Goal: Information Seeking & Learning: Learn about a topic

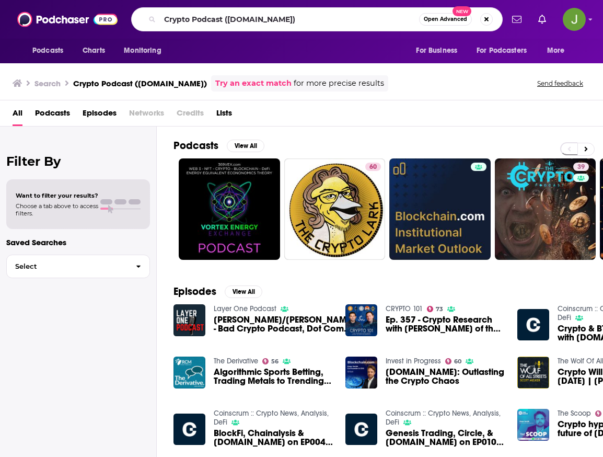
click at [308, 22] on input "Crypto Podcast ([DOMAIN_NAME])" at bounding box center [289, 19] width 259 height 17
type input "Decentralize with Cointelegraph"
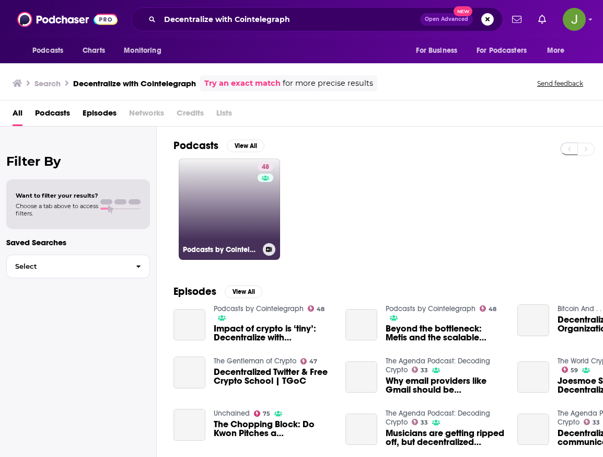
click at [237, 214] on link "48 Podcasts by Cointelegraph" at bounding box center [229, 208] width 101 height 101
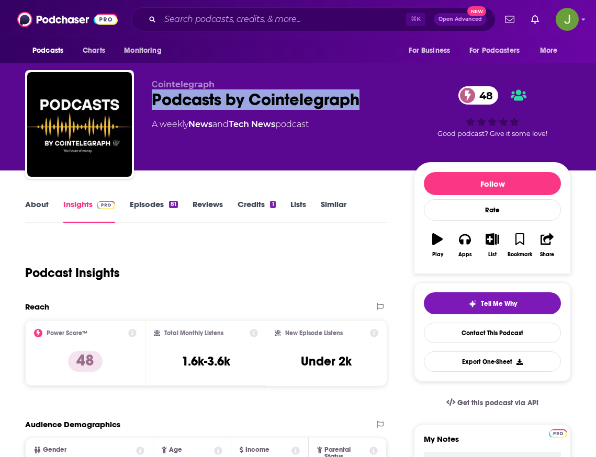
drag, startPoint x: 150, startPoint y: 102, endPoint x: 370, endPoint y: 112, distance: 220.3
click at [370, 112] on div "Сointelegraph Podcasts by Cointelegraph 48 A weekly News and Tech News podcast …" at bounding box center [297, 126] width 545 height 113
copy h2 "Podcasts by Cointelegraph"
click at [504, 336] on link "Contact This Podcast" at bounding box center [492, 333] width 137 height 20
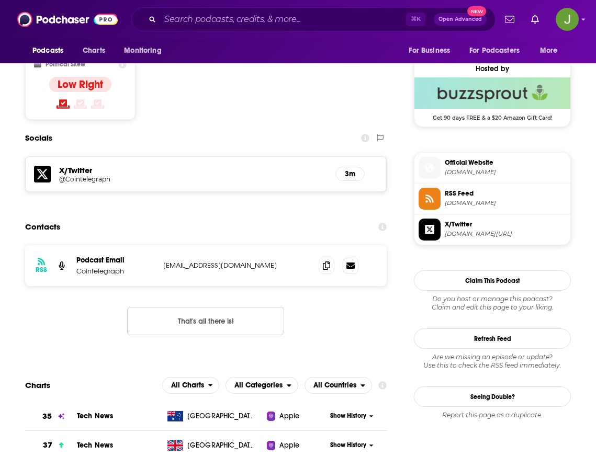
scroll to position [824, 0]
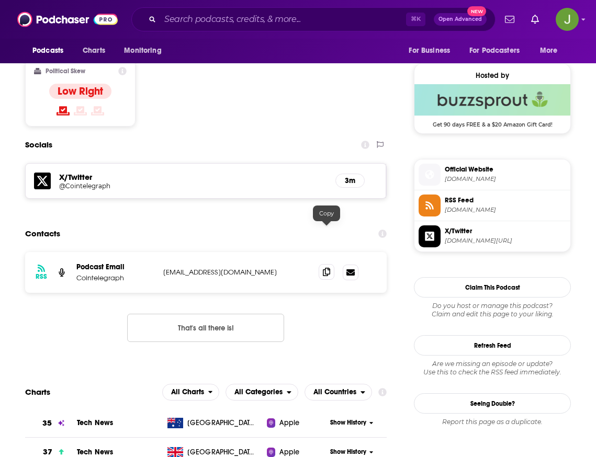
click at [321, 264] on span at bounding box center [326, 272] width 16 height 16
click at [249, 15] on input "Search podcasts, credits, & more..." at bounding box center [283, 19] width 246 height 17
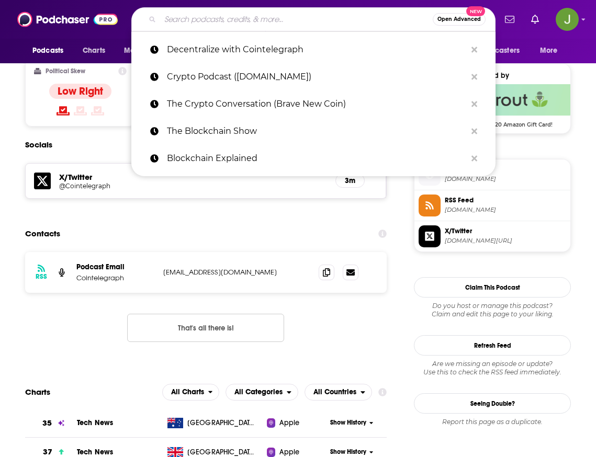
paste input "The Clear Crypto Podcast (Cointelegraph)"
type input "The Clear Crypto Podcast (Cointelegraph)"
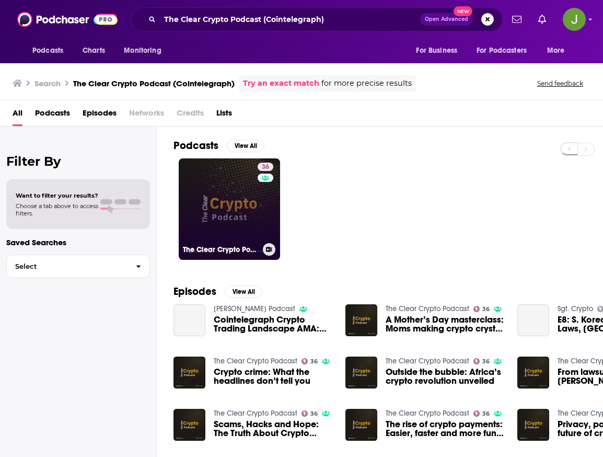
click at [229, 205] on link "36 The Clear Crypto Podcast" at bounding box center [229, 208] width 101 height 101
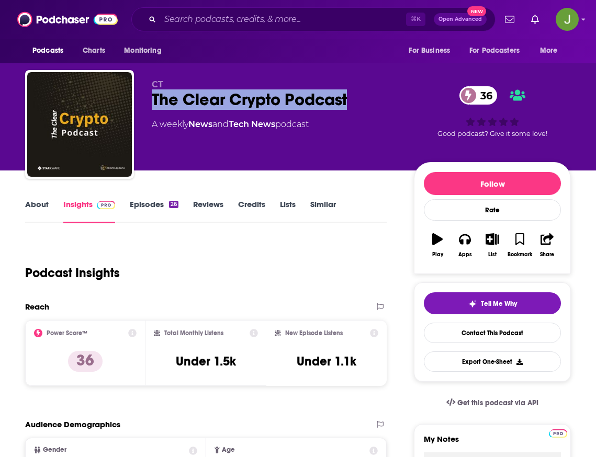
drag, startPoint x: 146, startPoint y: 97, endPoint x: 361, endPoint y: 107, distance: 215.1
click at [361, 107] on div "CT The Clear Crypto Podcast 36 A weekly News and Tech News podcast 36 Good podc…" at bounding box center [297, 126] width 545 height 113
copy h2 "The Clear Crypto Podcast"
click at [500, 329] on link "Contact This Podcast" at bounding box center [492, 333] width 137 height 20
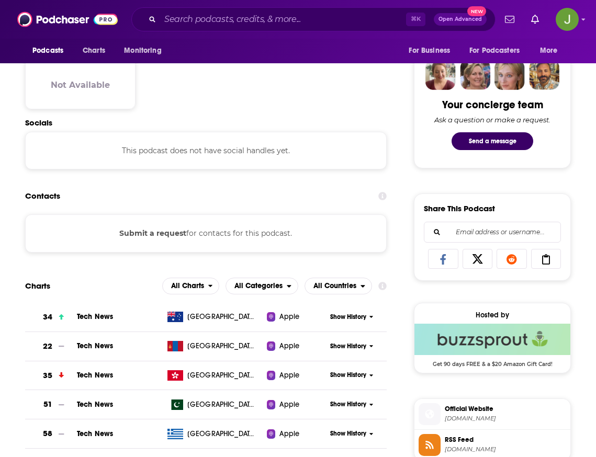
scroll to position [314, 0]
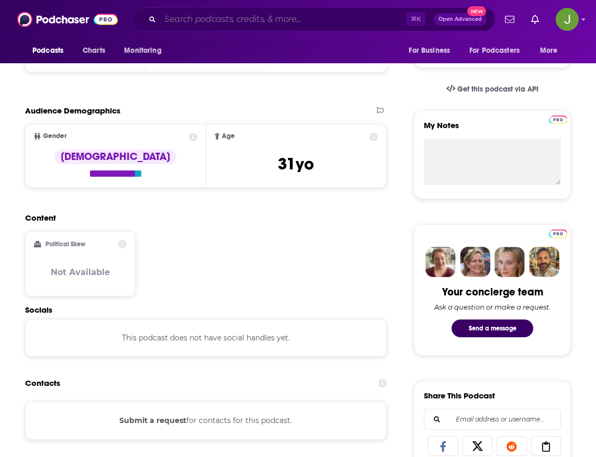
click at [271, 19] on input "Search podcasts, credits, & more..." at bounding box center [283, 19] width 246 height 17
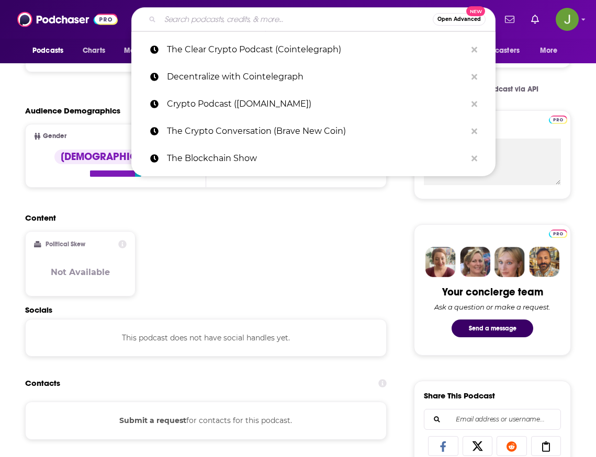
paste input "The Agenda Podcast: Decoding Crypto (Cointelegraph)"
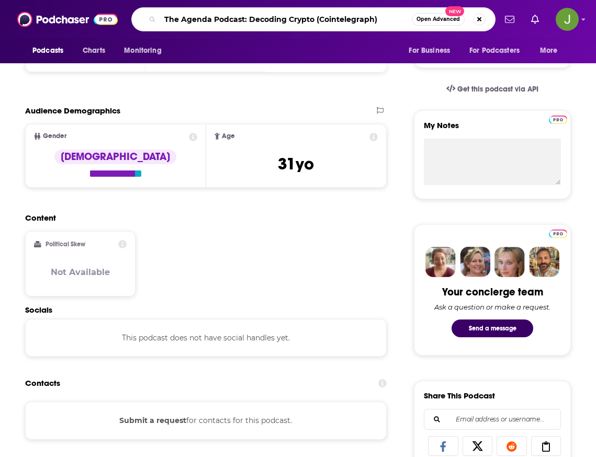
drag, startPoint x: 316, startPoint y: 21, endPoint x: 411, endPoint y: 22, distance: 94.6
click at [411, 22] on input "The Agenda Podcast: Decoding Crypto (Cointelegraph)" at bounding box center [285, 19] width 251 height 17
type input "The Agenda Podcast: Decoding Crypto"
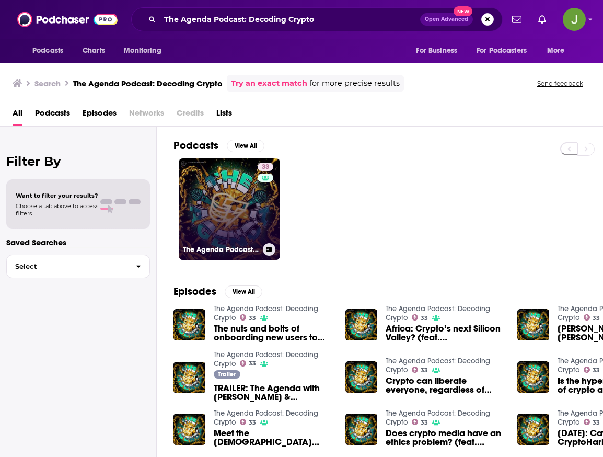
click at [256, 207] on link "33 The Agenda Podcast: Decoding Crypto" at bounding box center [229, 208] width 101 height 101
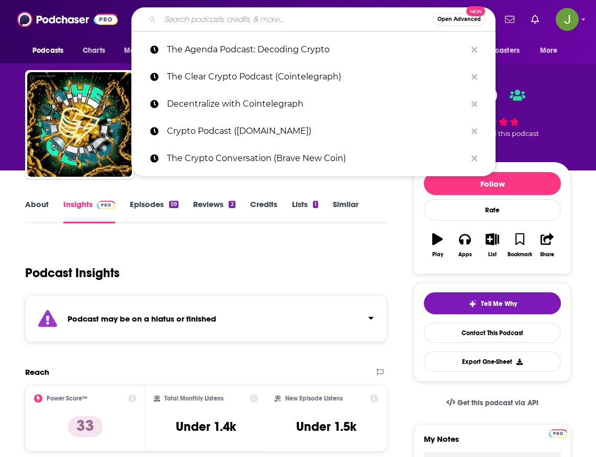
click at [235, 15] on input "Search podcasts, credits, & more..." at bounding box center [296, 19] width 272 height 17
paste input "Hashing It Out"
type input "Hashing It Out"
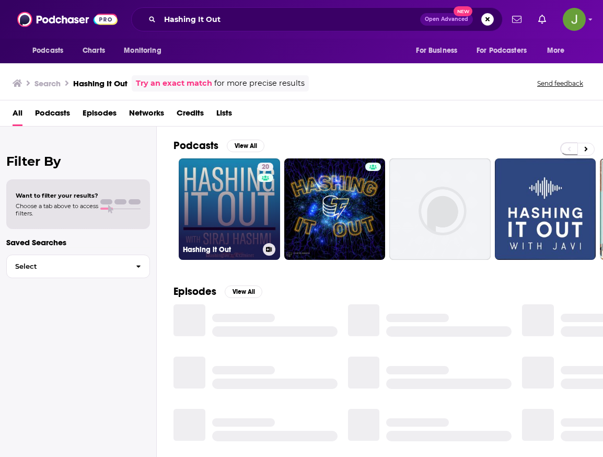
click at [255, 206] on link "20 Hashing it Out" at bounding box center [229, 208] width 101 height 101
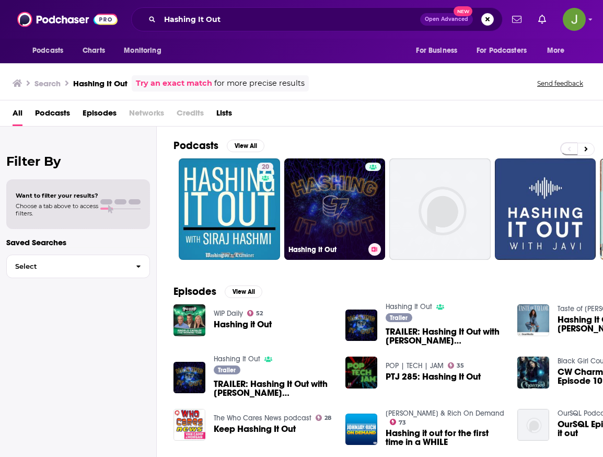
click at [352, 196] on link "Hashing It Out" at bounding box center [334, 208] width 101 height 101
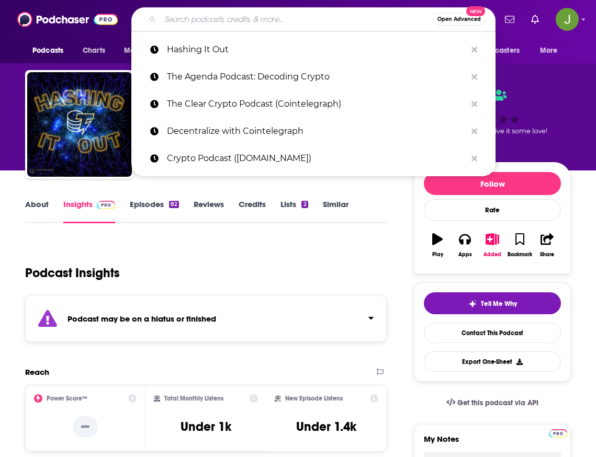
click at [257, 22] on input "Search podcasts, credits, & more..." at bounding box center [296, 19] width 272 height 17
paste input "Rise’n’Crypto"
type input "Rise’n’Crypto"
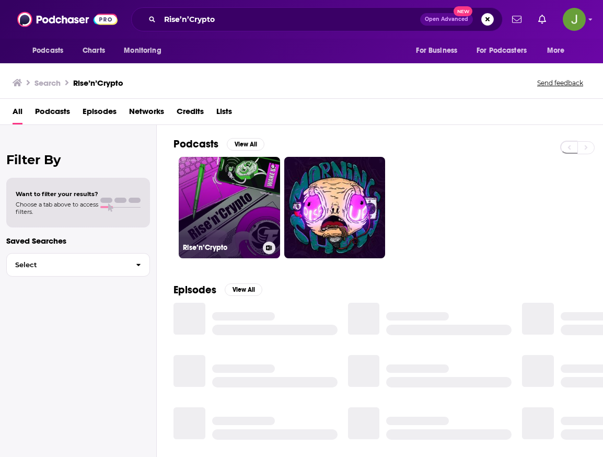
click at [239, 185] on link "0 Rise’n’Crypto" at bounding box center [229, 207] width 101 height 101
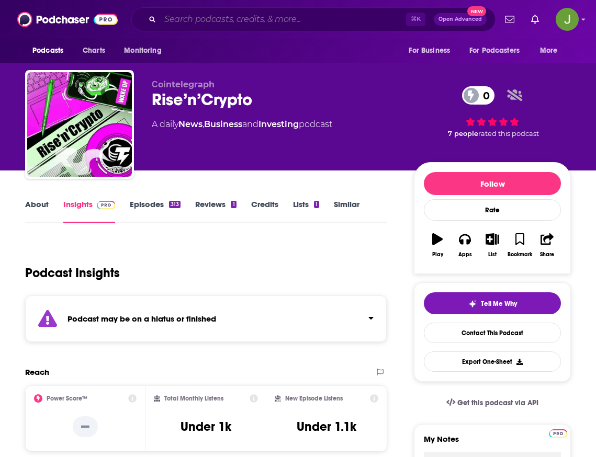
click at [275, 18] on input "Search podcasts, credits, & more..." at bounding box center [283, 19] width 246 height 17
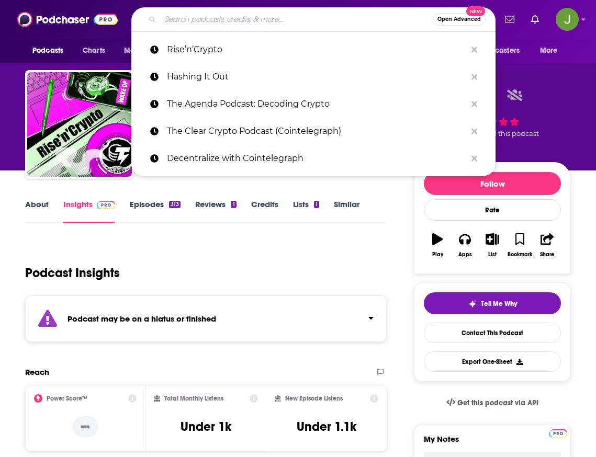
paste input "Tales From The Crypt"
type input "Tales From The Crypt"
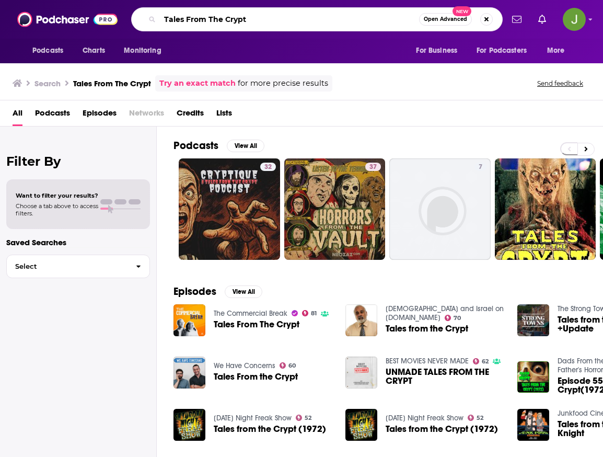
click at [263, 25] on input "Tales From The Crypt" at bounding box center [289, 19] width 259 height 17
paste input "he Bad Crypto Podcas"
type input "The Bad Crypto Podcast"
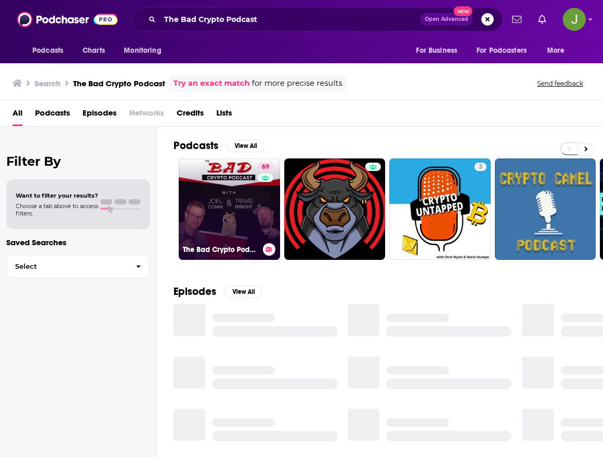
click at [255, 197] on link "69 The Bad Crypto Podcast" at bounding box center [229, 208] width 101 height 101
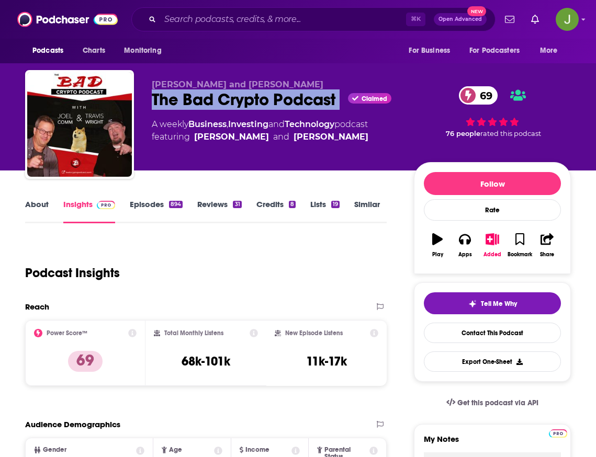
drag, startPoint x: 149, startPoint y: 99, endPoint x: 342, endPoint y: 99, distance: 193.5
click at [342, 99] on div "Joel Comm and Travis Wright The Bad Crypto Podcast Claimed 69 A weekly Business…" at bounding box center [297, 126] width 545 height 113
copy div "The Bad Crypto Podcast"
click at [496, 339] on link "Contact This Podcast" at bounding box center [492, 333] width 137 height 20
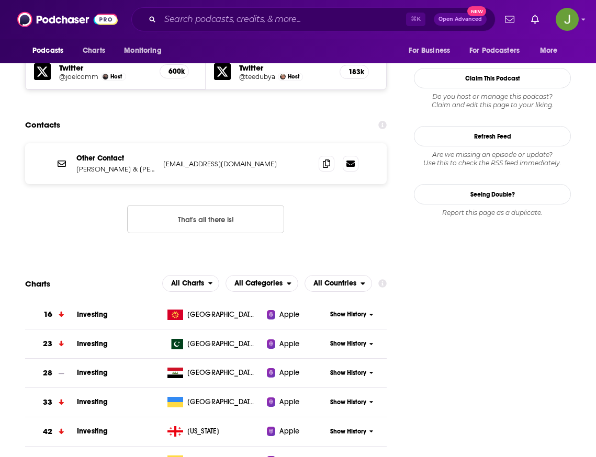
scroll to position [833, 0]
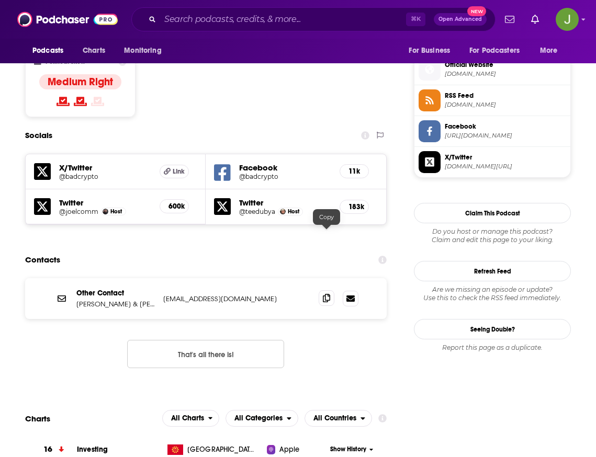
click at [329, 294] on icon at bounding box center [326, 298] width 7 height 8
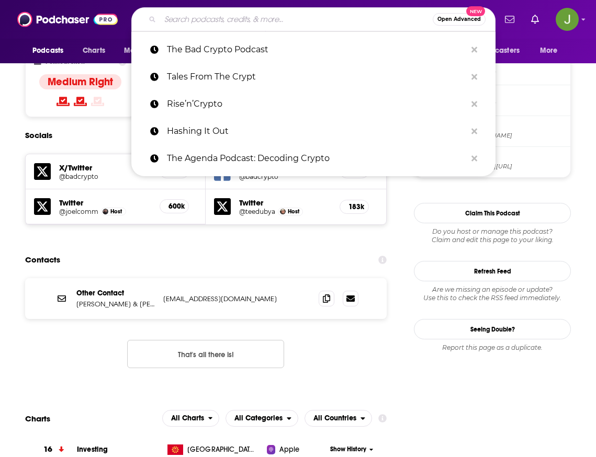
click at [273, 18] on input "Search podcasts, credits, & more..." at bounding box center [296, 19] width 272 height 17
paste input "Crypto 101"
type input "Crypto 101"
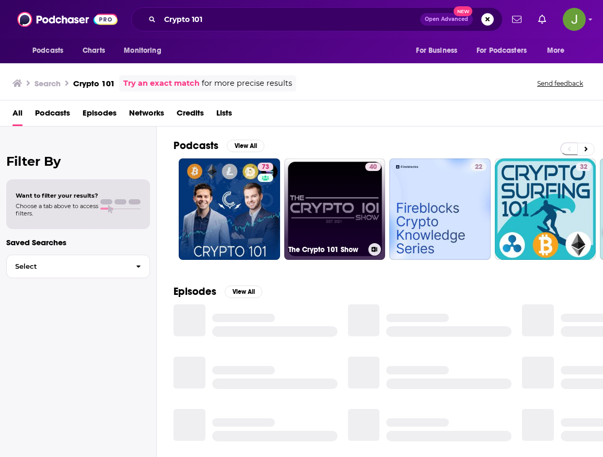
click at [330, 191] on link "40 The Crypto 101 Show" at bounding box center [334, 208] width 101 height 101
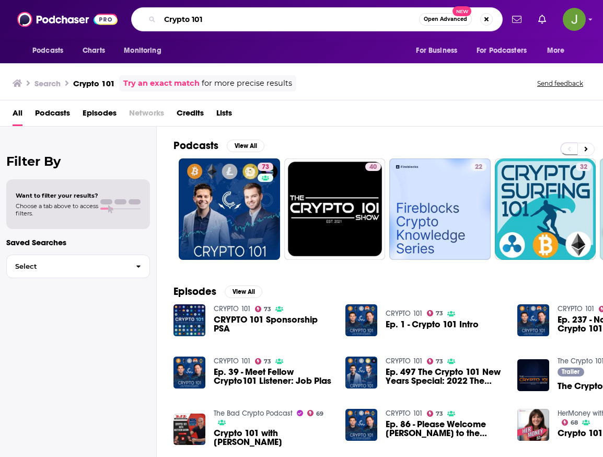
click at [257, 26] on input "Crypto 101" at bounding box center [289, 19] width 259 height 17
paste input "Boys Club"
type input "Boys Club"
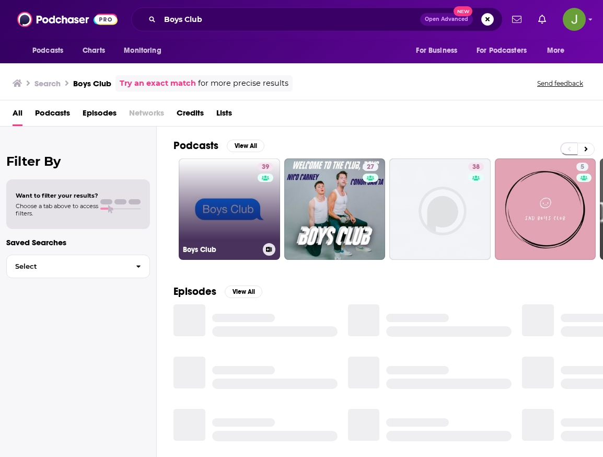
click at [224, 202] on link "39 Boys Club" at bounding box center [229, 208] width 101 height 101
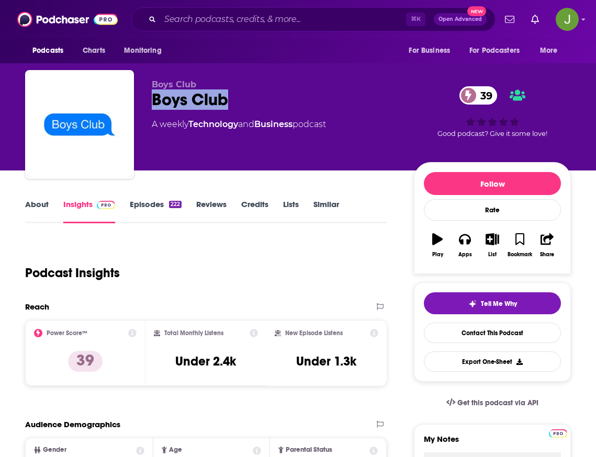
drag, startPoint x: 145, startPoint y: 101, endPoint x: 245, endPoint y: 102, distance: 100.4
click at [245, 102] on div "Boys Club Boys Club 39 A weekly Technology and Business podcast 39 Good podcast…" at bounding box center [297, 126] width 545 height 113
copy h2 "Boys Club"
click at [473, 334] on link "Contact This Podcast" at bounding box center [492, 333] width 137 height 20
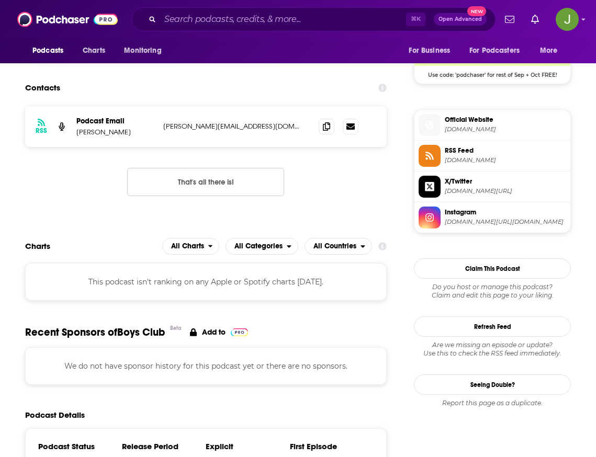
scroll to position [753, 0]
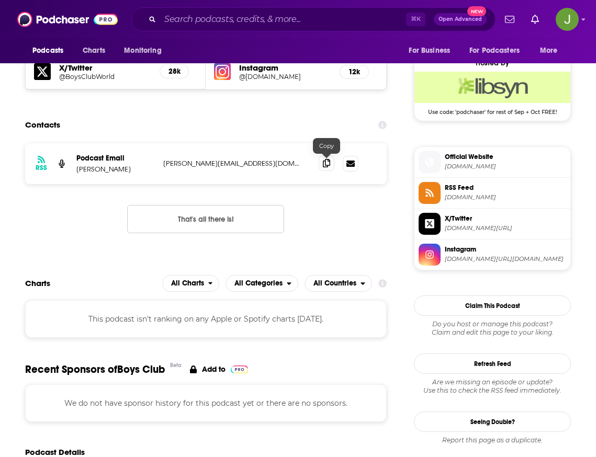
click at [329, 165] on icon at bounding box center [326, 163] width 7 height 8
click at [255, 15] on input "Search podcasts, credits, & more..." at bounding box center [283, 19] width 246 height 17
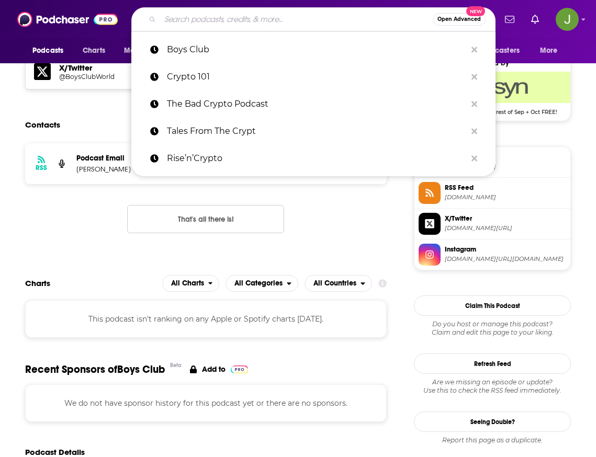
paste input "The Breakdown"
type input "The Breakdown"
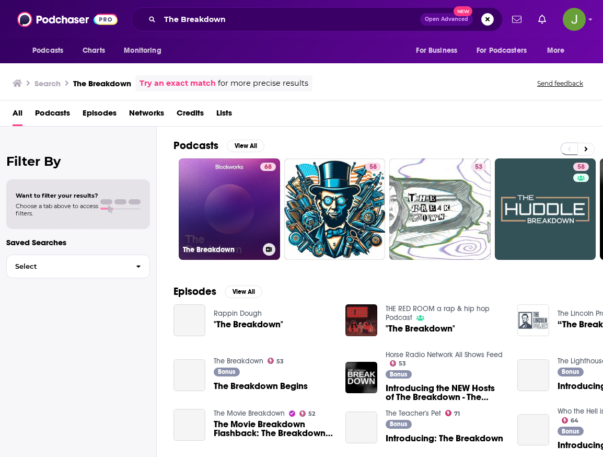
click at [259, 201] on link "68 The Breakdown" at bounding box center [229, 208] width 101 height 101
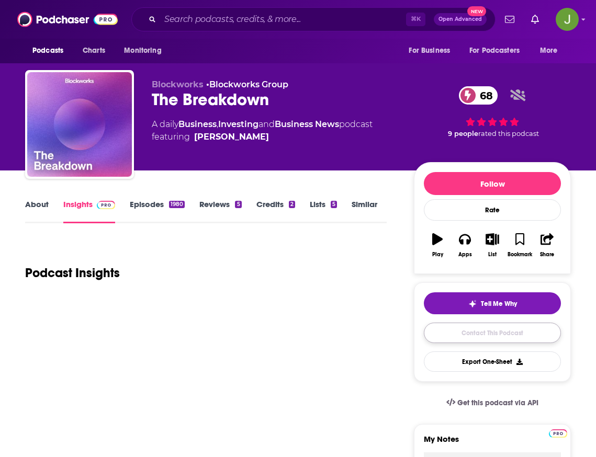
click at [483, 334] on link "Contact This Podcast" at bounding box center [492, 333] width 137 height 20
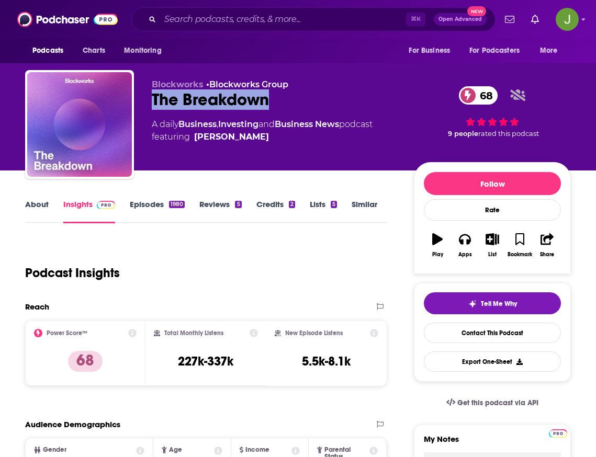
drag, startPoint x: 272, startPoint y: 101, endPoint x: 151, endPoint y: 100, distance: 120.8
click at [151, 100] on div "Blockworks • Blockworks Group The Breakdown 68 A daily Business , Investing and…" at bounding box center [297, 126] width 545 height 113
copy h2 "The Breakdown"
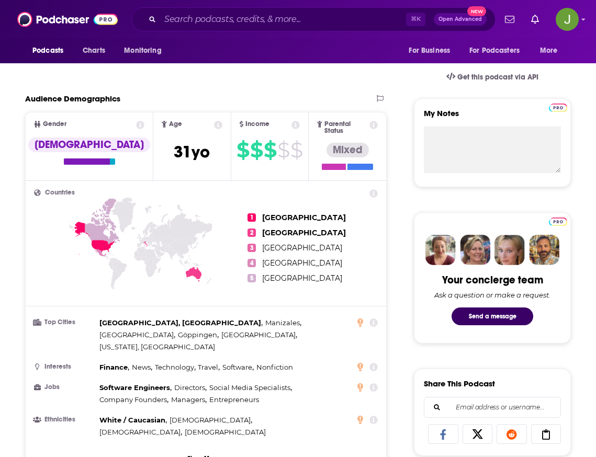
scroll to position [115, 0]
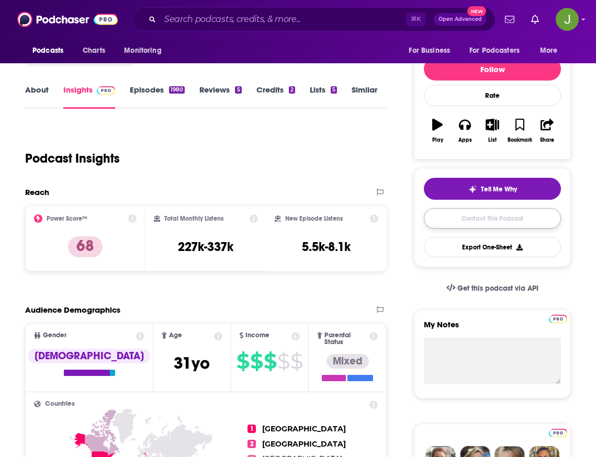
click at [507, 226] on link "Contact This Podcast" at bounding box center [492, 218] width 137 height 20
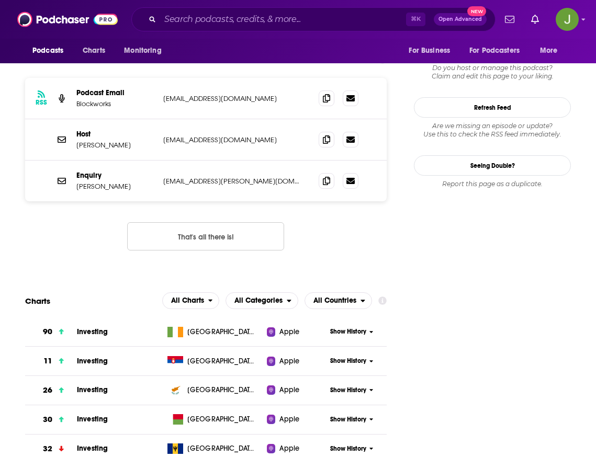
scroll to position [939, 0]
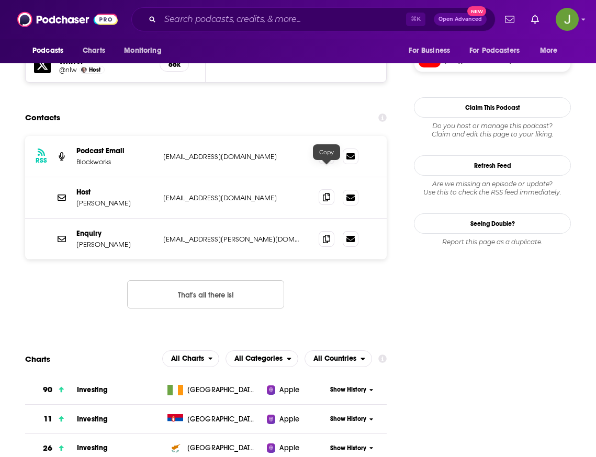
click at [327, 193] on icon at bounding box center [326, 197] width 7 height 8
click at [324, 234] on icon at bounding box center [326, 238] width 7 height 8
click at [260, 30] on div "⌘ K Open Advanced New" at bounding box center [313, 19] width 364 height 24
click at [261, 24] on input "Search podcasts, credits, & more..." at bounding box center [283, 19] width 246 height 17
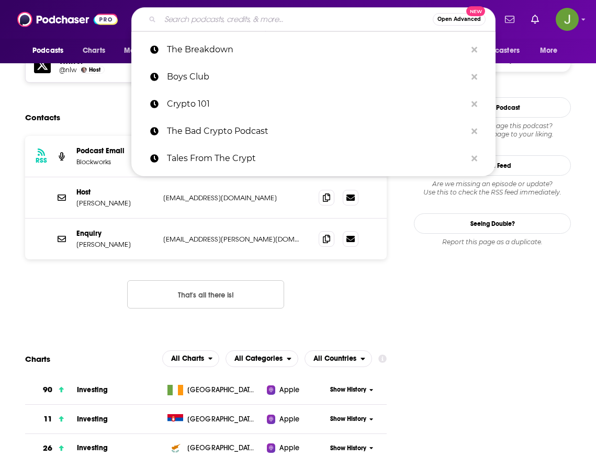
paste input "Zero Knowledge"
type input "Zero Knowledge"
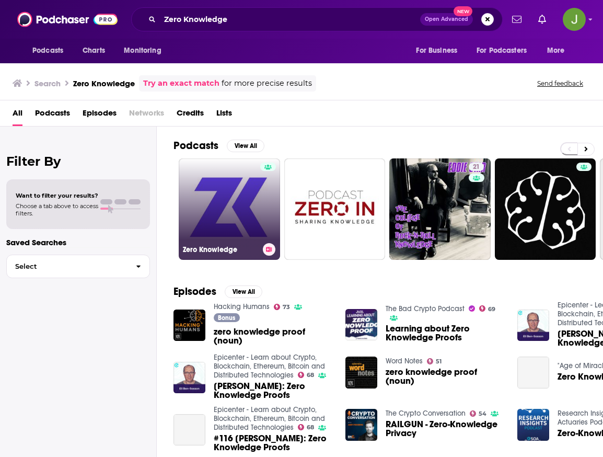
click at [242, 213] on link "Zero Knowledge" at bounding box center [229, 208] width 101 height 101
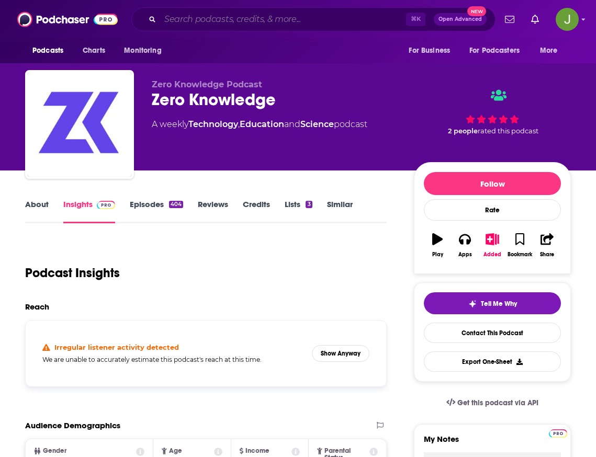
click at [267, 17] on input "Search podcasts, credits, & more..." at bounding box center [283, 19] width 246 height 17
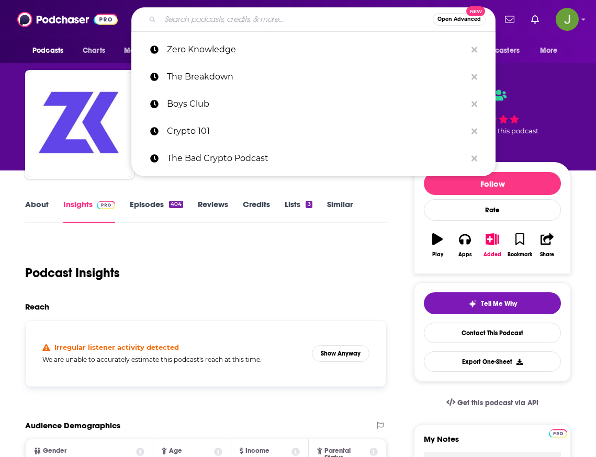
paste input "BlockHash"
type input "BlockHash"
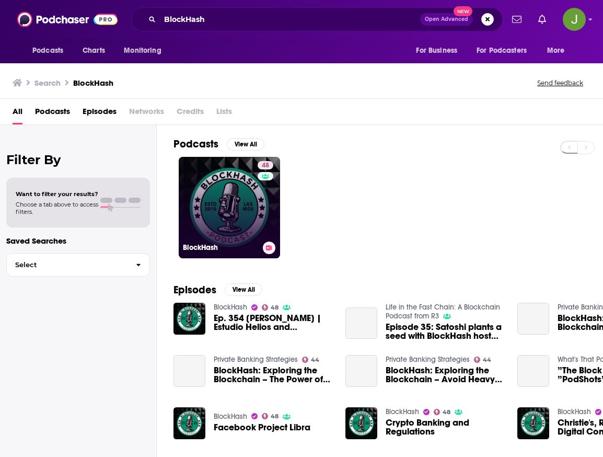
click at [214, 203] on link "48 BlockHash" at bounding box center [229, 207] width 101 height 101
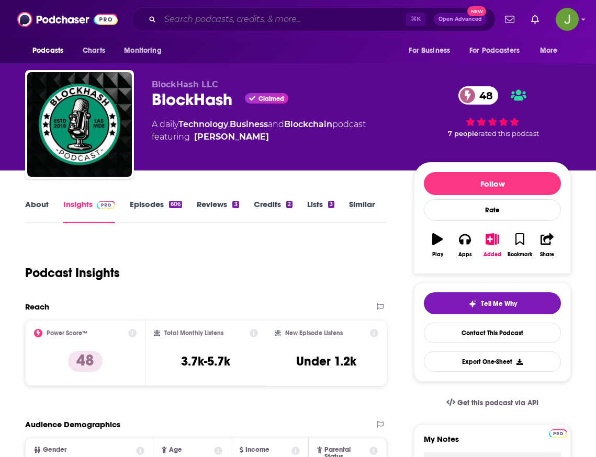
click at [267, 25] on input "Search podcasts, credits, & more..." at bounding box center [283, 19] width 246 height 17
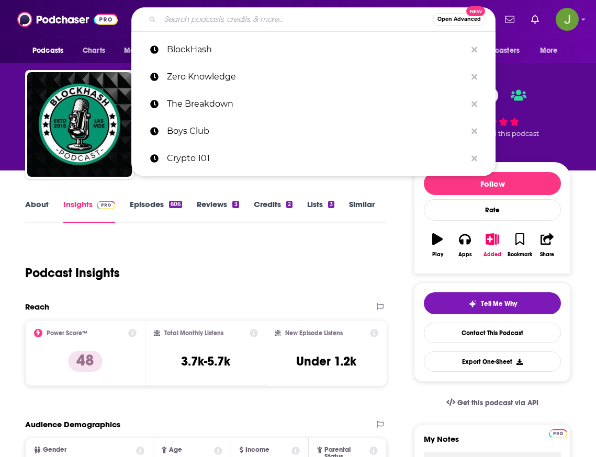
paste input "ChainStories"
type input "ChainStories"
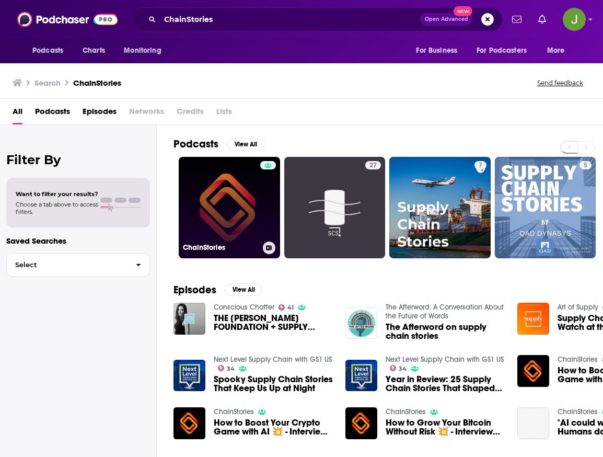
click at [239, 200] on link "ChainStories" at bounding box center [229, 207] width 101 height 101
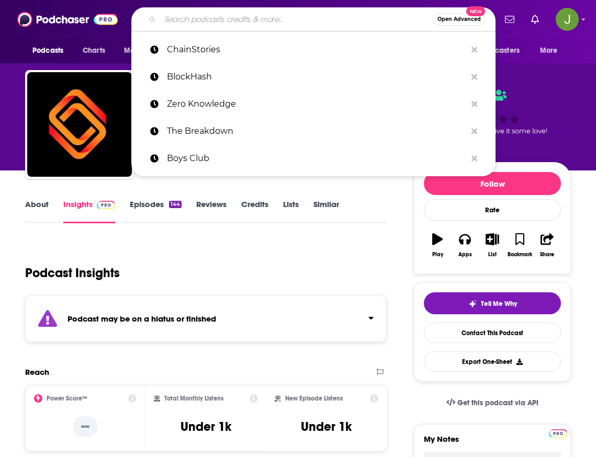
click at [281, 22] on input "Search podcasts, credits, & more..." at bounding box center [296, 19] width 272 height 17
paste input "Blockchain Won’t Save the World"
type input "Blockchain Won’t Save the World"
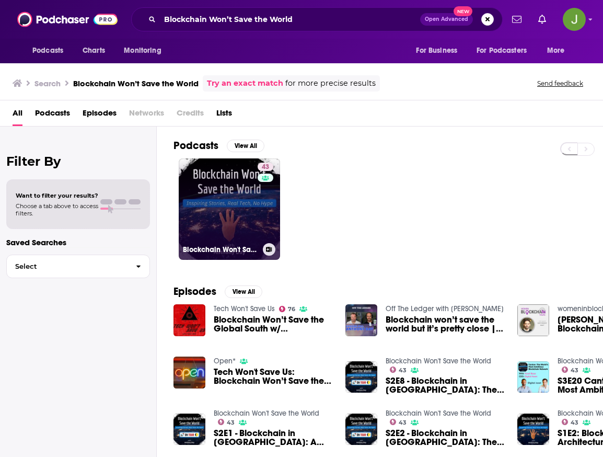
click at [232, 200] on link "43 Blockchain Won't Save the World" at bounding box center [229, 208] width 101 height 101
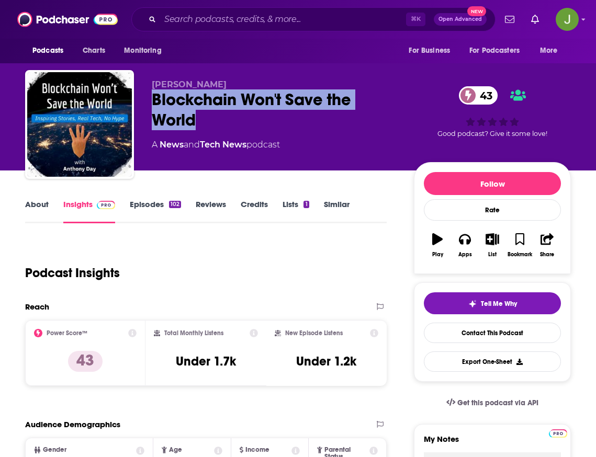
drag, startPoint x: 149, startPoint y: 99, endPoint x: 208, endPoint y: 117, distance: 61.9
click at [208, 117] on div "Anthony Day Blockchain Won't Save the World 43 A News and Tech News podcast 43 …" at bounding box center [297, 126] width 545 height 113
copy h2 "Blockchain Won't Save the World"
click at [517, 337] on link "Contact This Podcast" at bounding box center [492, 333] width 137 height 20
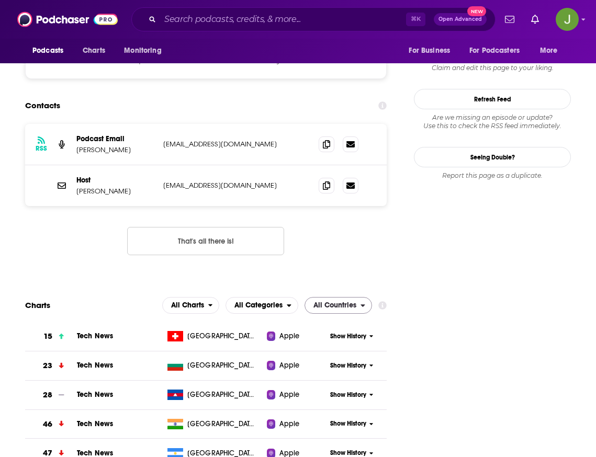
scroll to position [878, 0]
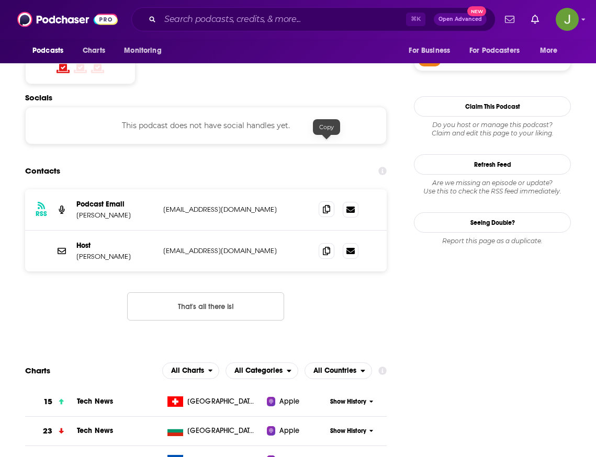
click at [331, 201] on span at bounding box center [326, 209] width 16 height 16
click at [329, 246] on icon at bounding box center [326, 250] width 7 height 8
click at [251, 18] on input "Search podcasts, credits, & more..." at bounding box center [283, 19] width 246 height 17
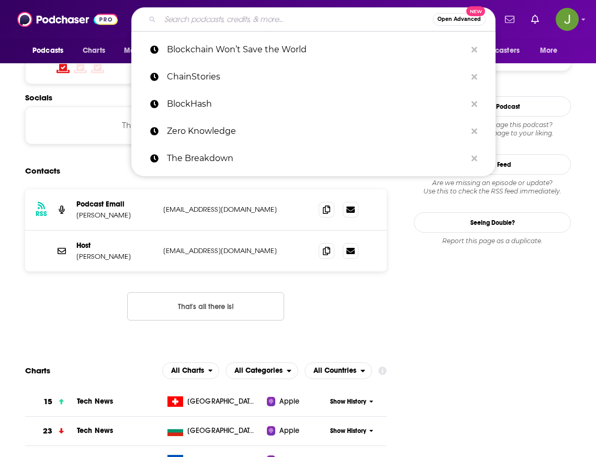
paste input "Living on Blockchain"
type input "Living on Blockchain"
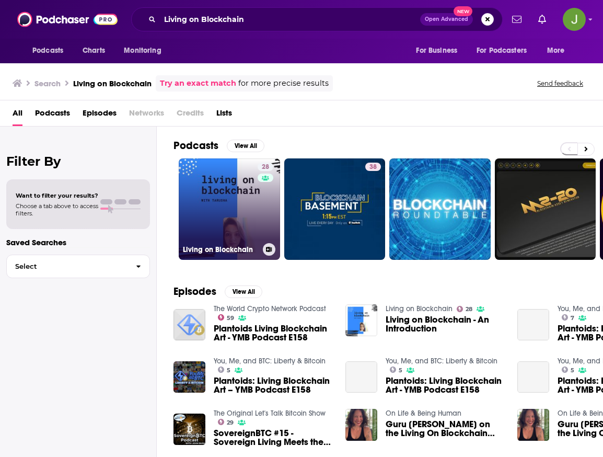
click at [251, 197] on link "28 Living on Blockchain" at bounding box center [229, 208] width 101 height 101
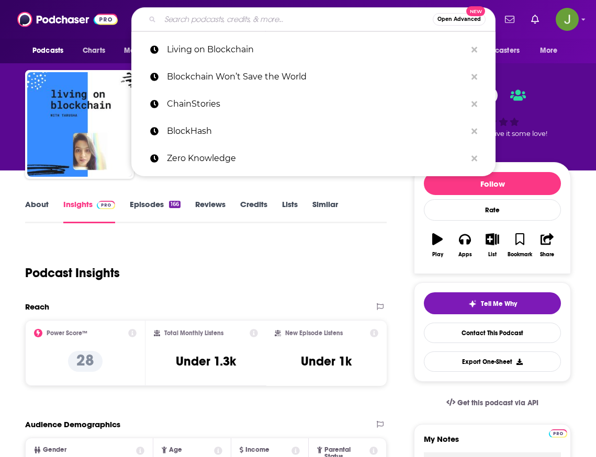
click at [266, 19] on input "Search podcasts, credits, & more..." at bounding box center [296, 19] width 272 height 17
paste input "Blockchain Dialogues"
type input "Blockchain Dialogues"
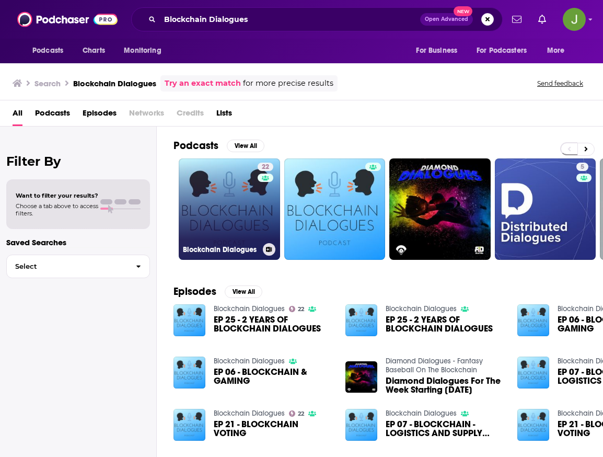
click at [259, 206] on div "22" at bounding box center [267, 203] width 18 height 81
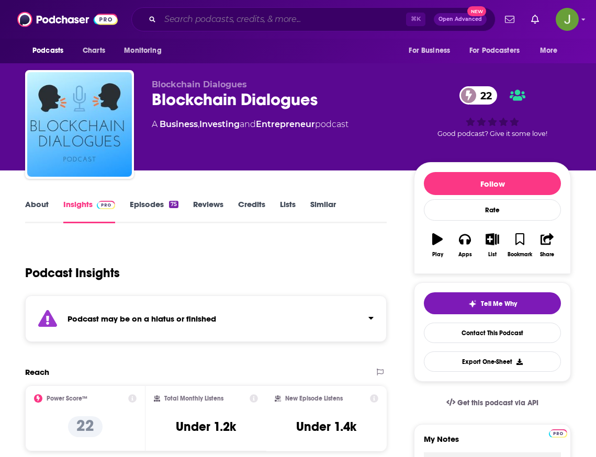
click at [271, 24] on input "Search podcasts, credits, & more..." at bounding box center [283, 19] width 246 height 17
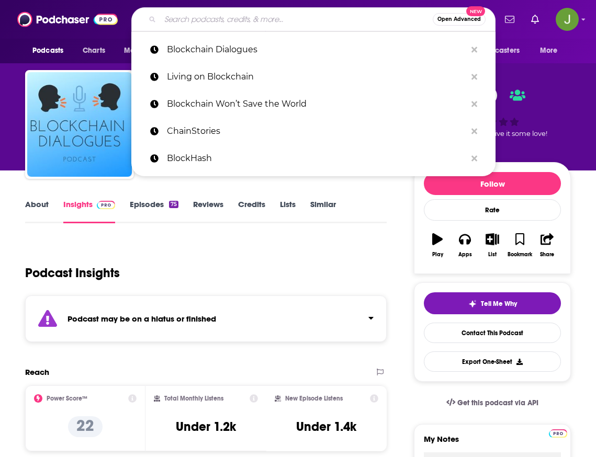
paste input "The Blockchain and Us"
type input "The Blockchain and Us"
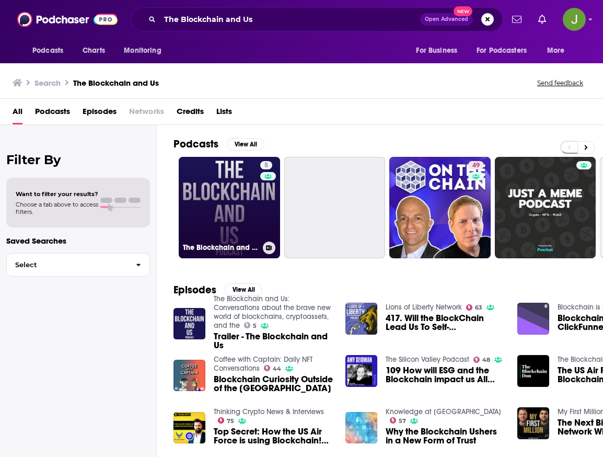
click at [252, 217] on link "5 The Blockchain and Us: Conversations about the brave new world of blockchains…" at bounding box center [229, 207] width 101 height 101
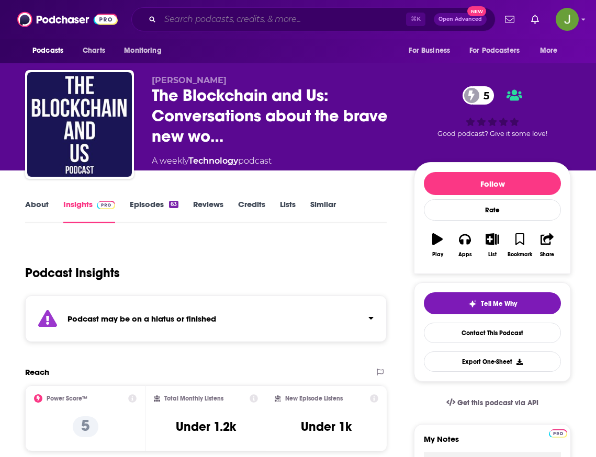
click at [257, 19] on input "Search podcasts, credits, & more..." at bounding box center [283, 19] width 246 height 17
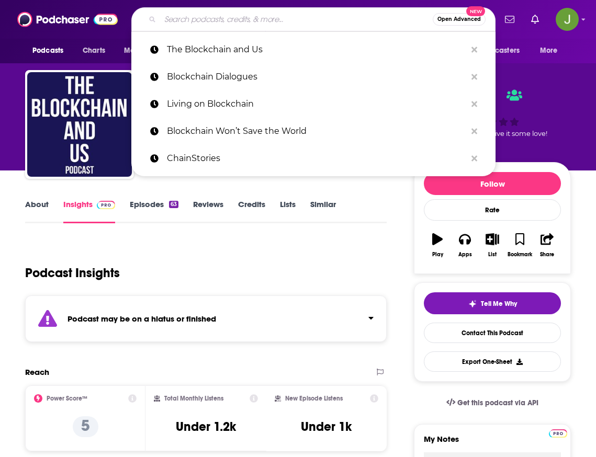
paste input "Blockchain Life"
type input "Blockchain Life"
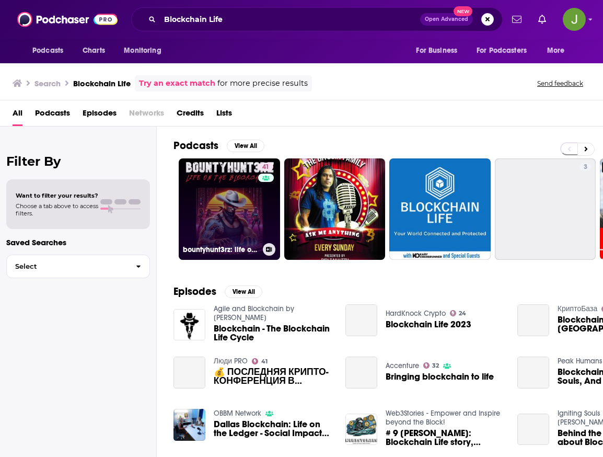
click at [241, 191] on link "41 bountyhunt3rz: life on the blockchain" at bounding box center [229, 208] width 101 height 101
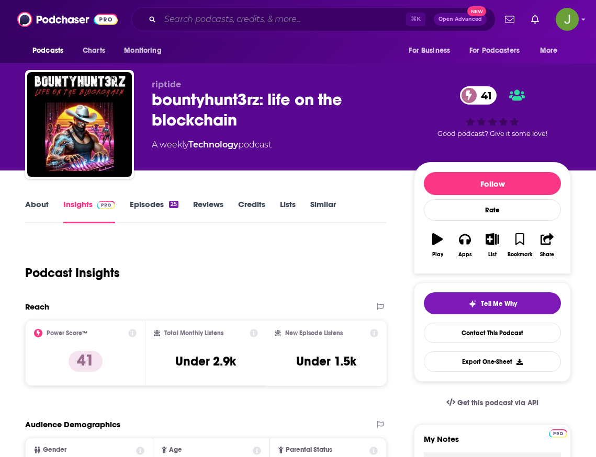
click at [266, 22] on input "Search podcasts, credits, & more..." at bounding box center [283, 19] width 246 height 17
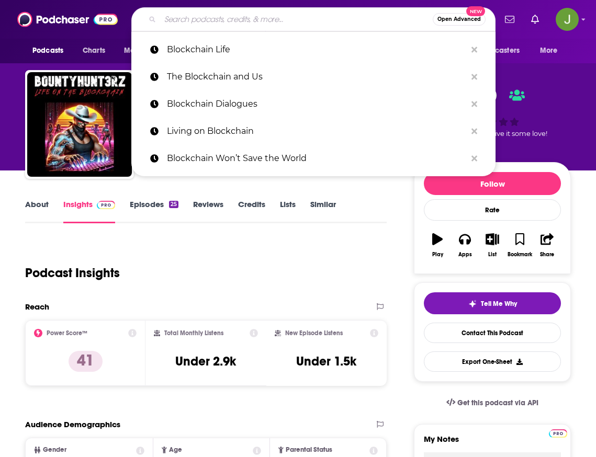
paste input "The Blockcrunch Podcast"
type input "The Blockcrunch Podcast"
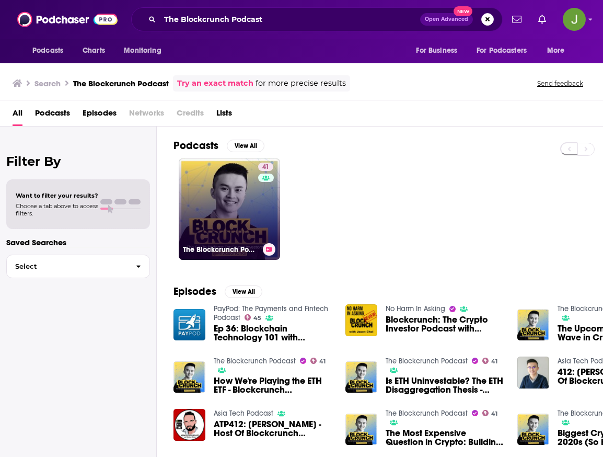
click at [237, 205] on link "41 The Blockcrunch Podcast" at bounding box center [229, 208] width 101 height 101
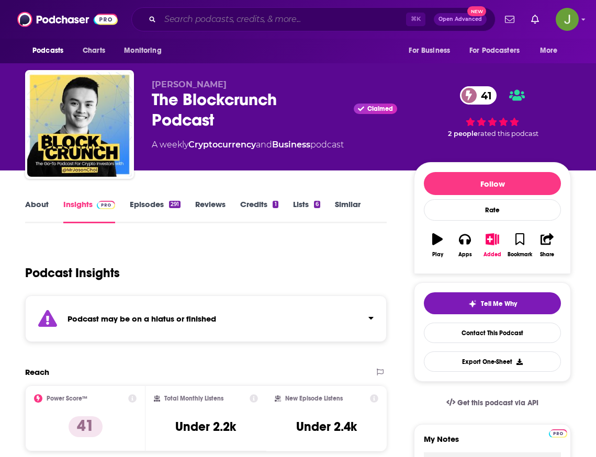
click at [237, 19] on input "Search podcasts, credits, & more..." at bounding box center [283, 19] width 246 height 17
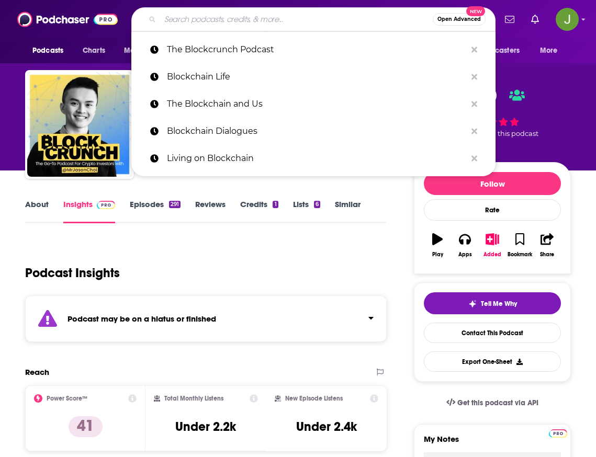
paste input "Blockchain Recorded"
type input "Blockchain Recorded"
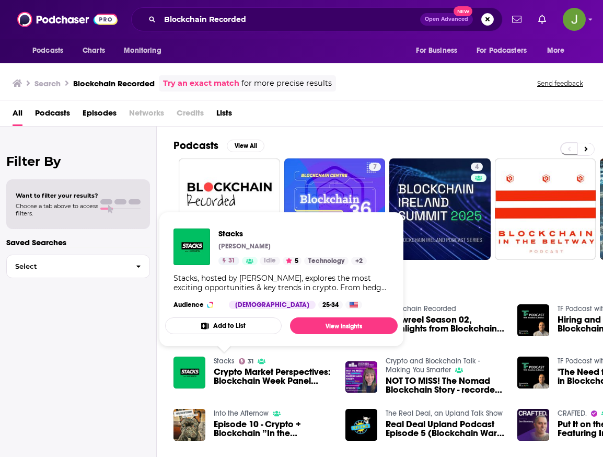
click at [229, 363] on link "Stacks" at bounding box center [224, 361] width 21 height 9
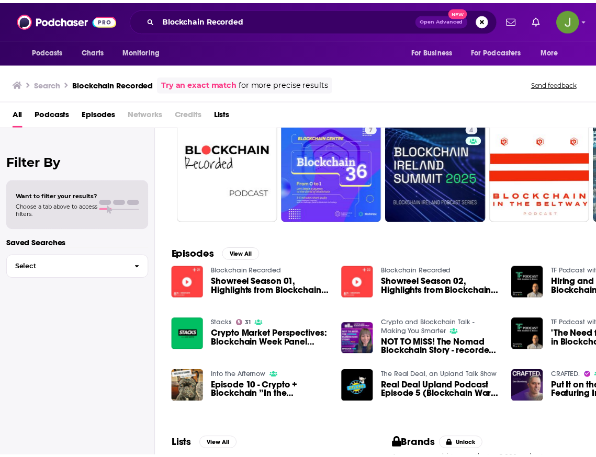
scroll to position [40, 0]
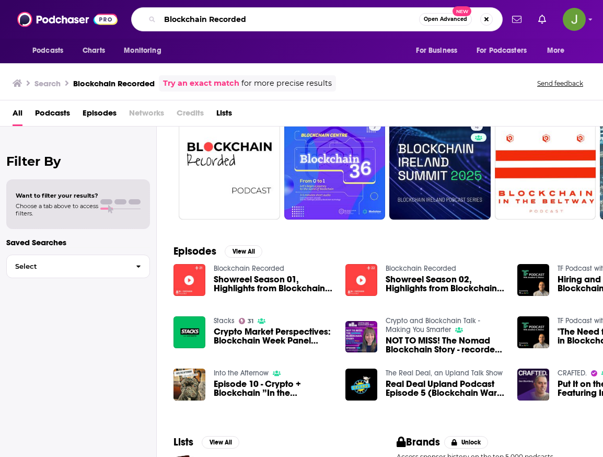
click at [241, 19] on input "Blockchain Recorded" at bounding box center [289, 19] width 259 height 17
paste input "Insider Podcast by 11:FS"
type input "Blockchain Insider Podcast by 11:FS"
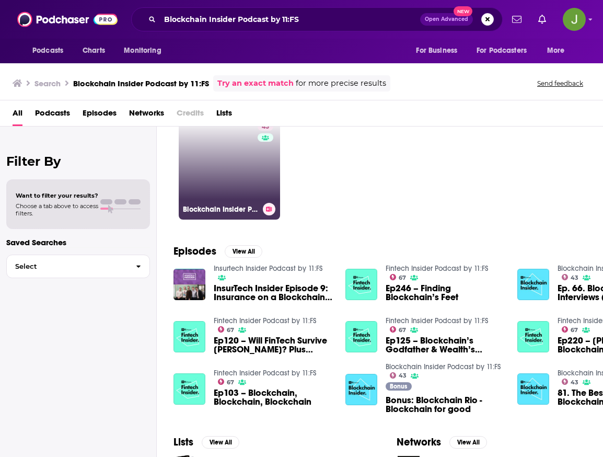
click at [239, 175] on link "43 Blockchain Insider Podcast by 11:FS" at bounding box center [229, 168] width 101 height 101
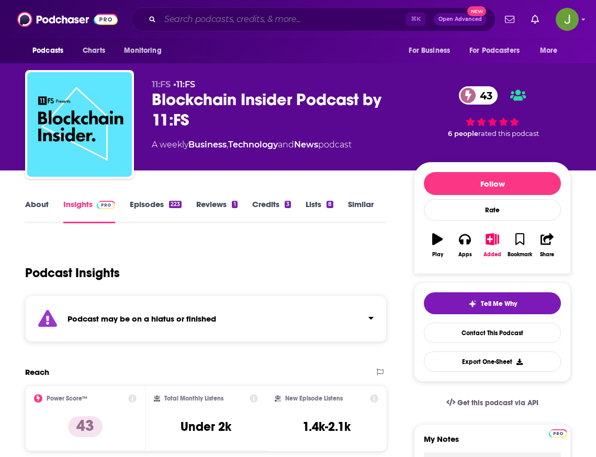
click at [240, 15] on input "Search podcasts, credits, & more..." at bounding box center [283, 19] width 246 height 17
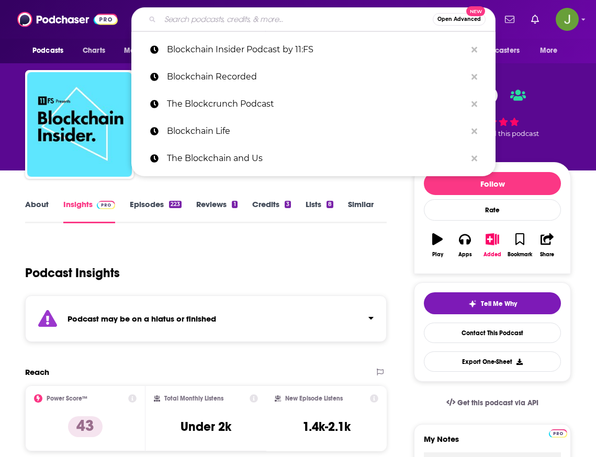
paste input "Crypto Kid Podcast"
type input "Crypto Kid Podcast"
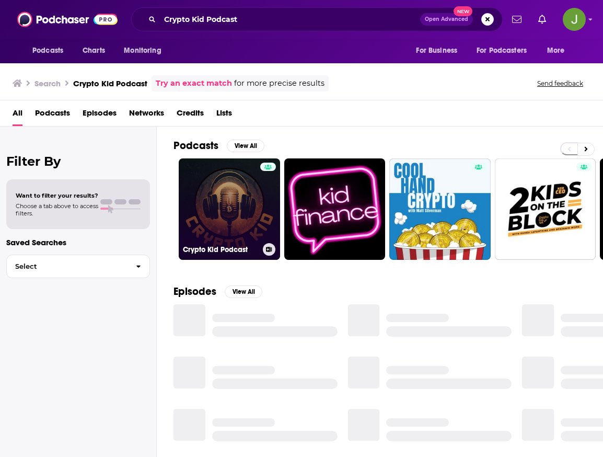
click at [237, 198] on link "Crypto Kid Podcast" at bounding box center [229, 208] width 101 height 101
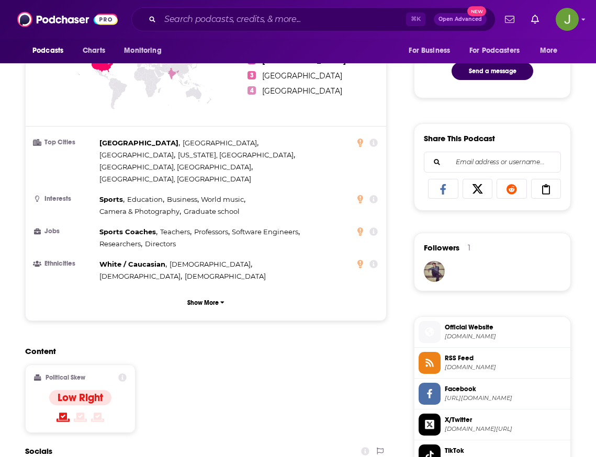
scroll to position [706, 0]
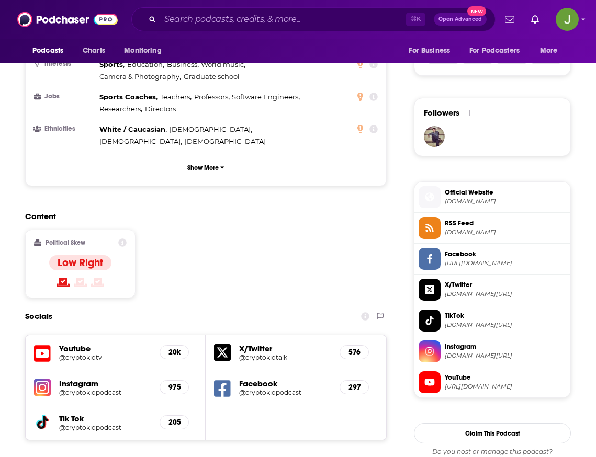
click at [519, 389] on span "https://www.youtube.com/@cryptokidtv" at bounding box center [504, 387] width 121 height 8
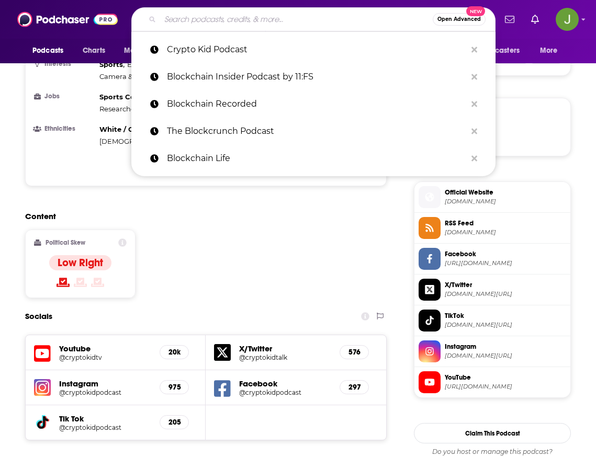
click at [226, 17] on input "Search podcasts, credits, & more..." at bounding box center [296, 19] width 272 height 17
paste input "Ledger"
type input "Ledger"
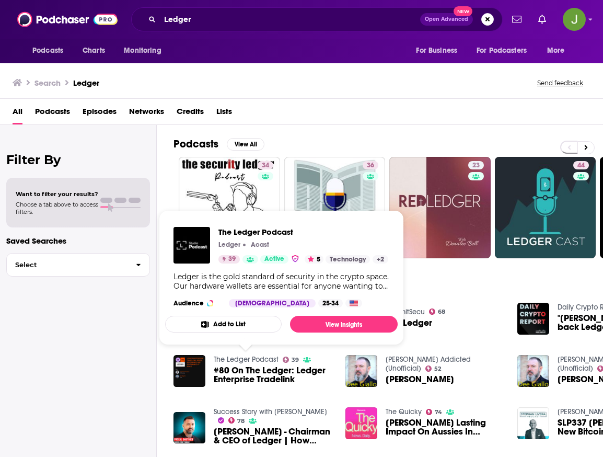
click at [254, 360] on link "The Ledger Podcast" at bounding box center [246, 359] width 65 height 9
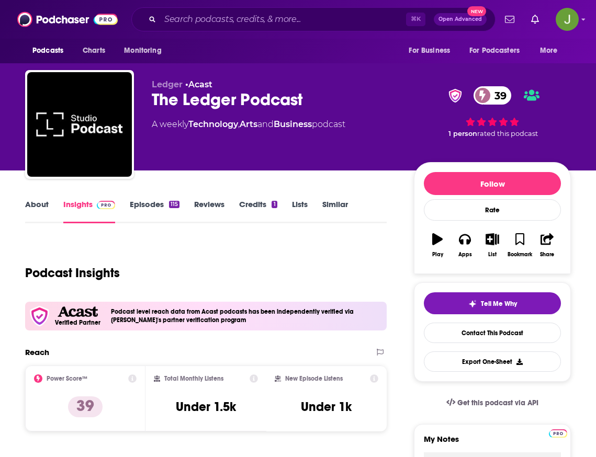
click at [166, 202] on link "Episodes 115" at bounding box center [155, 211] width 50 height 24
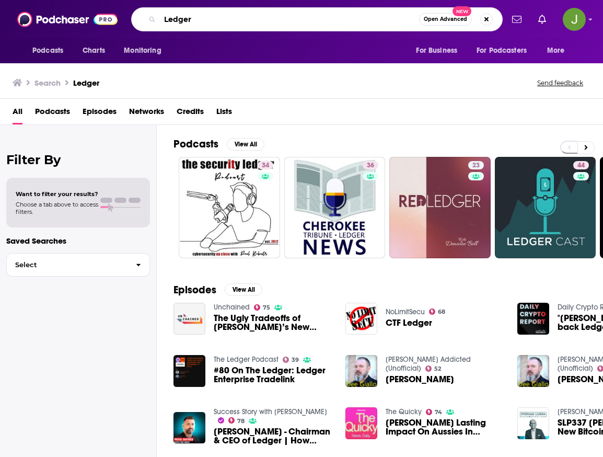
click at [214, 16] on input "Ledger" at bounding box center [289, 19] width 259 height 17
paste input "Blockchain Innovation Interviews"
type input "Blockchain Innovation Interviews"
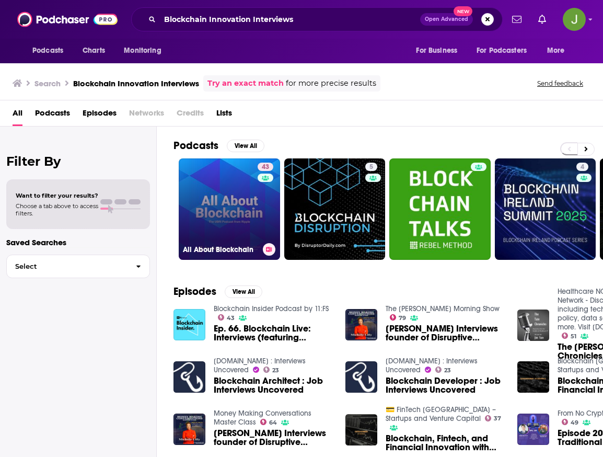
click at [242, 194] on link "43 All About Blockchain" at bounding box center [229, 208] width 101 height 101
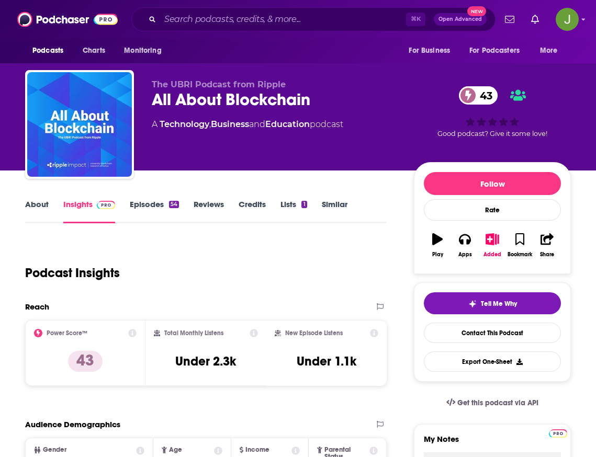
click at [163, 201] on link "Episodes 54" at bounding box center [154, 211] width 49 height 24
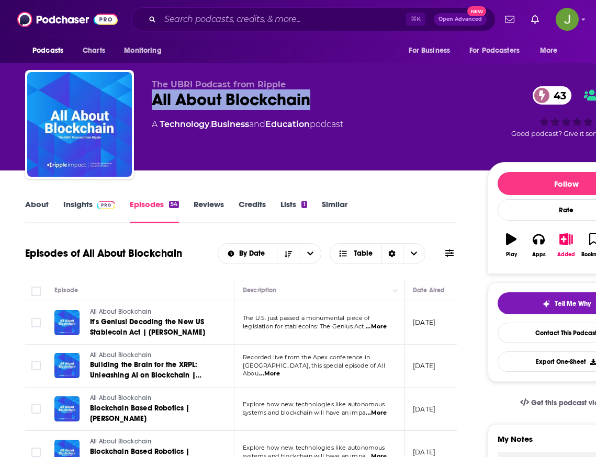
drag, startPoint x: 155, startPoint y: 105, endPoint x: 316, endPoint y: 98, distance: 161.2
click at [316, 98] on div "The UBRI Podcast from Ripple All About Blockchain 43 A Technology , Business an…" at bounding box center [334, 126] width 619 height 113
copy h2 "All About Blockchain"
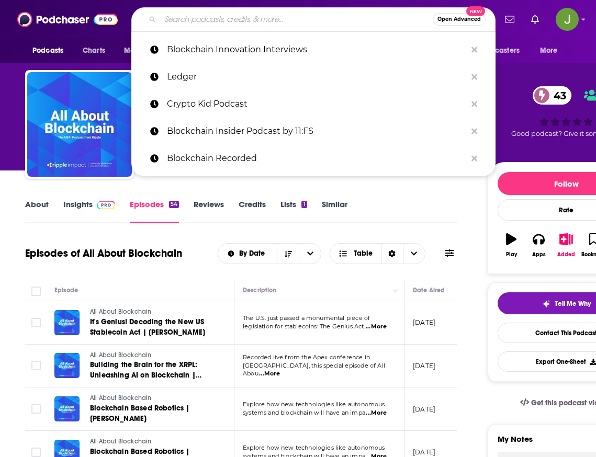
click at [262, 15] on input "Search podcasts, credits, & more..." at bounding box center [296, 19] width 272 height 17
paste input "Native Assets"
type input "Native Assets"
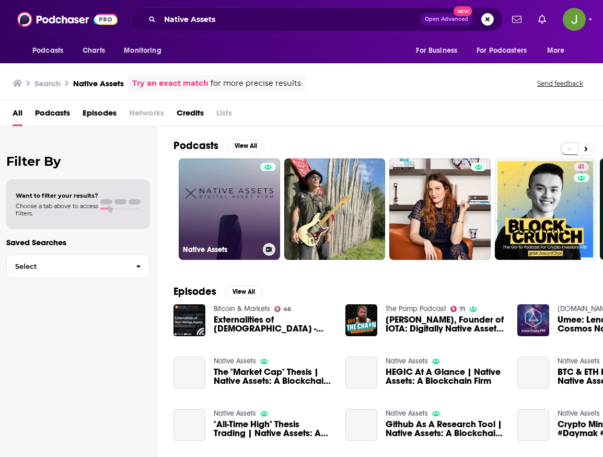
click at [268, 199] on div at bounding box center [268, 203] width 16 height 81
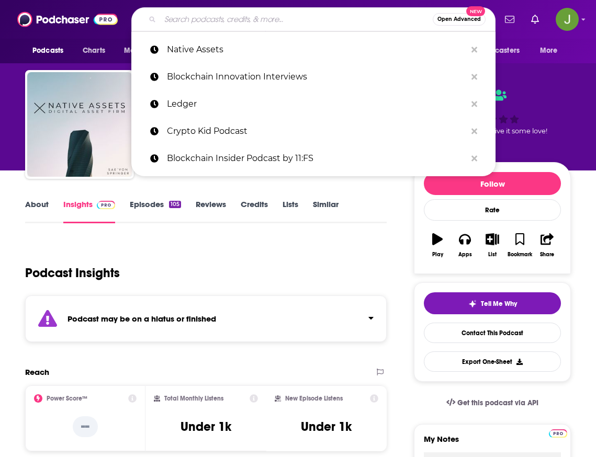
click at [238, 26] on input "Search podcasts, credits, & more..." at bounding box center [296, 19] width 272 height 17
paste input "The Enterprise Blockchain Review"
type input "The Enterprise Blockchain Review"
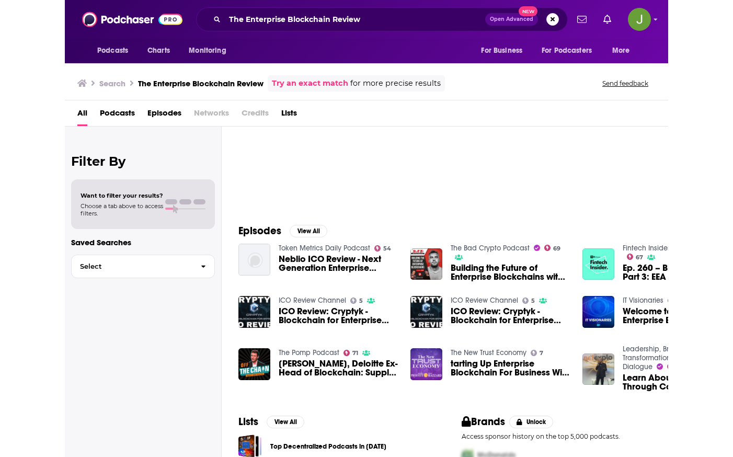
scroll to position [61, 0]
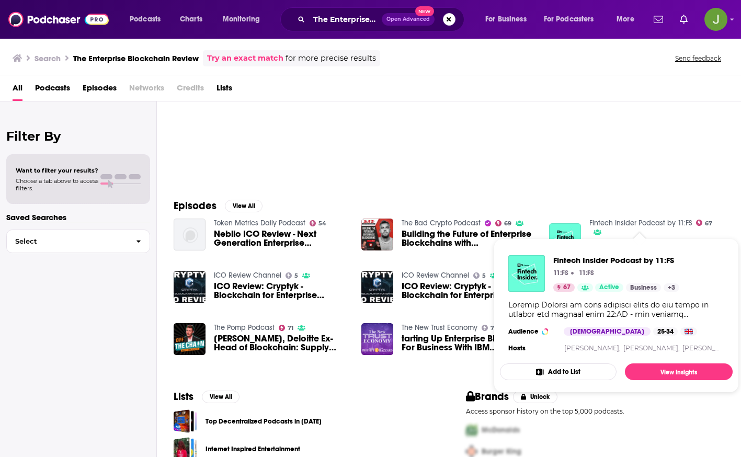
click at [603, 222] on link "Fintech Insider Podcast by 11:FS" at bounding box center [640, 223] width 102 height 9
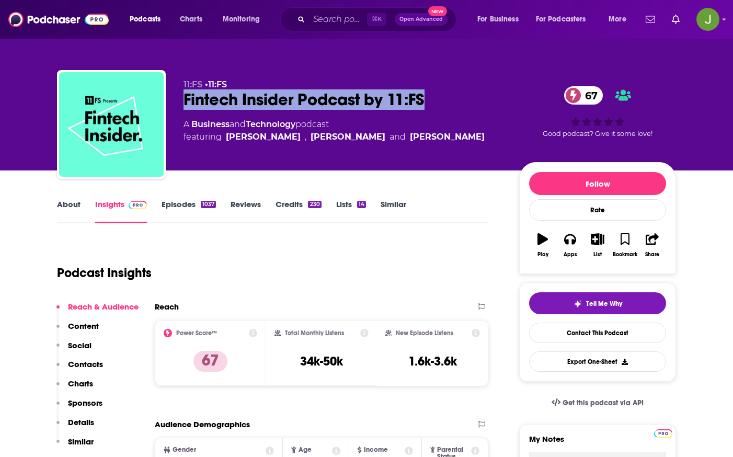
drag, startPoint x: 184, startPoint y: 93, endPoint x: 432, endPoint y: 96, distance: 248.9
click at [432, 96] on div "Fintech Insider Podcast by 11:FS 67" at bounding box center [343, 99] width 319 height 20
copy h2 "Fintech Insider Podcast by 11:FS"
click at [564, 337] on link "Contact This Podcast" at bounding box center [597, 333] width 137 height 20
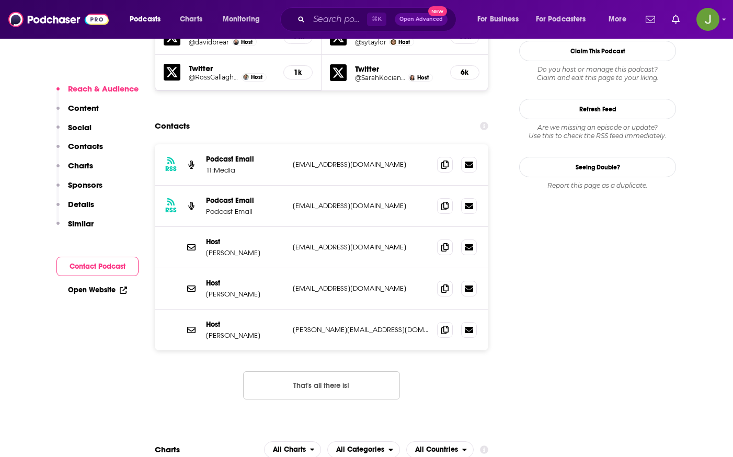
scroll to position [1026, 0]
click at [444, 161] on icon at bounding box center [444, 165] width 7 height 8
click at [441, 202] on icon at bounding box center [444, 206] width 7 height 8
click at [447, 239] on span at bounding box center [445, 247] width 16 height 16
click at [308, 18] on div "⌘ K Open Advanced New" at bounding box center [368, 19] width 176 height 24
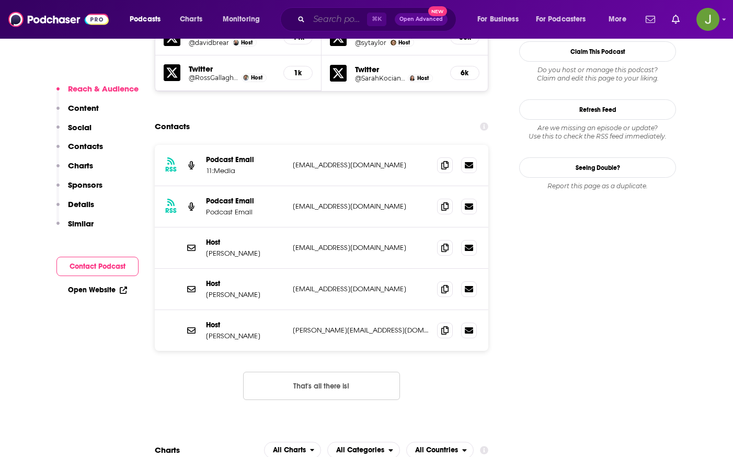
click at [337, 19] on input "Search podcasts, credits, & more..." at bounding box center [338, 19] width 58 height 17
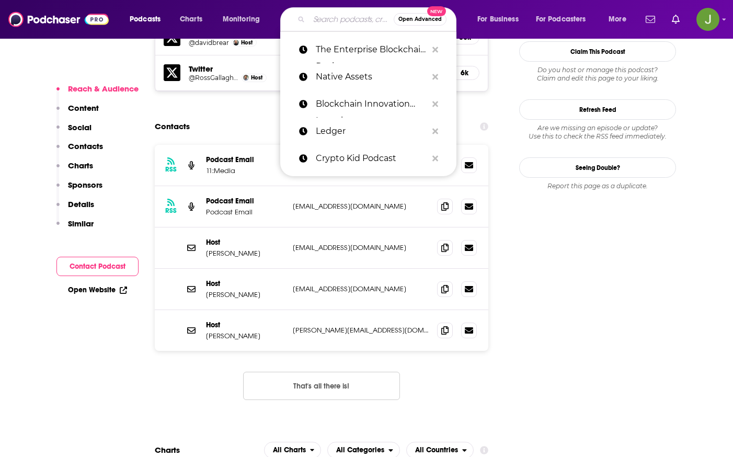
paste input "Blockchain Hustle"
type input "Blockchain Hustle"
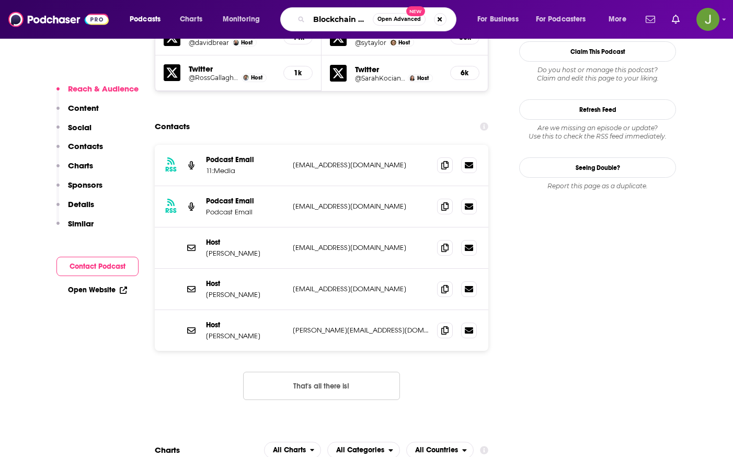
scroll to position [0, 15]
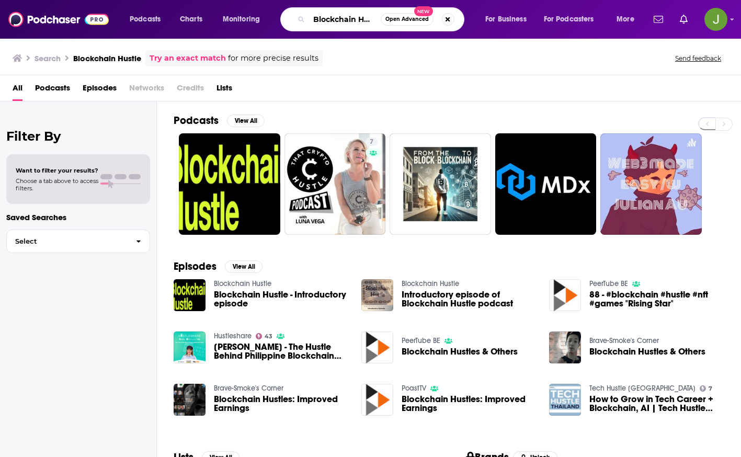
click at [343, 21] on input "Blockchain Hustle" at bounding box center [345, 19] width 72 height 17
paste input "Camp"
type input "Blockchain Camp"
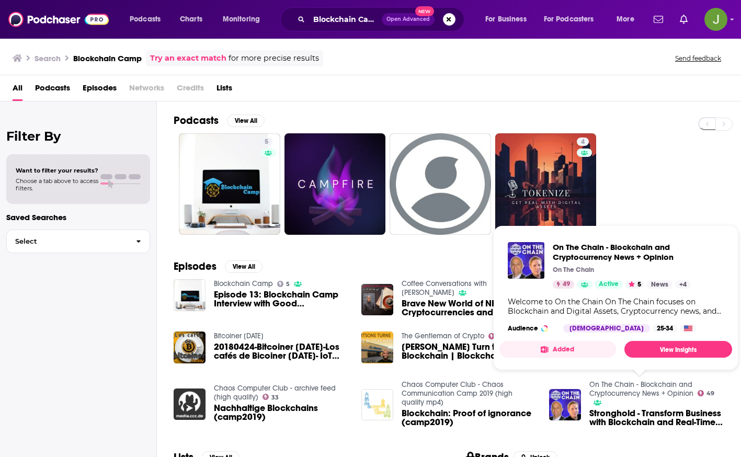
click at [603, 390] on link "On The Chain - Blockchain and Cryptocurrency News + Opinion" at bounding box center [641, 389] width 104 height 18
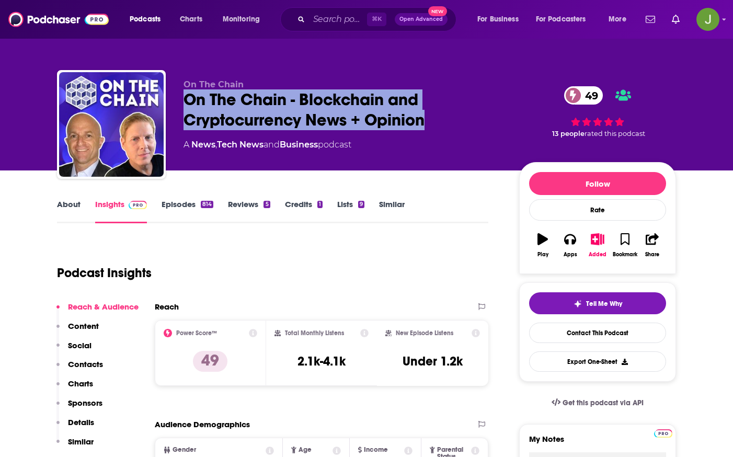
drag, startPoint x: 181, startPoint y: 99, endPoint x: 438, endPoint y: 123, distance: 257.3
click at [438, 123] on div "On The Chain On The Chain - Blockchain and Cryptocurrency News + Opinion 49 A N…" at bounding box center [366, 126] width 619 height 113
copy h2 "On The Chain - Blockchain and Cryptocurrency News + Opinion"
click at [603, 338] on link "Contact This Podcast" at bounding box center [597, 333] width 137 height 20
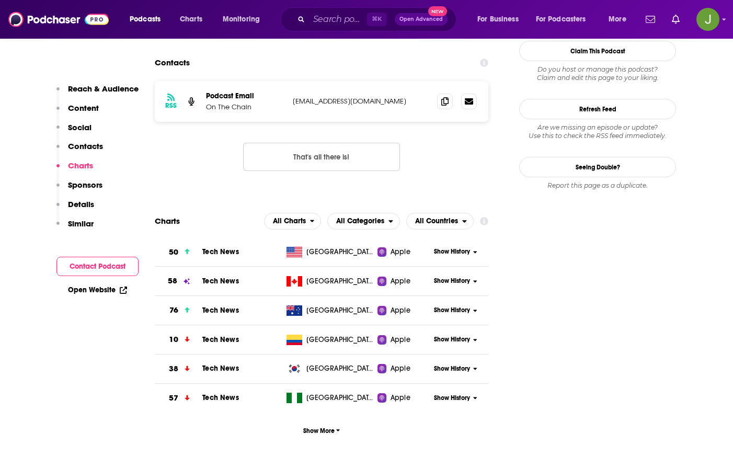
scroll to position [906, 0]
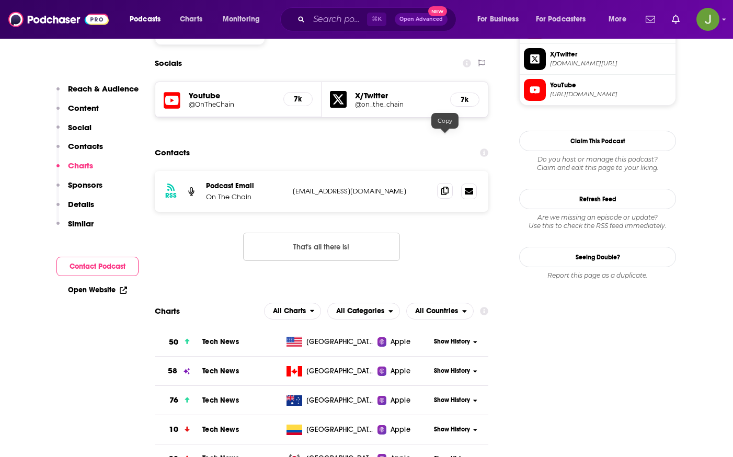
click at [448, 187] on icon at bounding box center [444, 191] width 7 height 8
click at [333, 21] on input "Search podcasts, credits, & more..." at bounding box center [338, 19] width 58 height 17
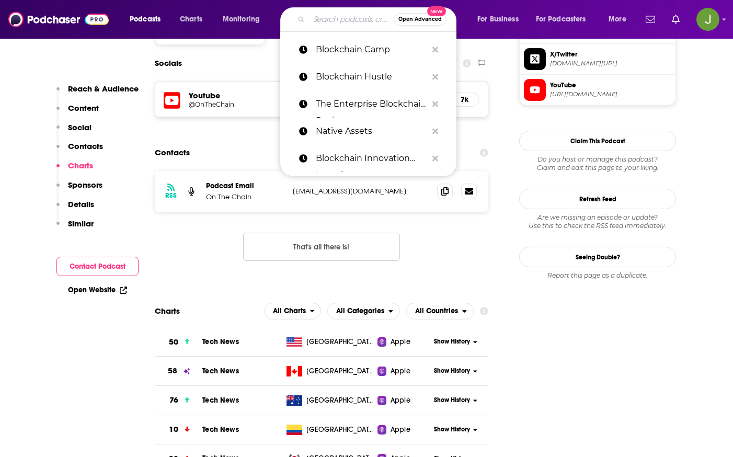
paste input "Blockchain Unraveled"
type input "Blockchain Unraveled"
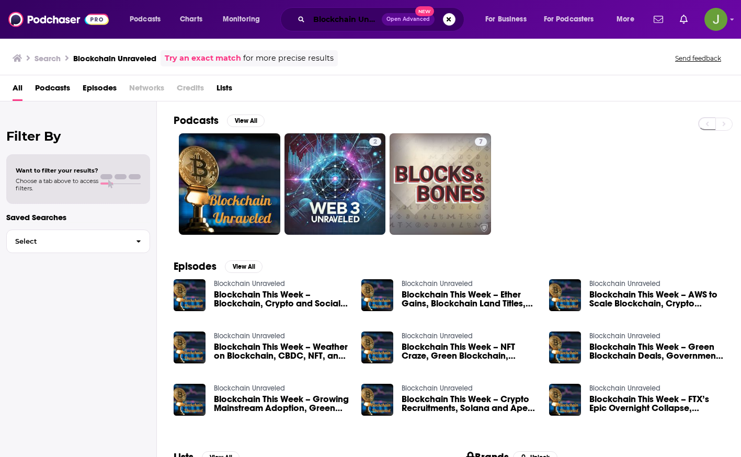
click at [342, 26] on input "Blockchain Unraveled" at bounding box center [345, 19] width 73 height 17
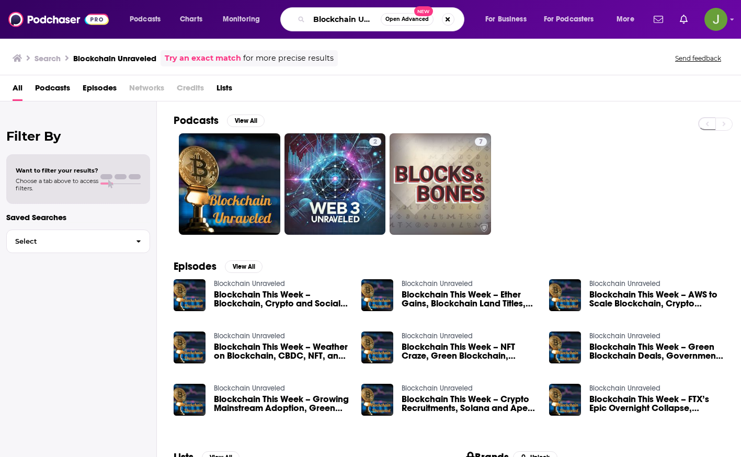
paste input "The Blockchain Starting Line"
type input "The Blockchain Starting Line"
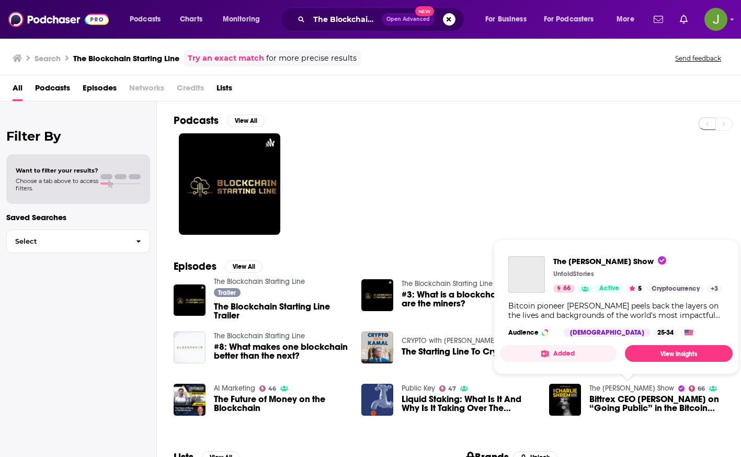
click at [603, 390] on link "The [PERSON_NAME] Show" at bounding box center [631, 388] width 85 height 9
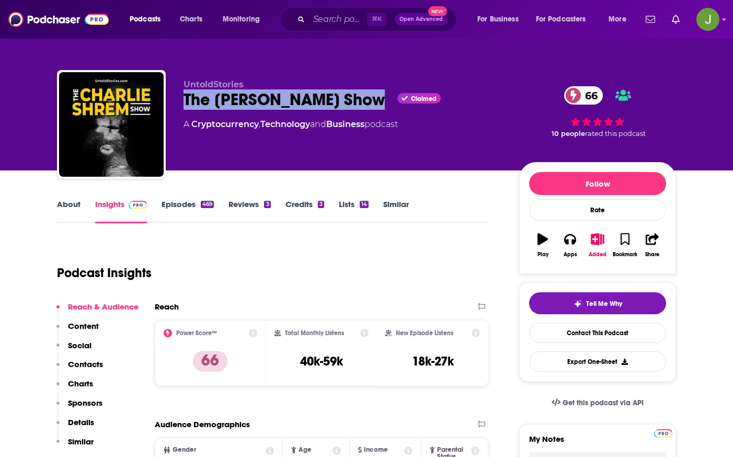
drag, startPoint x: 181, startPoint y: 98, endPoint x: 370, endPoint y: 104, distance: 188.3
click at [370, 104] on div "UntoldStories The Charlie Shrem Show Claimed 66 A Cryptocurrency , Technology a…" at bounding box center [366, 126] width 619 height 113
copy h2 "The [PERSON_NAME] Show"
click at [601, 337] on link "Contact This Podcast" at bounding box center [597, 333] width 137 height 20
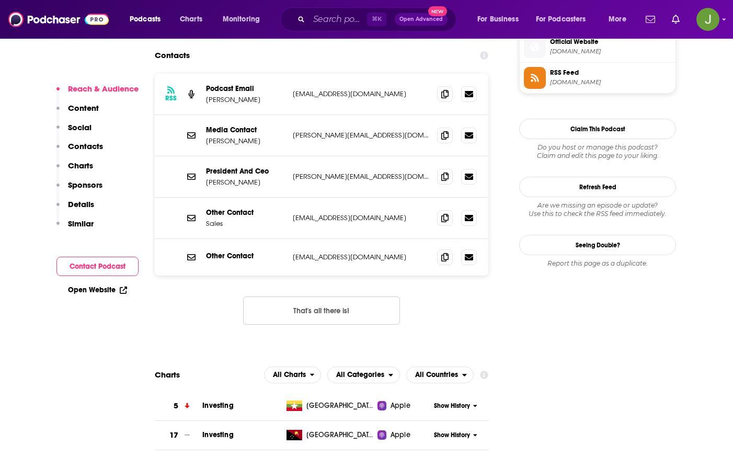
scroll to position [826, 0]
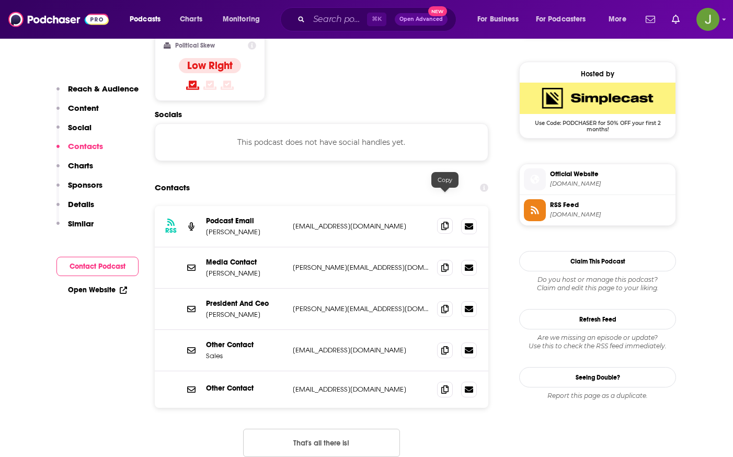
click at [447, 218] on span at bounding box center [445, 226] width 16 height 16
click at [447, 263] on icon at bounding box center [444, 267] width 7 height 8
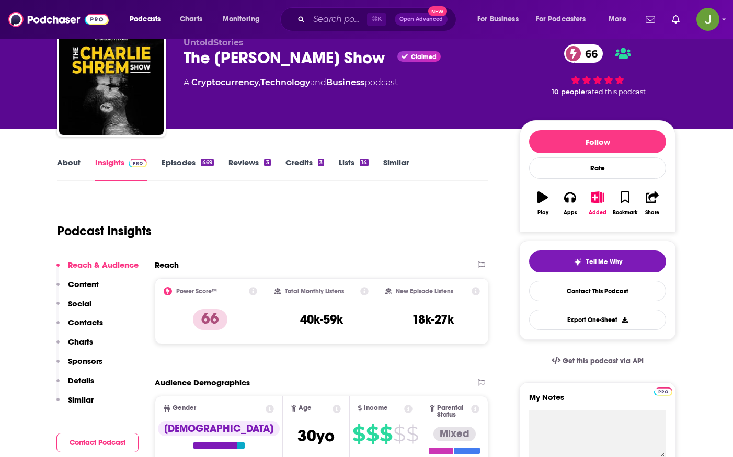
scroll to position [0, 0]
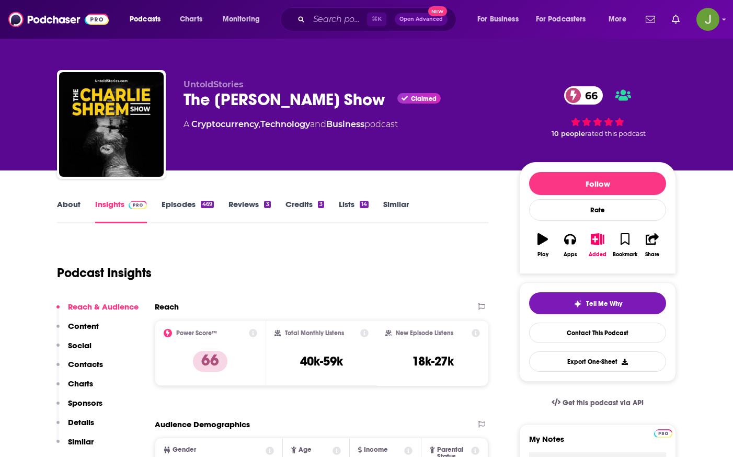
click at [403, 210] on link "Similar" at bounding box center [396, 211] width 26 height 24
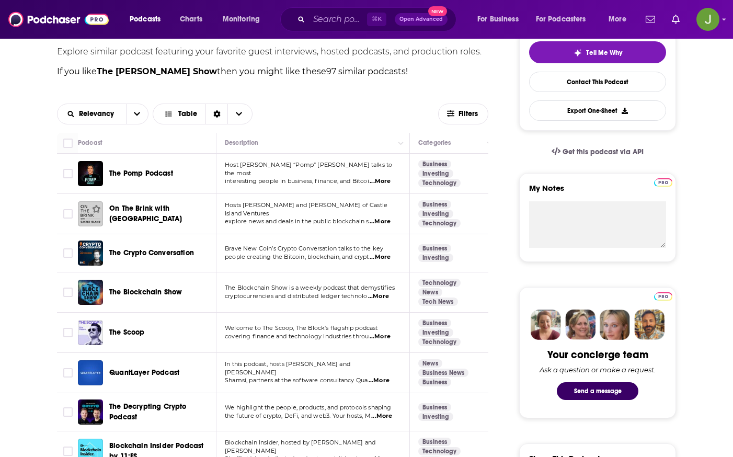
scroll to position [279, 0]
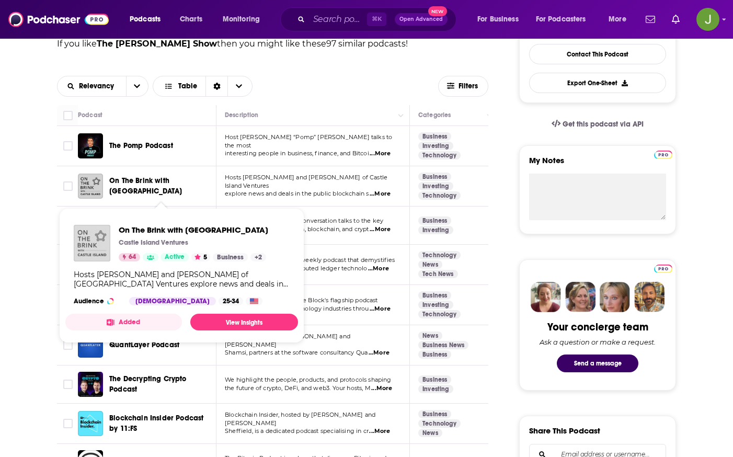
click at [97, 242] on img "On The Brink with Castle Island" at bounding box center [92, 243] width 37 height 37
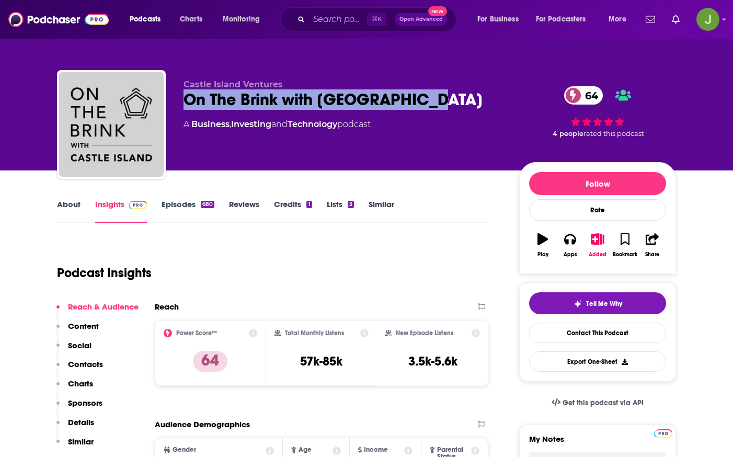
drag, startPoint x: 181, startPoint y: 101, endPoint x: 425, endPoint y: 96, distance: 243.7
click at [425, 96] on div "Castle Island Ventures On The Brink with Castle Island 64 A Business , Investin…" at bounding box center [366, 126] width 619 height 113
click at [576, 336] on link "Contact This Podcast" at bounding box center [597, 333] width 137 height 20
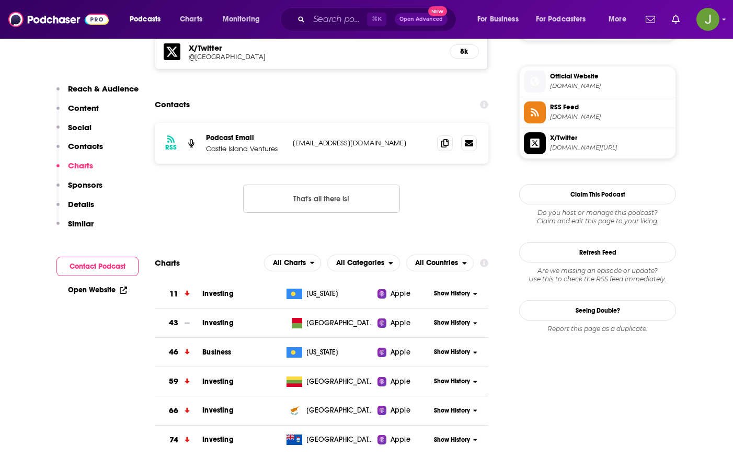
scroll to position [865, 0]
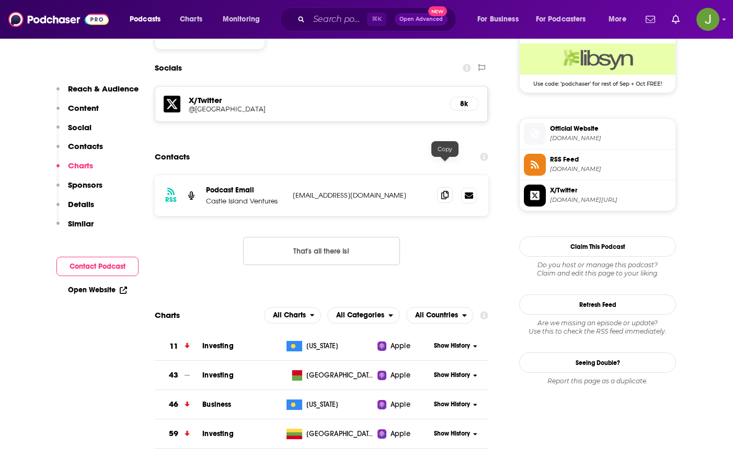
click at [448, 191] on icon at bounding box center [444, 195] width 7 height 8
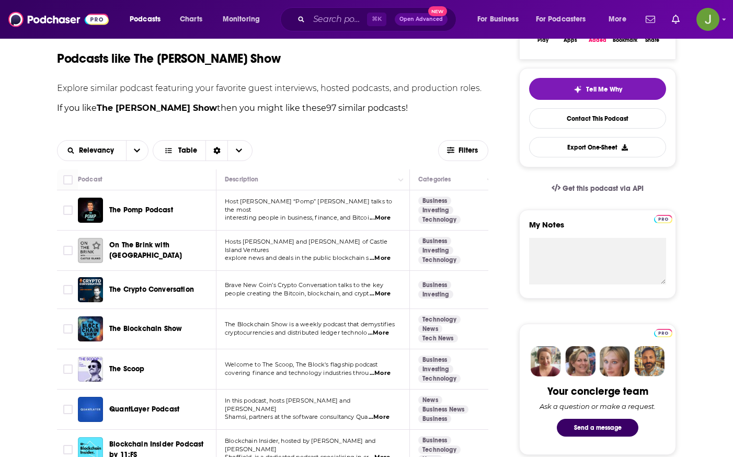
scroll to position [217, 0]
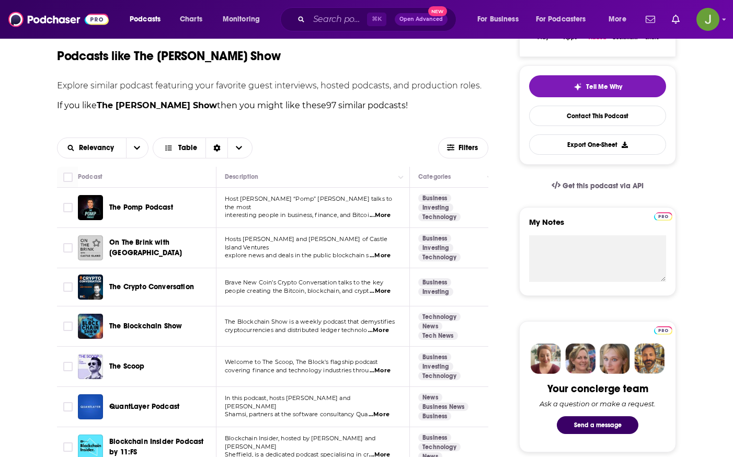
click at [144, 326] on span "The Blockchain Show" at bounding box center [145, 326] width 73 height 9
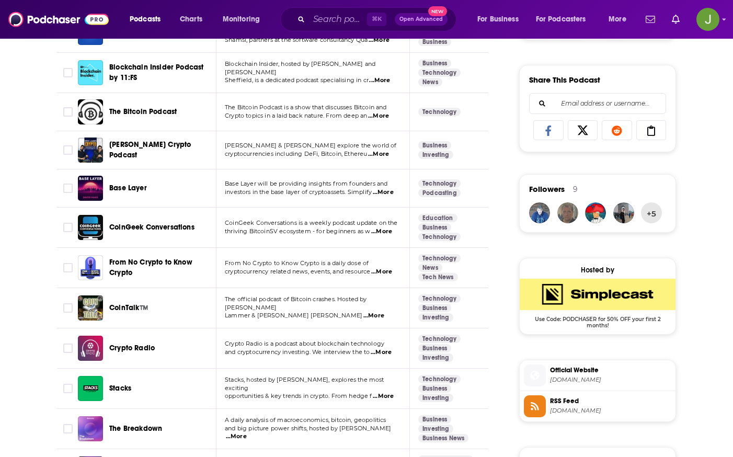
scroll to position [637, 0]
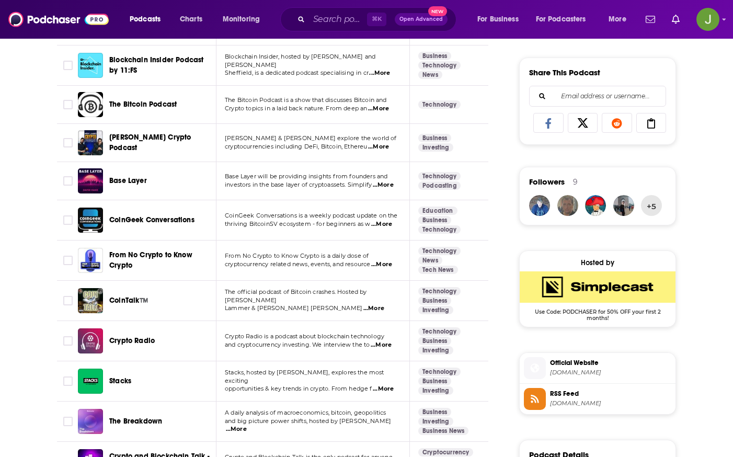
click at [121, 179] on span "Base Layer" at bounding box center [128, 180] width 38 height 9
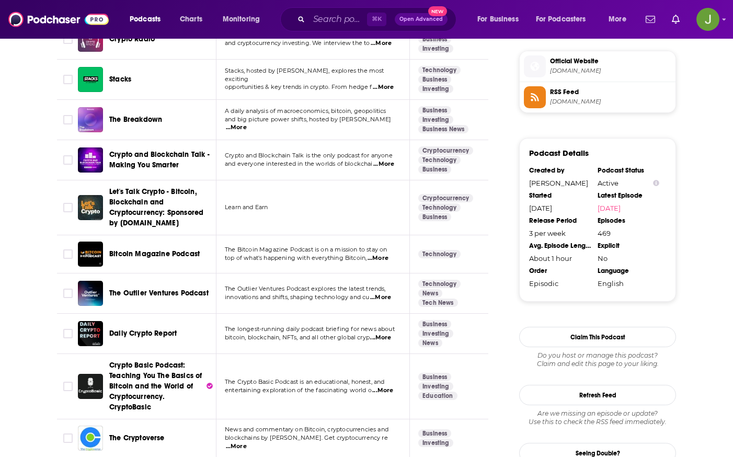
scroll to position [943, 0]
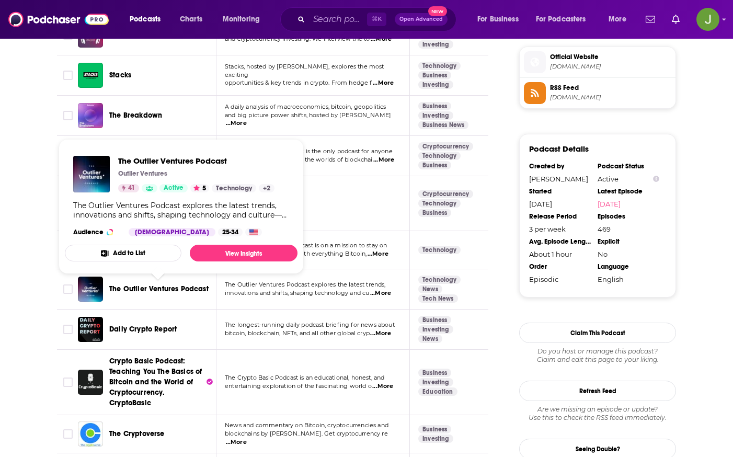
click at [134, 292] on span "The Outlier Ventures Podcast" at bounding box center [158, 288] width 99 height 9
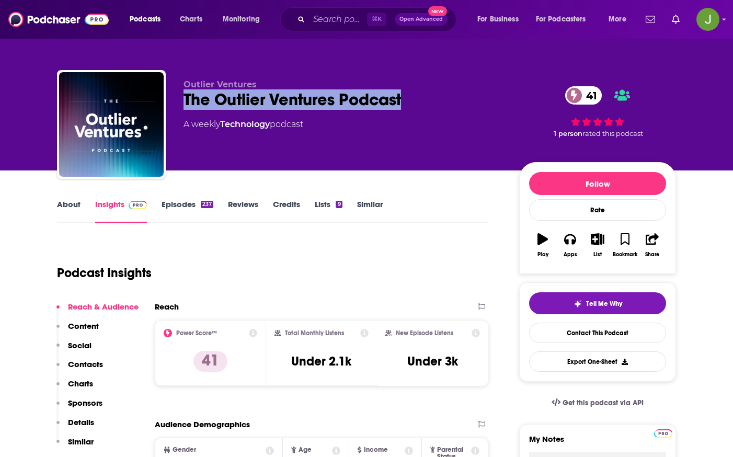
drag, startPoint x: 184, startPoint y: 99, endPoint x: 420, endPoint y: 107, distance: 237.0
click at [420, 107] on div "The Outlier Ventures Podcast 41" at bounding box center [343, 99] width 319 height 20
click at [560, 324] on link "Contact This Podcast" at bounding box center [597, 333] width 137 height 20
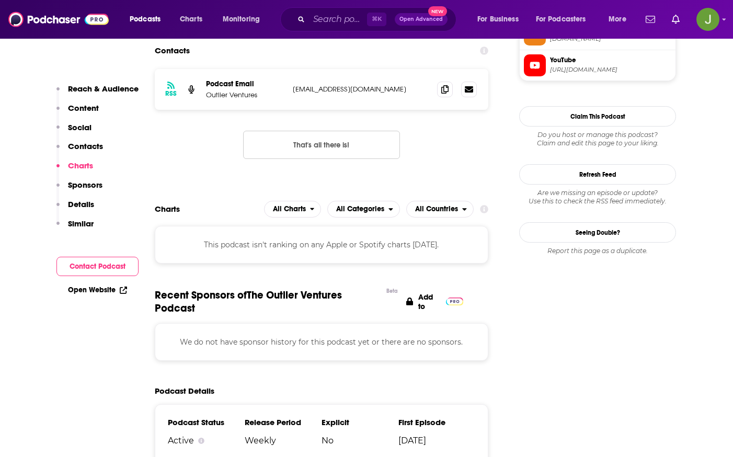
scroll to position [917, 0]
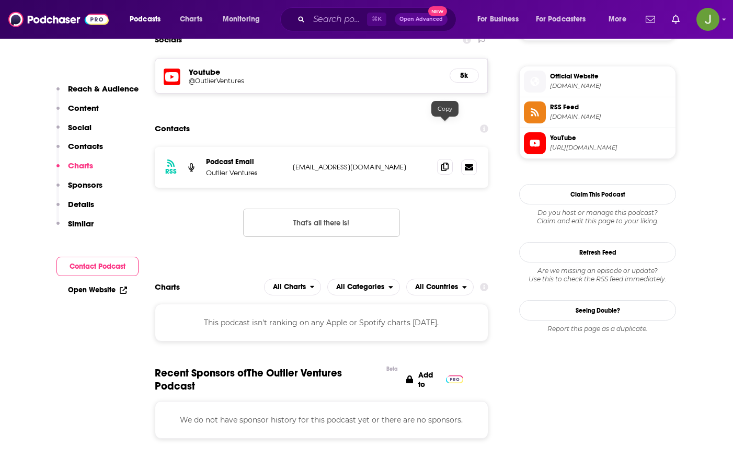
click at [444, 163] on icon at bounding box center [444, 167] width 7 height 8
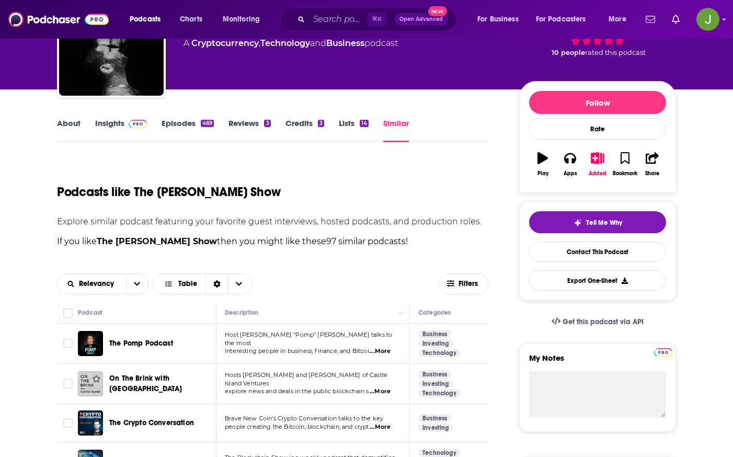
scroll to position [190, 0]
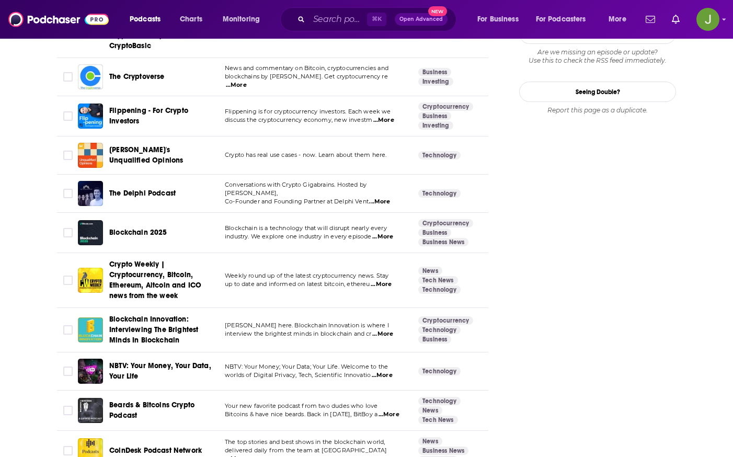
scroll to position [1309, 0]
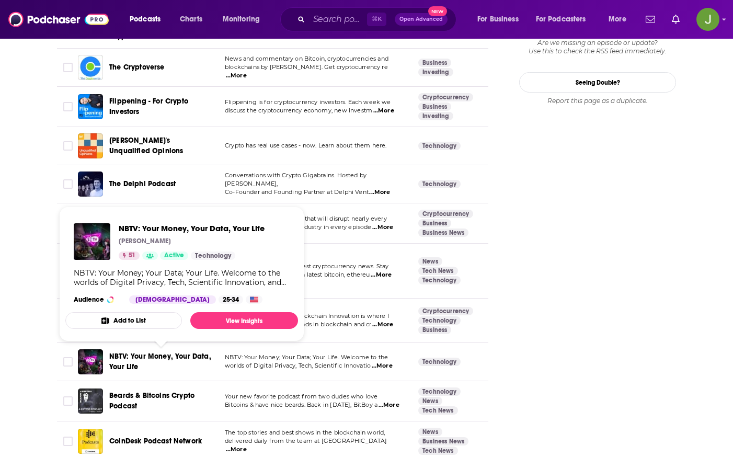
click at [163, 359] on span "NBTV: Your Money, Your Data, Your Life" at bounding box center [160, 361] width 102 height 19
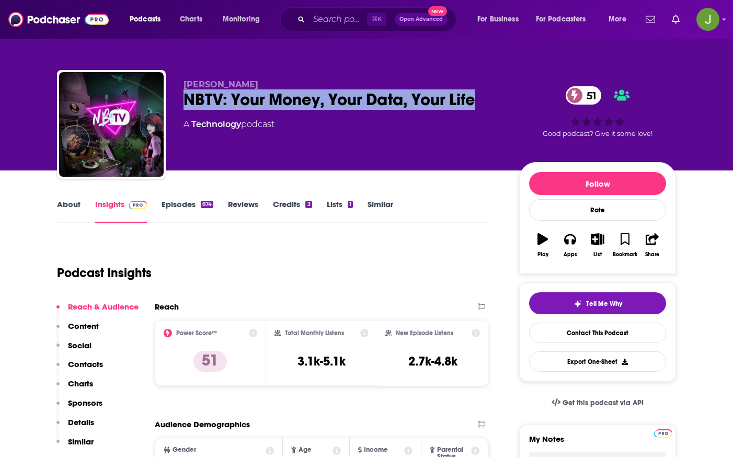
drag, startPoint x: 184, startPoint y: 98, endPoint x: 480, endPoint y: 110, distance: 296.2
click at [480, 110] on div "[PERSON_NAME] NBTV: Your Money, Your Data, Your Life 51 A Technology podcast" at bounding box center [343, 121] width 319 height 84
copy h2 "NBTV: Your Money, Your Data, Your Life"
click at [564, 329] on link "Contact This Podcast" at bounding box center [597, 333] width 137 height 20
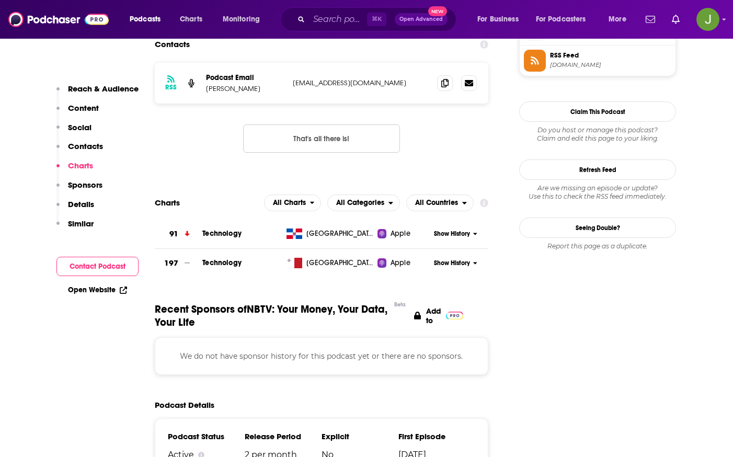
scroll to position [886, 0]
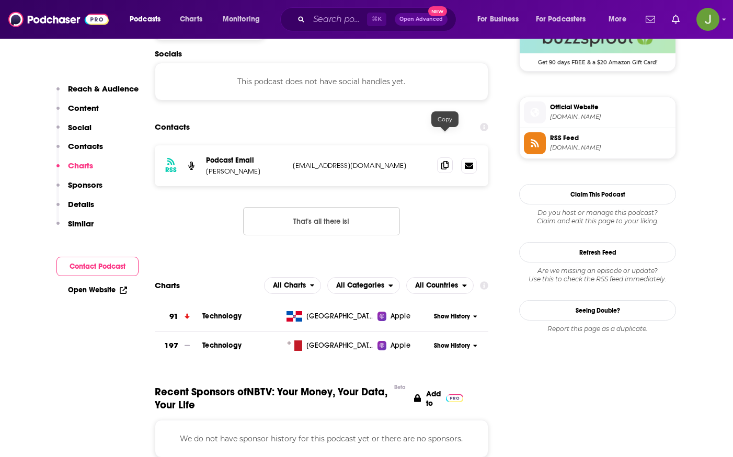
click at [450, 157] on span at bounding box center [445, 165] width 16 height 16
drag, startPoint x: 261, startPoint y: 144, endPoint x: 203, endPoint y: 143, distance: 57.5
click at [203, 145] on div "RSS Podcast Email [PERSON_NAME] [EMAIL_ADDRESS][DOMAIN_NAME] [EMAIL_ADDRESS][DO…" at bounding box center [322, 165] width 334 height 41
copy p "[PERSON_NAME]"
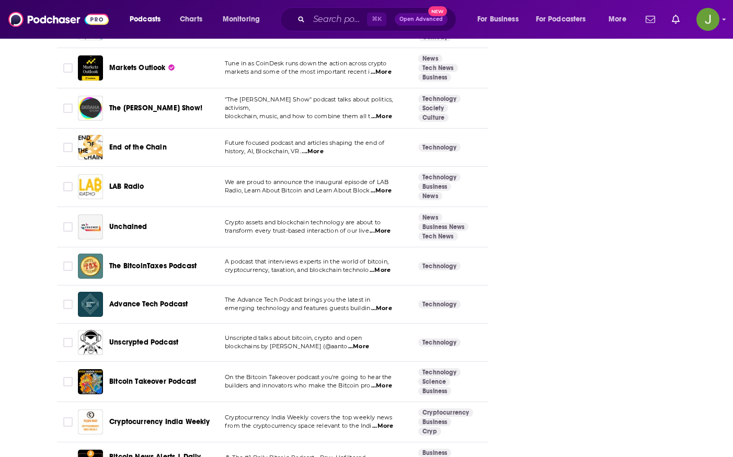
scroll to position [2232, 0]
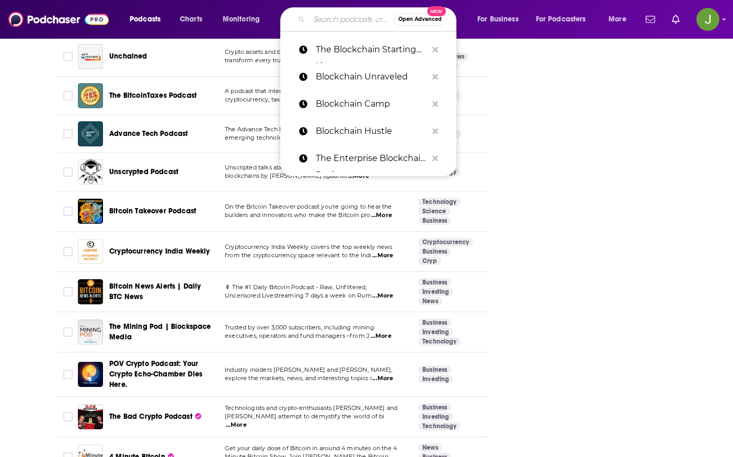
click at [343, 15] on input "Search podcasts, credits, & more..." at bounding box center [351, 19] width 85 height 17
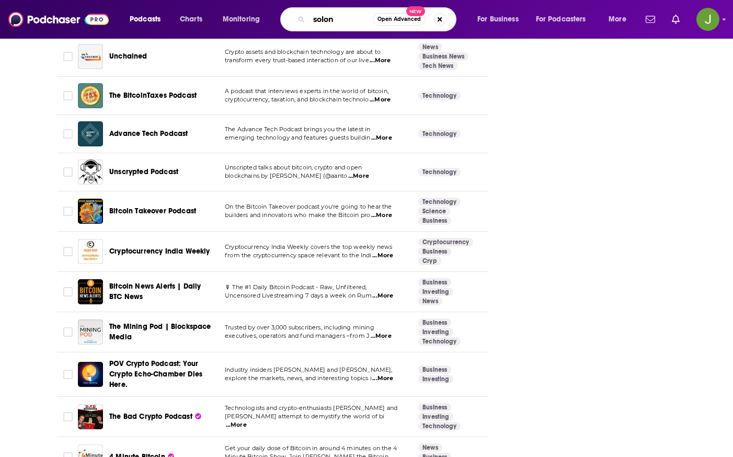
type input "solona"
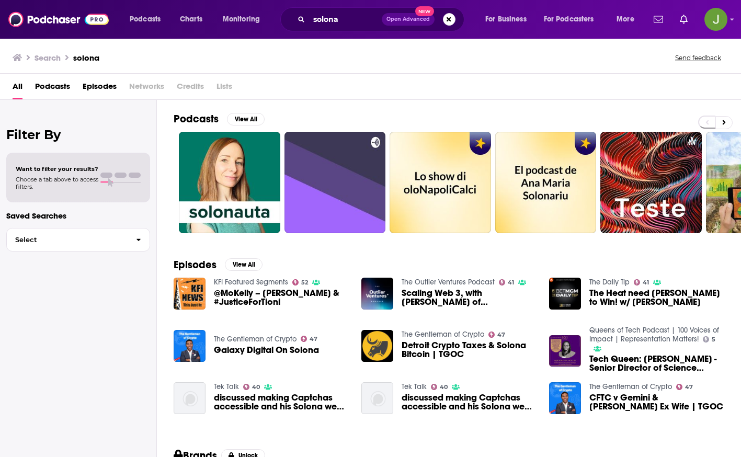
click at [278, 340] on link "The Gentleman of Crypto" at bounding box center [255, 339] width 83 height 9
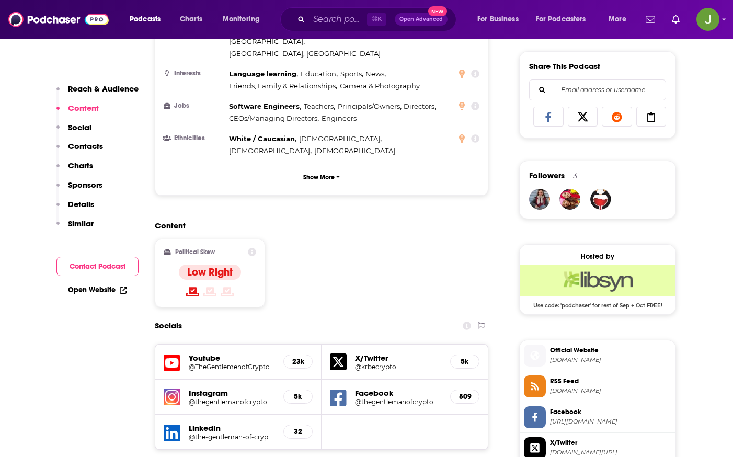
scroll to position [647, 0]
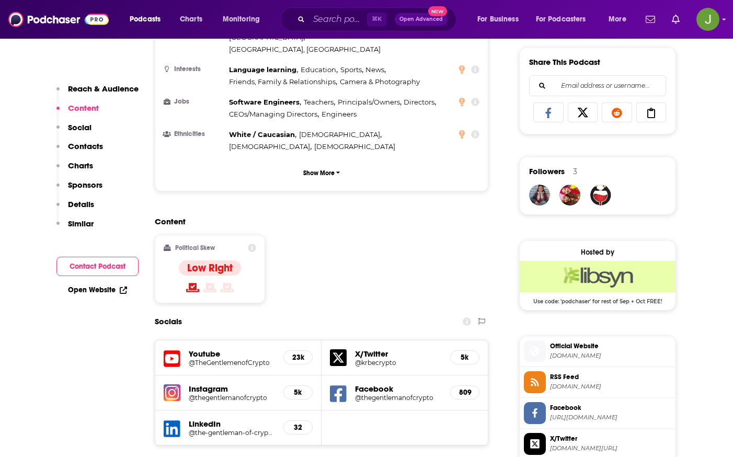
click at [242, 349] on h5 "Youtube" at bounding box center [232, 354] width 86 height 10
click at [167, 349] on icon at bounding box center [172, 358] width 17 height 19
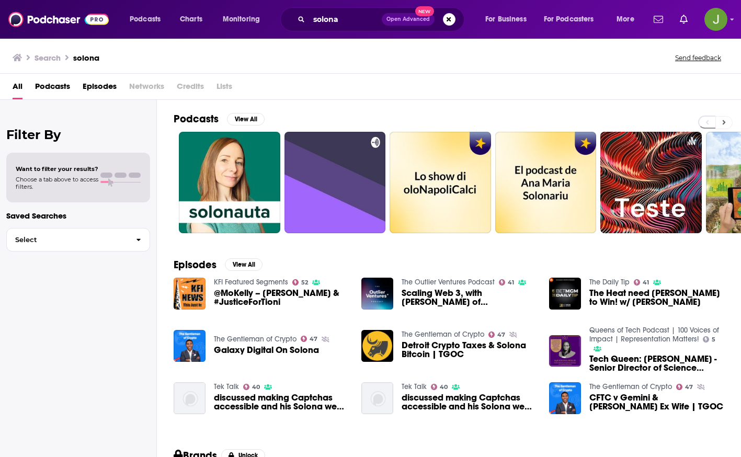
click at [726, 119] on button at bounding box center [723, 122] width 17 height 13
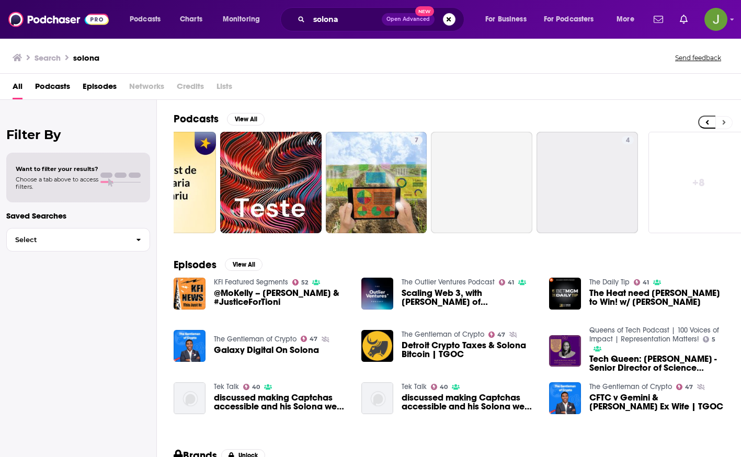
scroll to position [0, 393]
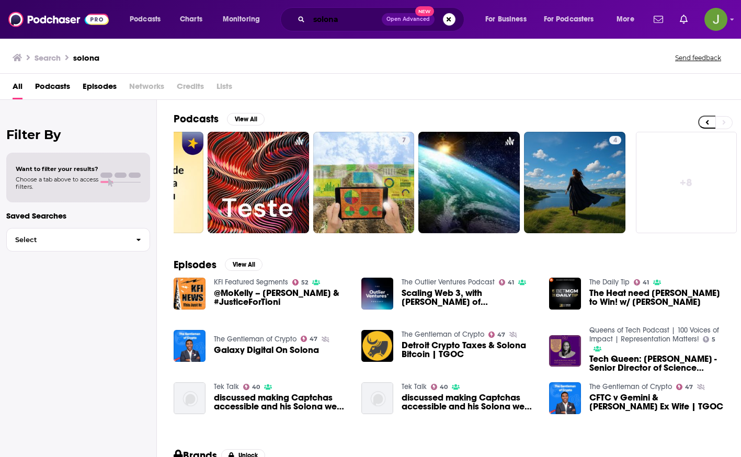
click at [335, 19] on input "solona" at bounding box center [345, 19] width 73 height 17
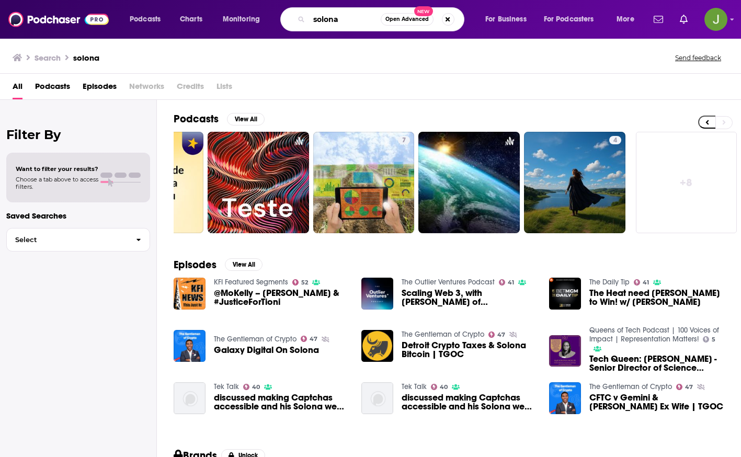
paste input "Forward Guidance"
type input "Forward Guidance"
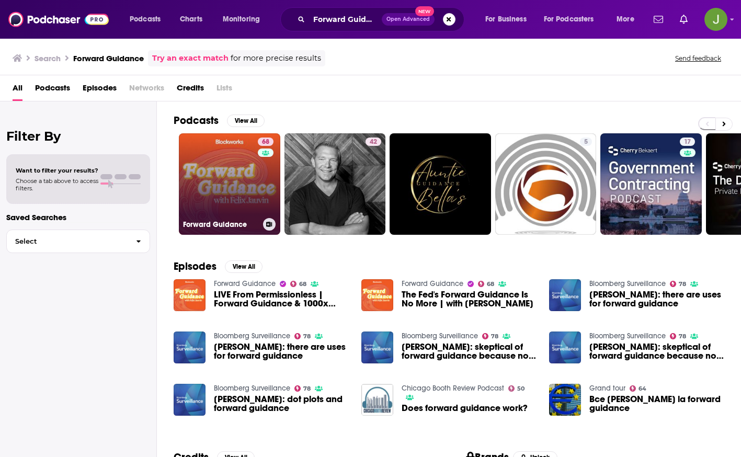
click at [254, 190] on link "68 Forward Guidance" at bounding box center [229, 183] width 101 height 101
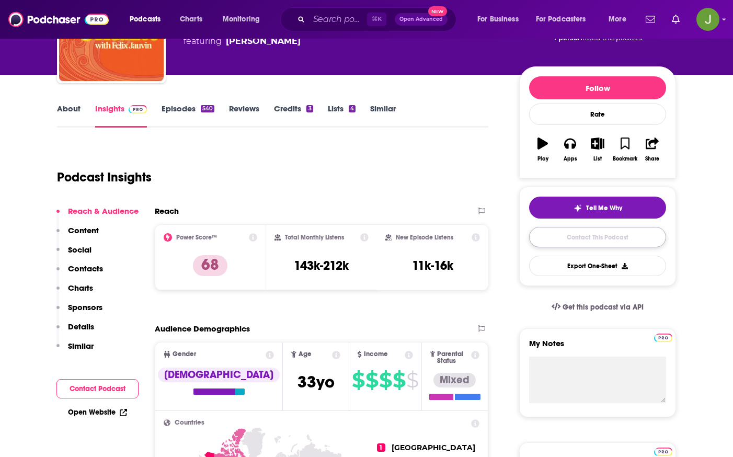
click at [585, 239] on link "Contact This Podcast" at bounding box center [597, 237] width 137 height 20
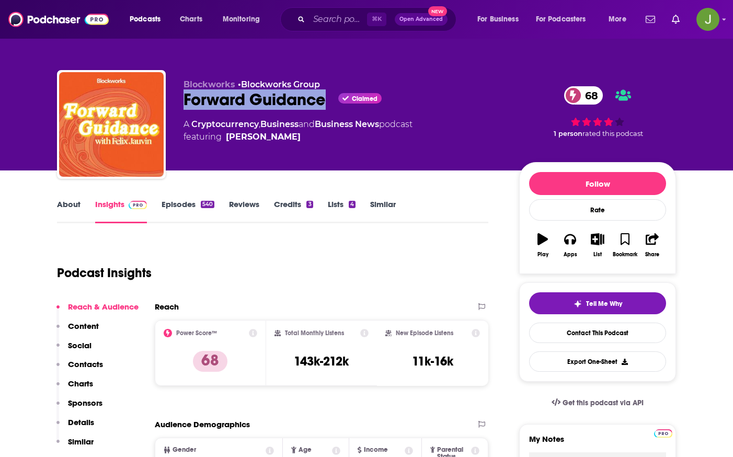
drag, startPoint x: 180, startPoint y: 99, endPoint x: 326, endPoint y: 99, distance: 145.9
click at [326, 99] on div "Blockworks • Blockworks Group Forward Guidance Claimed 68 A Cryptocurrency , Bu…" at bounding box center [366, 126] width 619 height 113
copy h2 "Forward Guidance"
click at [583, 337] on link "Contact This Podcast" at bounding box center [597, 333] width 137 height 20
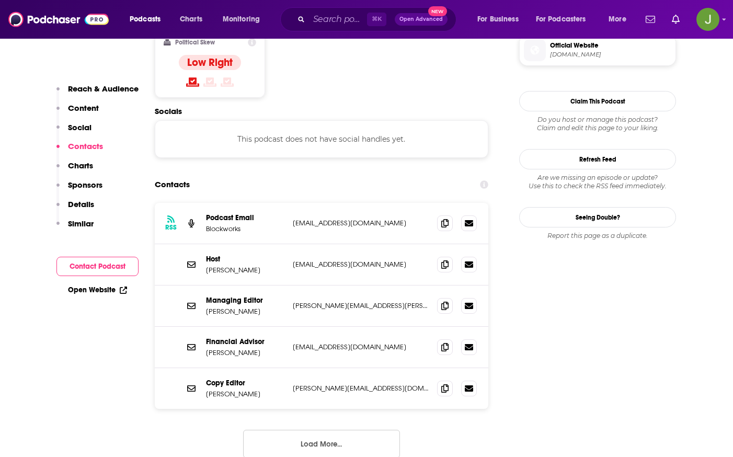
scroll to position [857, 0]
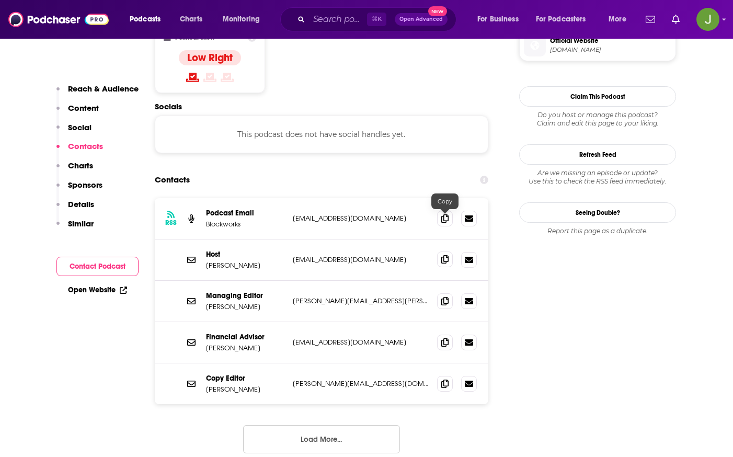
click at [443, 255] on icon at bounding box center [444, 259] width 7 height 8
click at [358, 425] on button "Load More..." at bounding box center [321, 439] width 157 height 28
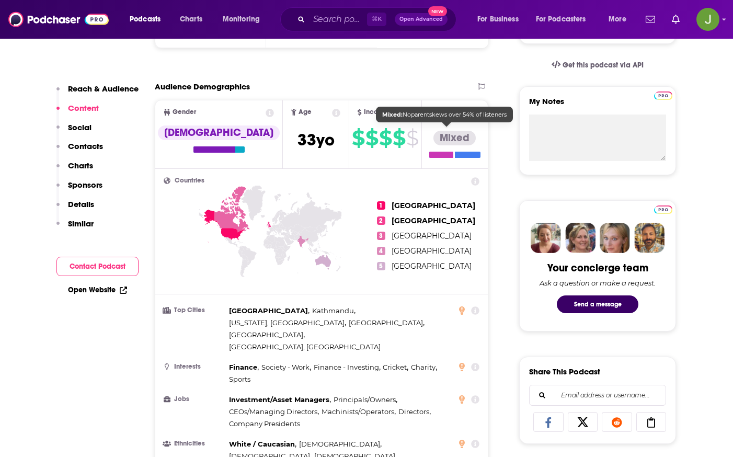
scroll to position [0, 0]
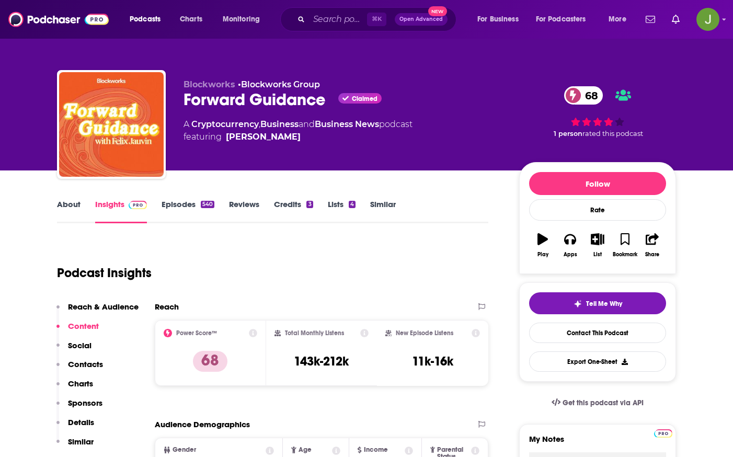
click at [383, 203] on link "Similar" at bounding box center [383, 211] width 26 height 24
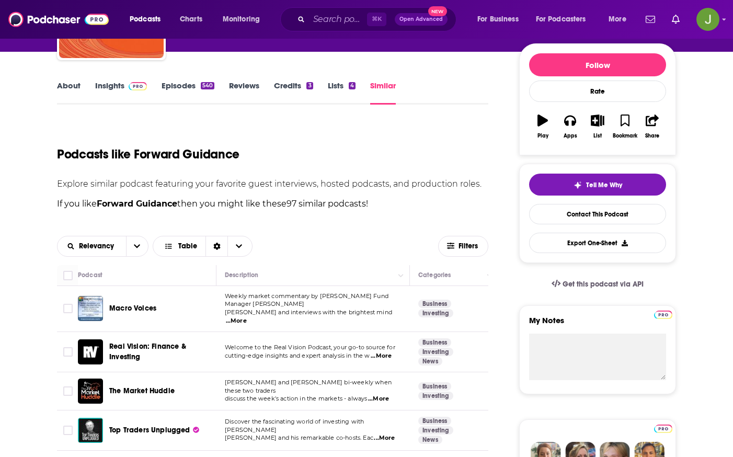
scroll to position [123, 0]
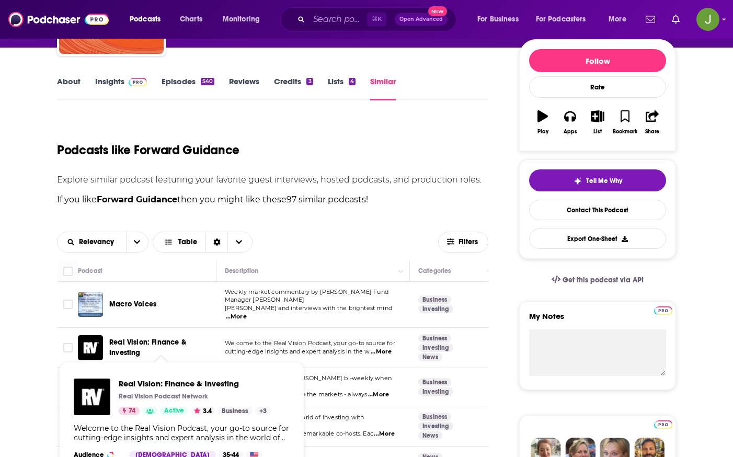
click at [131, 344] on span "Real Vision: Finance & Investing" at bounding box center [147, 347] width 77 height 19
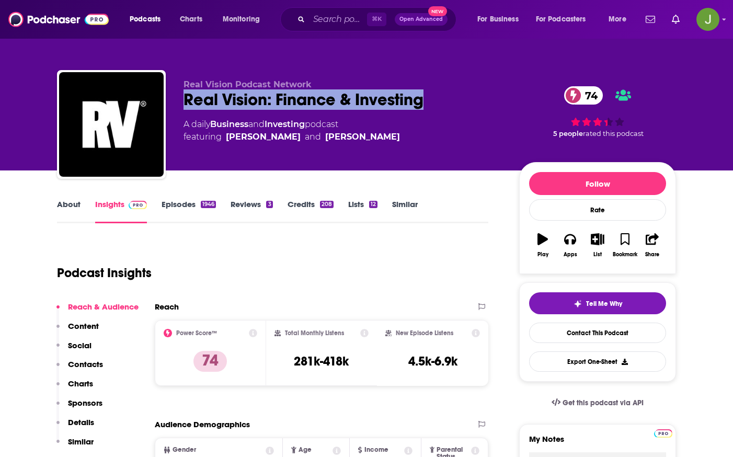
drag, startPoint x: 181, startPoint y: 97, endPoint x: 439, endPoint y: 94, distance: 257.8
click at [439, 94] on div "Real Vision Podcast Network Real Vision: Finance & Investing 74 A daily Busines…" at bounding box center [366, 126] width 619 height 113
copy h2 "Real Vision: Finance & Investing"
click at [588, 331] on link "Contact This Podcast" at bounding box center [597, 333] width 137 height 20
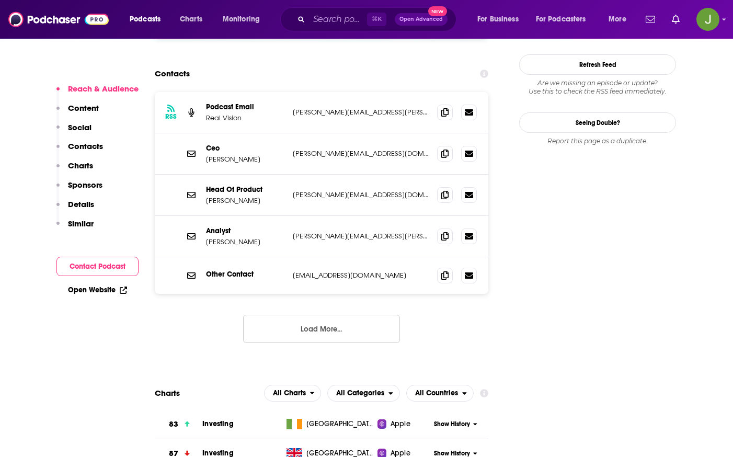
scroll to position [1055, 0]
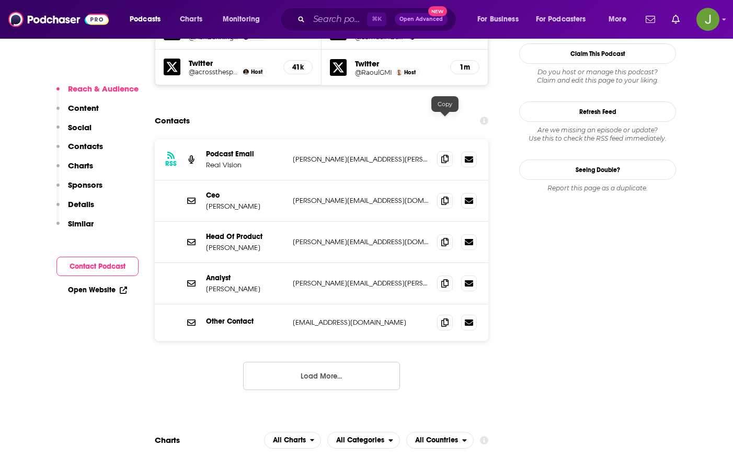
click at [443, 155] on icon at bounding box center [444, 159] width 7 height 8
click at [449, 192] on span at bounding box center [445, 200] width 16 height 16
click at [327, 362] on button "Load More..." at bounding box center [321, 376] width 157 height 28
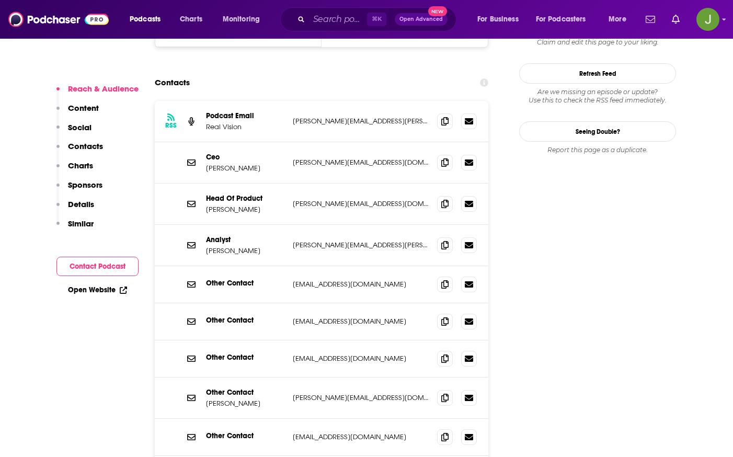
scroll to position [1109, 0]
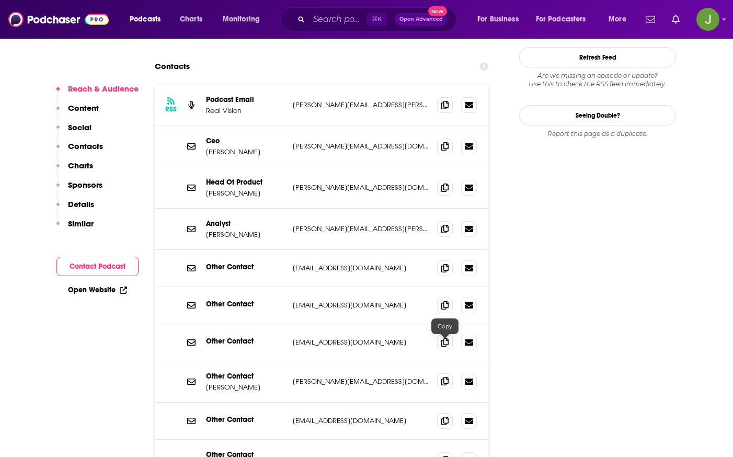
click at [443, 377] on icon at bounding box center [444, 381] width 7 height 8
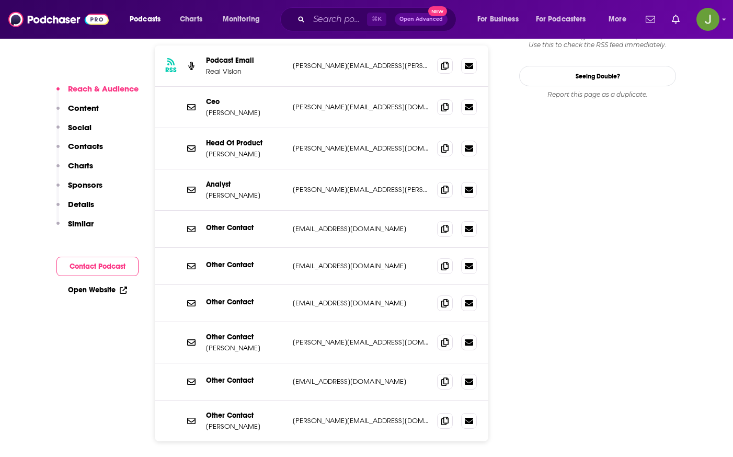
scroll to position [1093, 0]
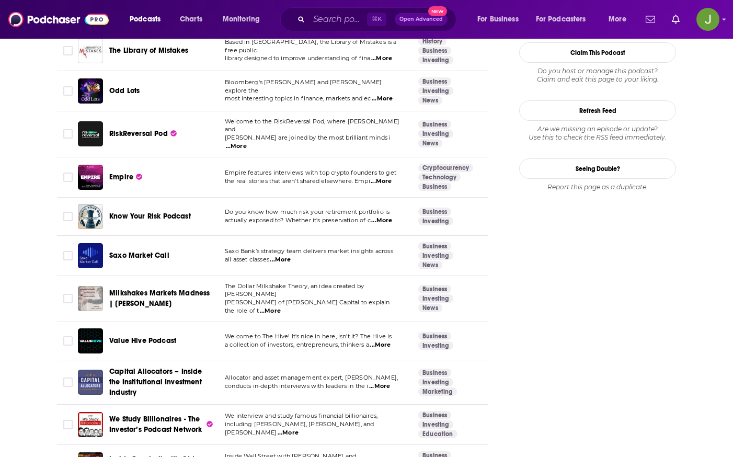
scroll to position [1095, 0]
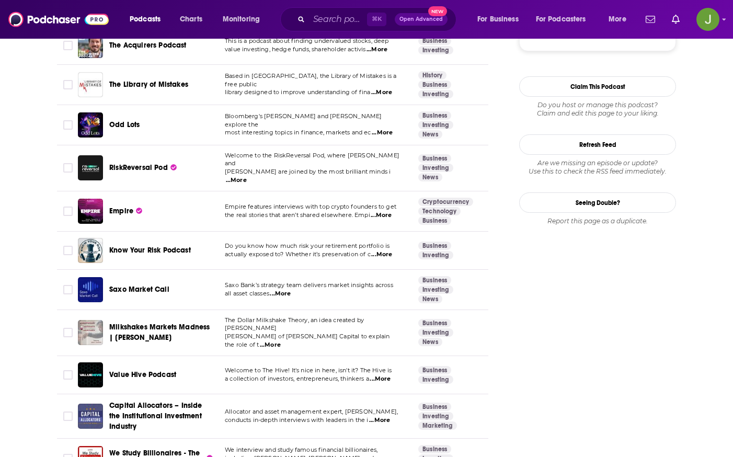
click at [112, 207] on span "Empire" at bounding box center [121, 211] width 24 height 9
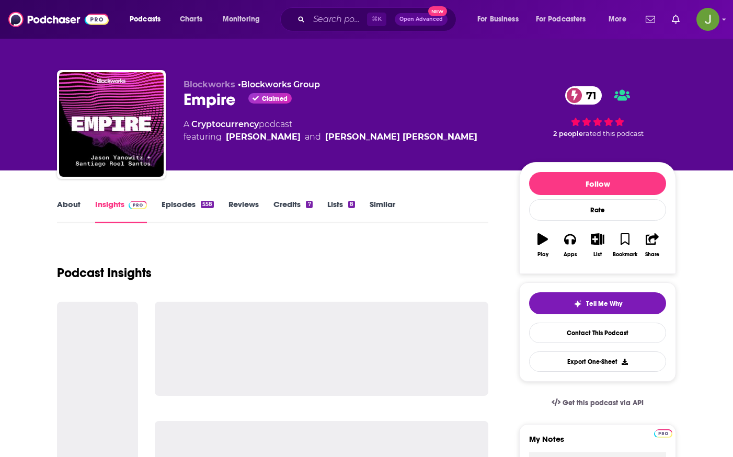
click at [386, 201] on link "Similar" at bounding box center [383, 211] width 26 height 24
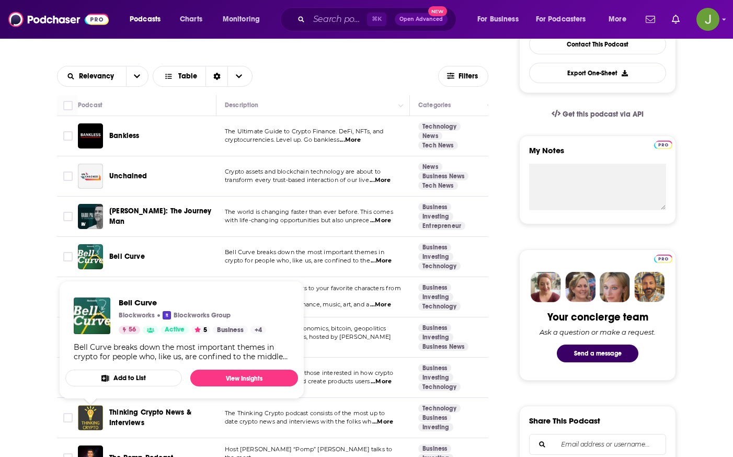
scroll to position [403, 0]
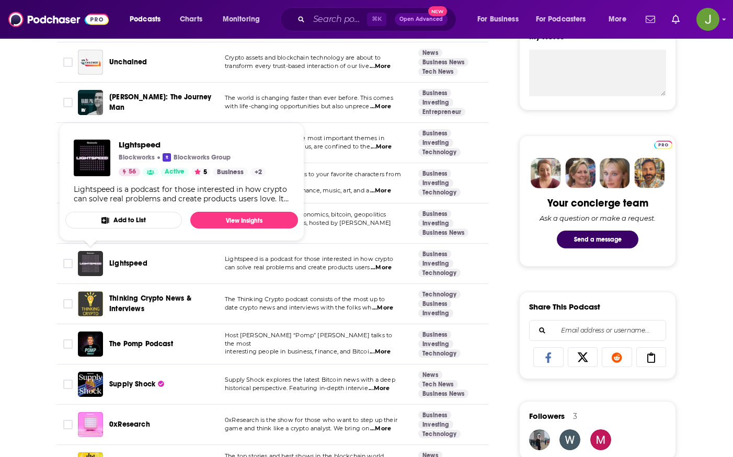
click at [93, 268] on img "Lightspeed" at bounding box center [90, 263] width 25 height 25
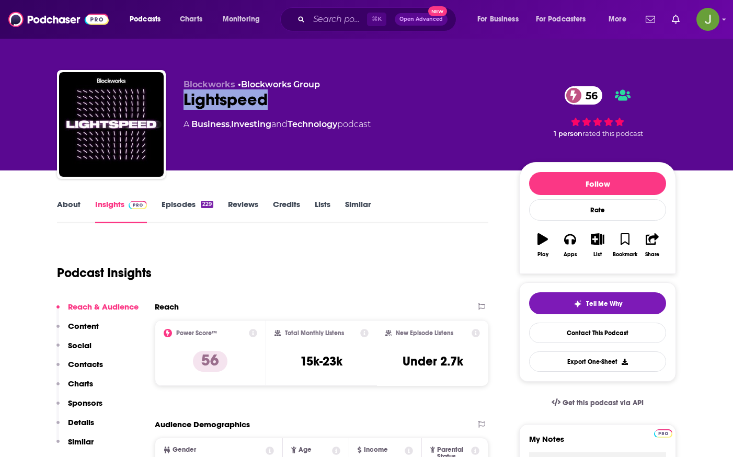
drag, startPoint x: 182, startPoint y: 98, endPoint x: 319, endPoint y: 104, distance: 136.6
click at [319, 104] on div "Blockworks • Blockworks Group Lightspeed 56 A Business , Investing and Technolo…" at bounding box center [366, 126] width 619 height 113
copy h2 "Lightspeed"
click at [584, 329] on link "Contact This Podcast" at bounding box center [597, 333] width 137 height 20
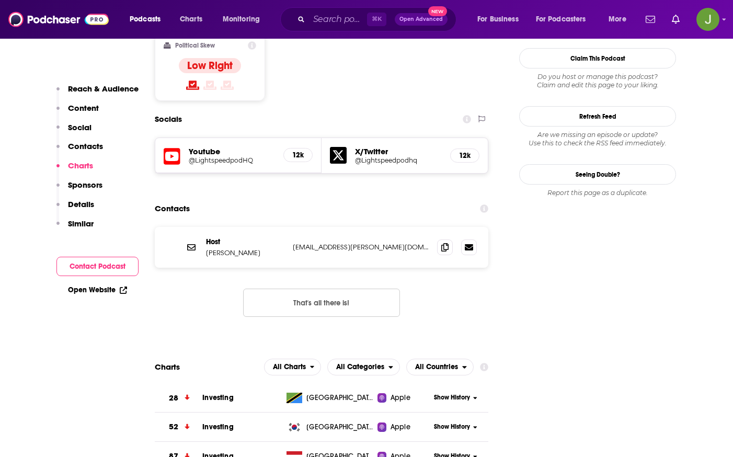
scroll to position [873, 0]
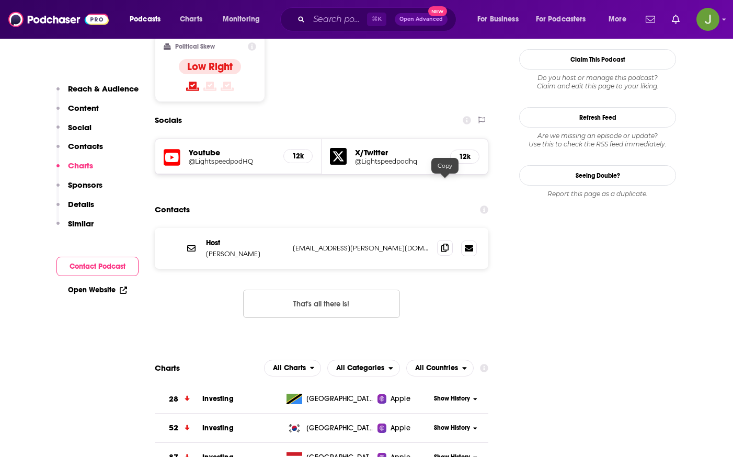
click at [445, 244] on icon at bounding box center [444, 248] width 7 height 8
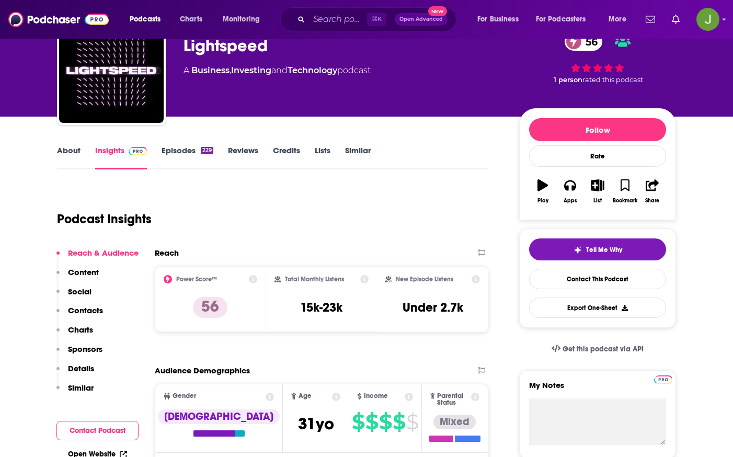
scroll to position [0, 0]
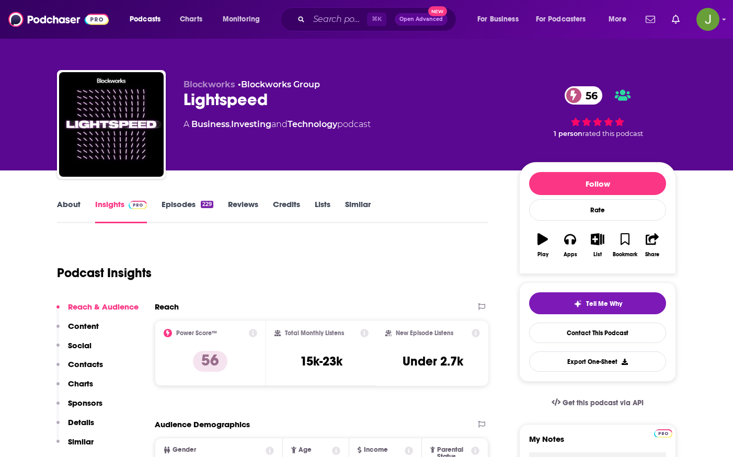
click at [358, 201] on link "Similar" at bounding box center [358, 211] width 26 height 24
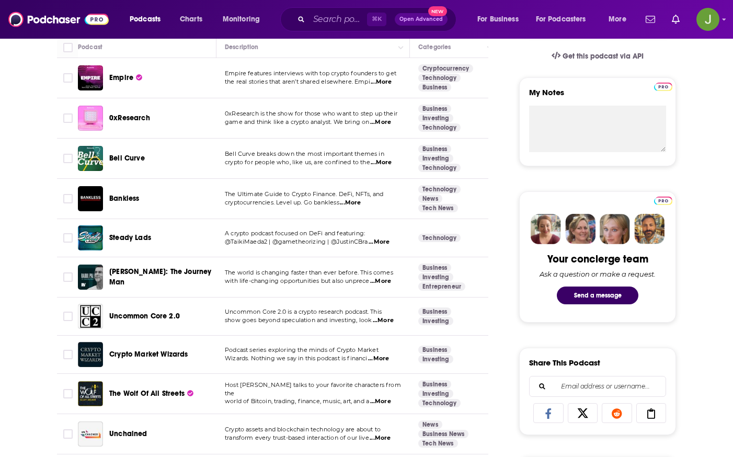
scroll to position [349, 0]
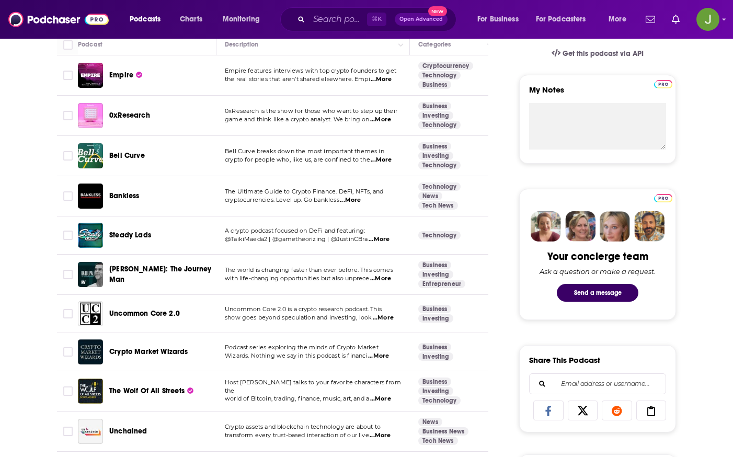
click at [140, 234] on span "Steady Lads" at bounding box center [130, 235] width 42 height 9
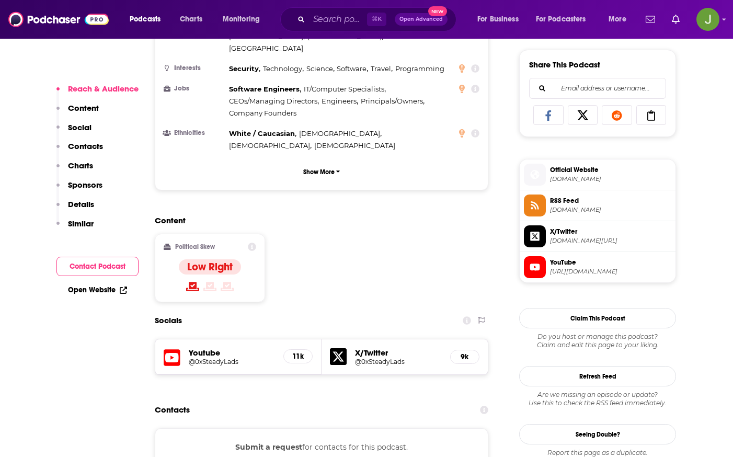
scroll to position [695, 0]
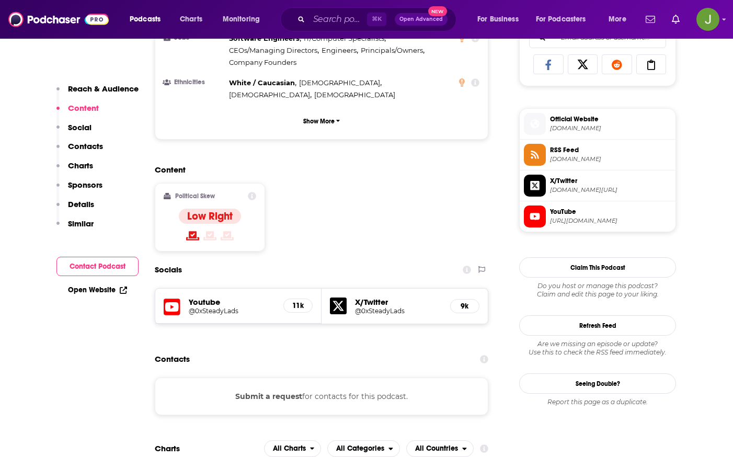
click at [233, 307] on h5 "@0xSteadyLads" at bounding box center [232, 311] width 86 height 8
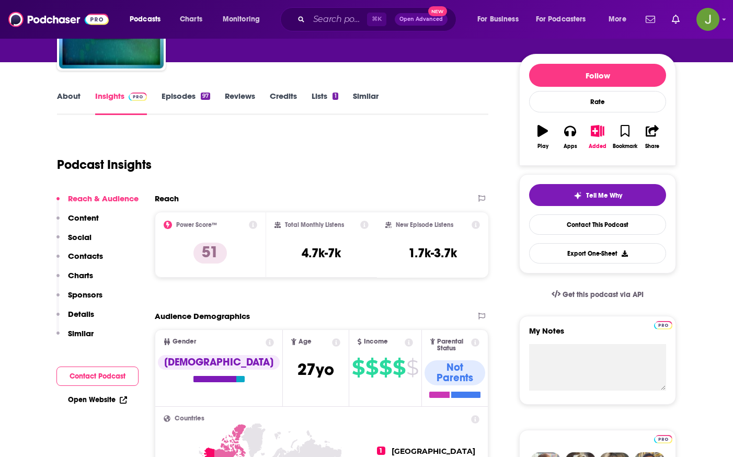
scroll to position [70, 0]
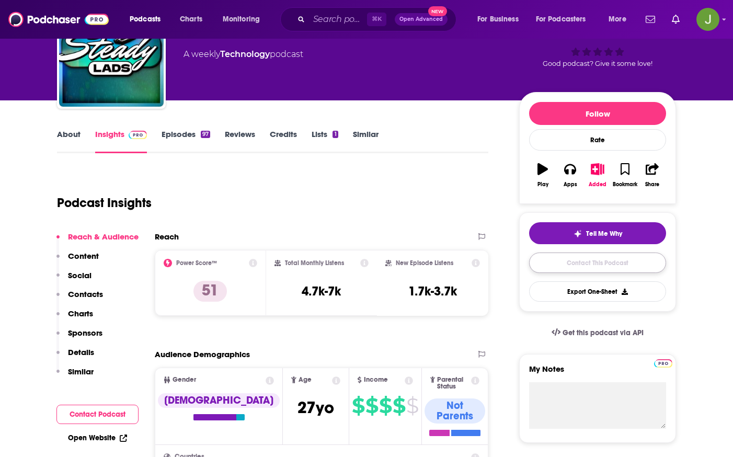
click at [600, 267] on link "Contact This Podcast" at bounding box center [597, 263] width 137 height 20
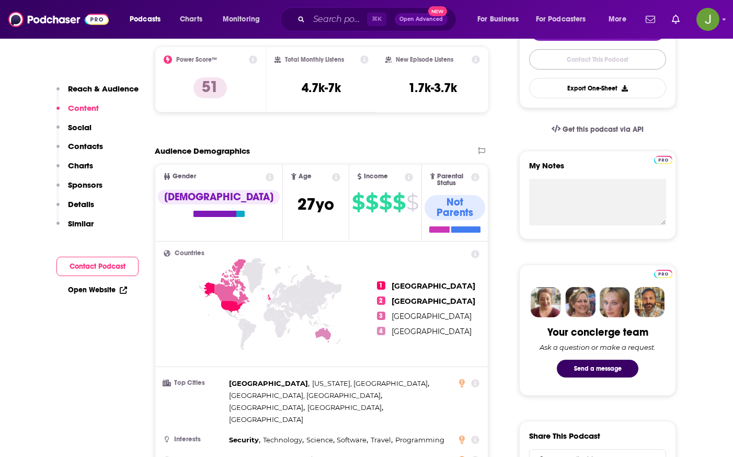
scroll to position [272, 0]
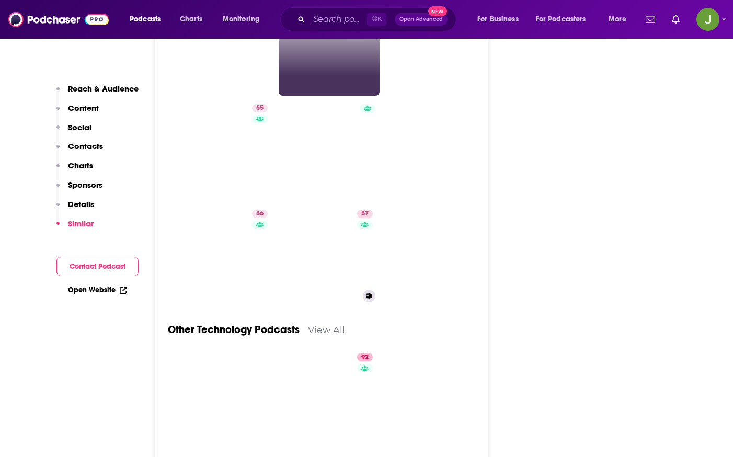
scroll to position [2749, 0]
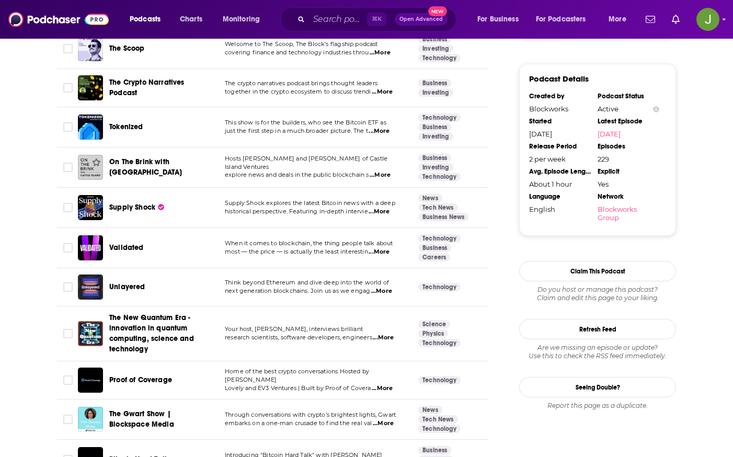
scroll to position [890, 0]
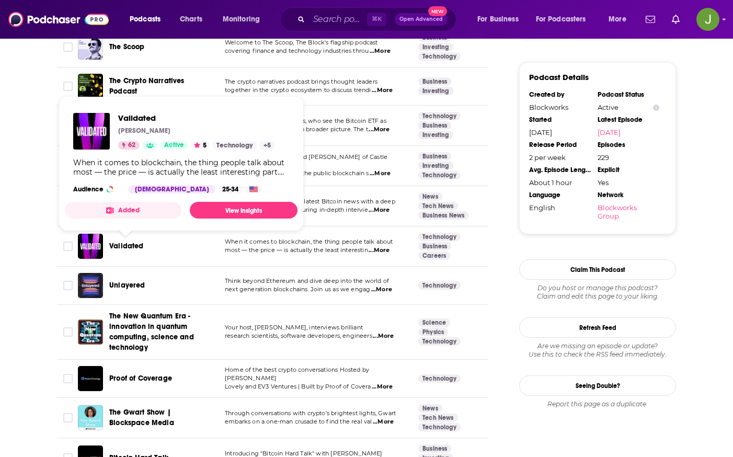
click at [130, 247] on span "Validated" at bounding box center [126, 246] width 35 height 9
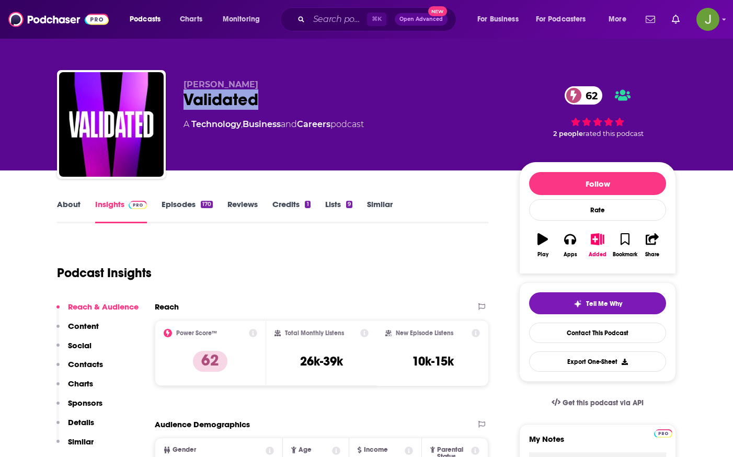
drag, startPoint x: 182, startPoint y: 97, endPoint x: 289, endPoint y: 111, distance: 107.1
click at [289, 111] on div "[PERSON_NAME] Validated 62 A Technology , Business and Careers podcast 62 2 peo…" at bounding box center [366, 126] width 619 height 113
copy h2 "Validated"
click at [594, 339] on link "Contact This Podcast" at bounding box center [597, 333] width 137 height 20
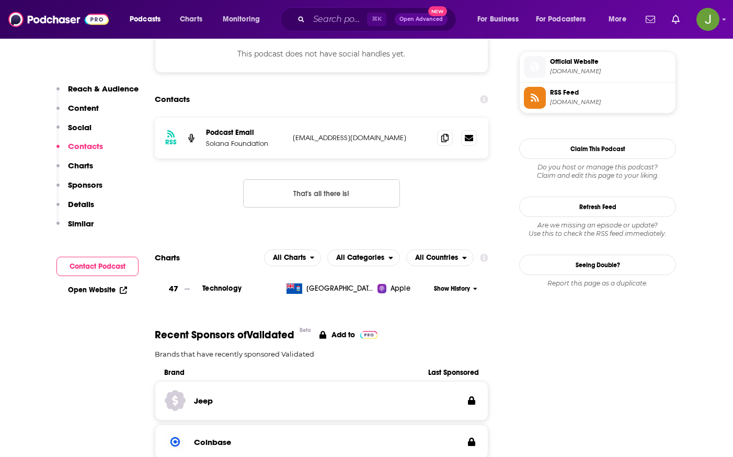
scroll to position [818, 0]
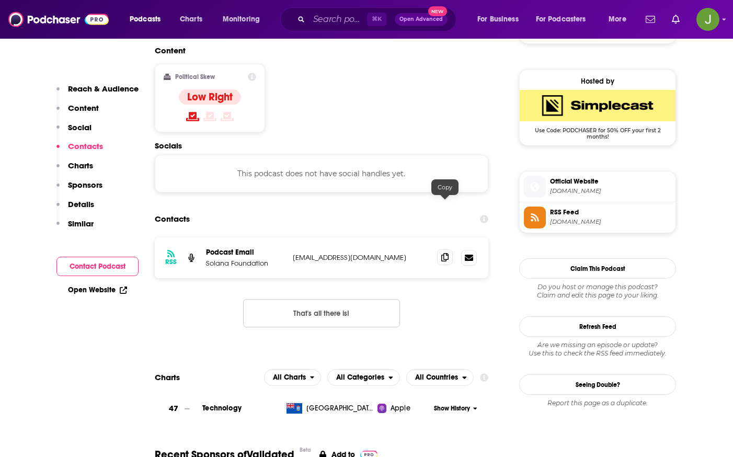
click at [446, 253] on icon at bounding box center [444, 257] width 7 height 8
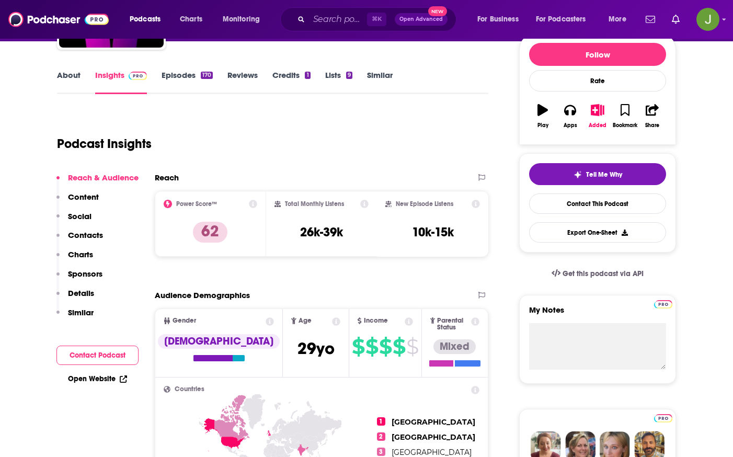
scroll to position [0, 0]
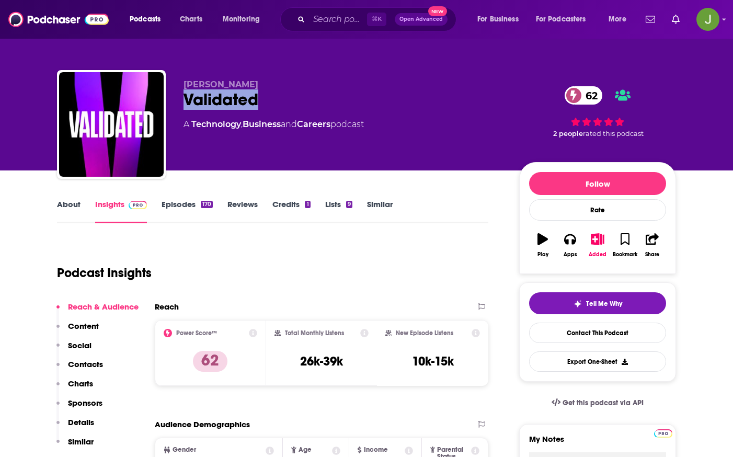
drag, startPoint x: 264, startPoint y: 99, endPoint x: 182, endPoint y: 101, distance: 81.1
click at [182, 101] on div "[PERSON_NAME] Validated 62 A Technology , Business and Careers podcast 62 2 peo…" at bounding box center [366, 126] width 619 height 113
copy h2 "Validated"
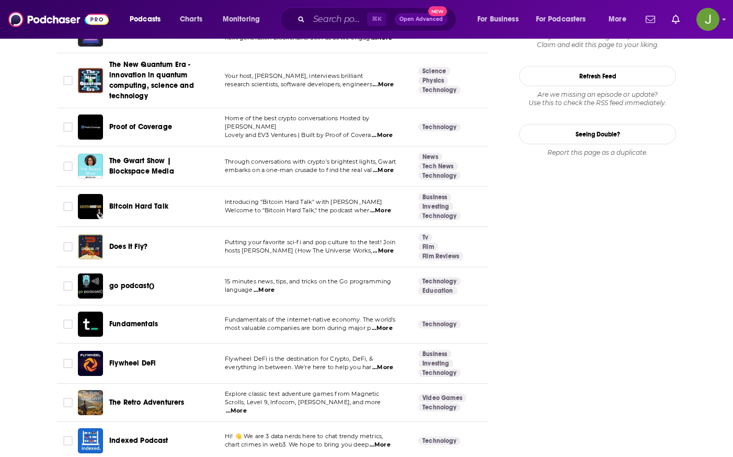
scroll to position [1201, 0]
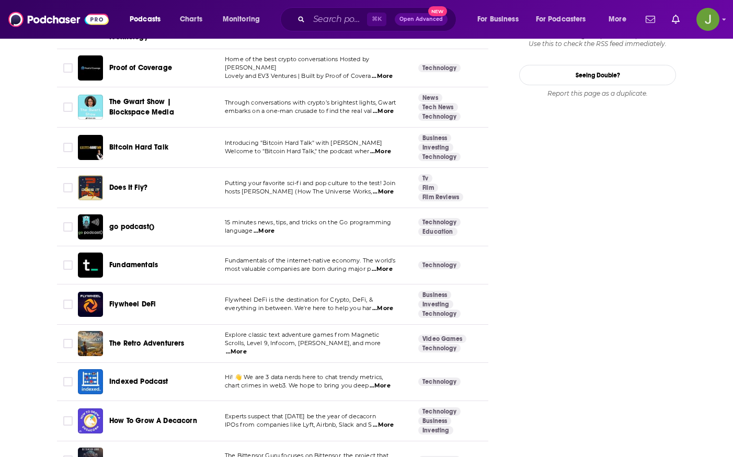
click at [156, 102] on span "The Gwart Show | Blockspace Media" at bounding box center [141, 106] width 65 height 19
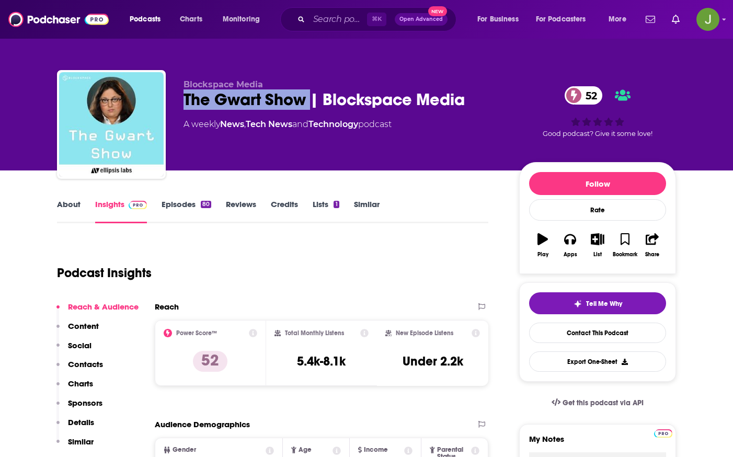
drag, startPoint x: 185, startPoint y: 100, endPoint x: 309, endPoint y: 102, distance: 124.5
click at [309, 102] on div "The Gwart Show | Blockspace Media 52" at bounding box center [343, 99] width 319 height 20
copy h2 "The Gwart Show"
click at [575, 332] on link "Contact This Podcast" at bounding box center [597, 333] width 137 height 20
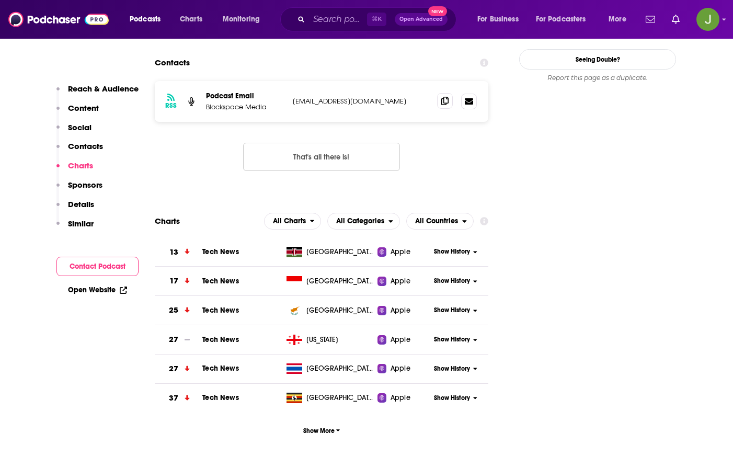
scroll to position [931, 0]
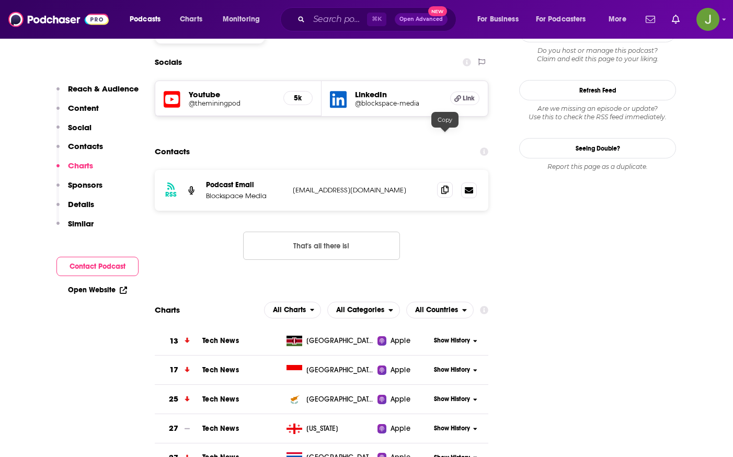
click at [445, 186] on icon at bounding box center [444, 190] width 7 height 8
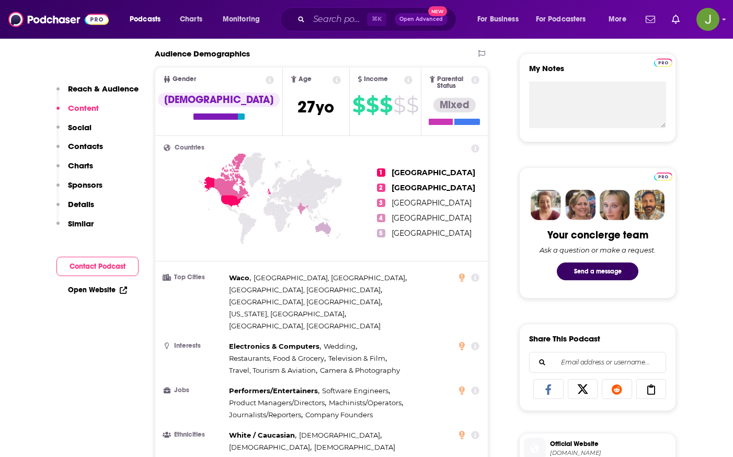
scroll to position [0, 0]
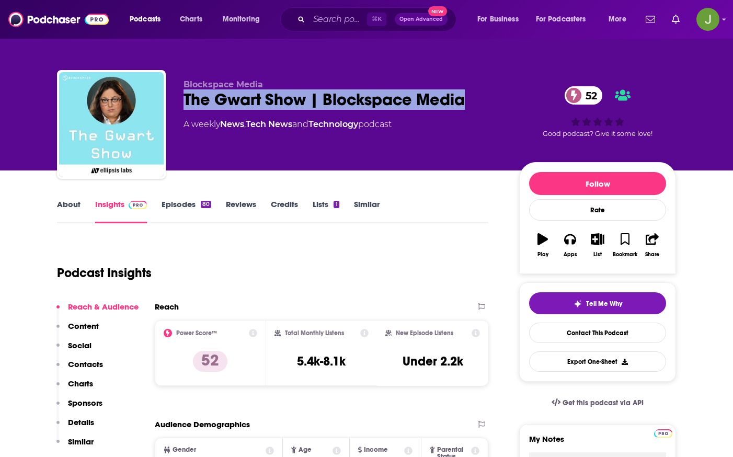
drag, startPoint x: 186, startPoint y: 95, endPoint x: 508, endPoint y: 98, distance: 322.1
click at [508, 98] on div "Blockspace Media The Gwart Show | Blockspace Media 52 A weekly News , Tech News…" at bounding box center [430, 126] width 493 height 94
copy h2 "The Gwart Show | Blockspace Media"
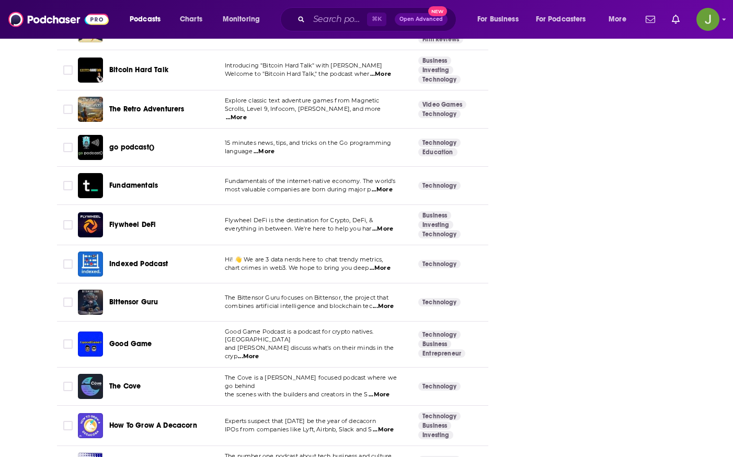
scroll to position [1431, 0]
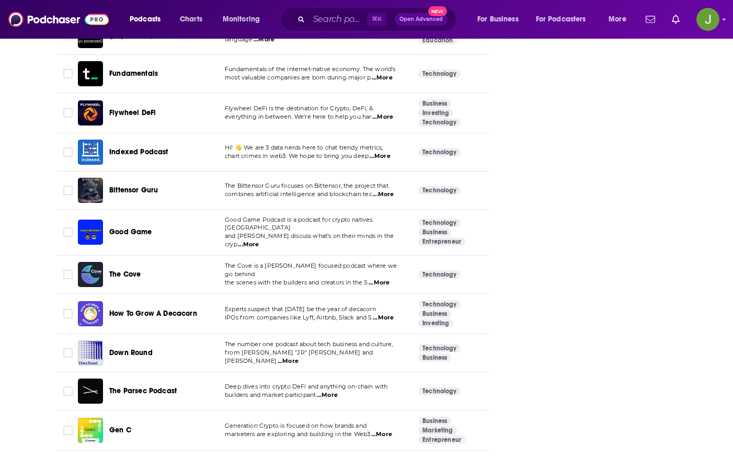
click at [123, 272] on span "The Cove" at bounding box center [124, 274] width 31 height 9
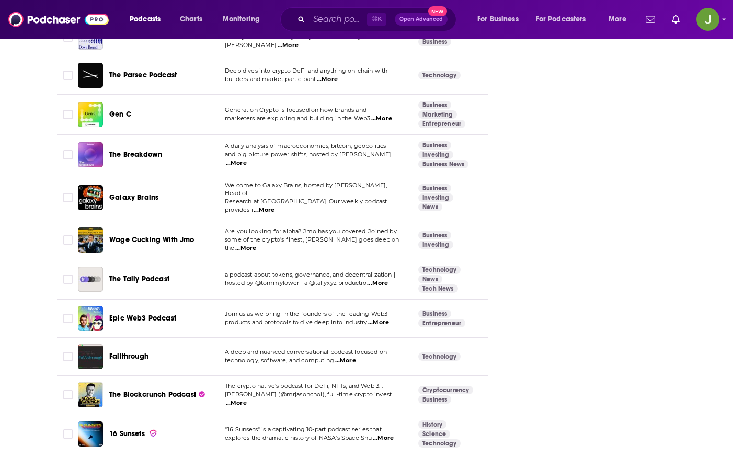
scroll to position [1811, 0]
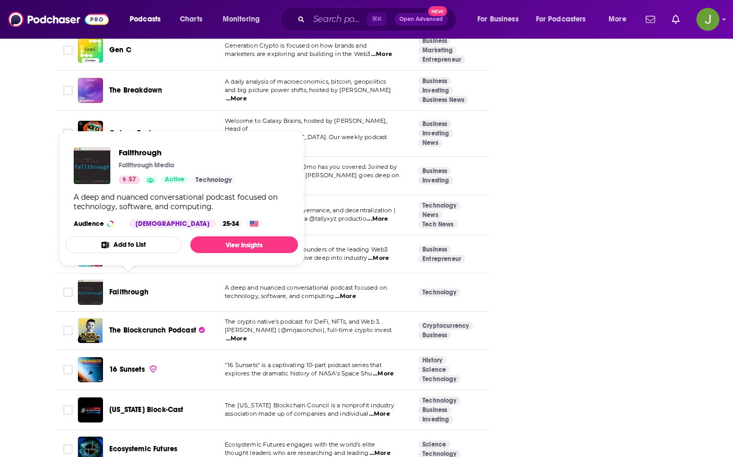
click at [135, 288] on span "Fallthrough" at bounding box center [128, 292] width 39 height 9
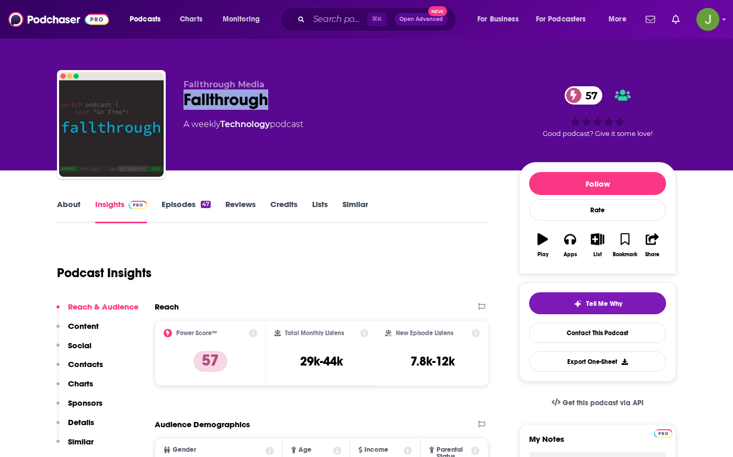
drag, startPoint x: 184, startPoint y: 100, endPoint x: 303, endPoint y: 103, distance: 118.7
click at [303, 103] on div "Fallthrough 57" at bounding box center [343, 99] width 319 height 20
copy h2 "Fallthrough"
click at [577, 331] on link "Contact This Podcast" at bounding box center [597, 333] width 137 height 20
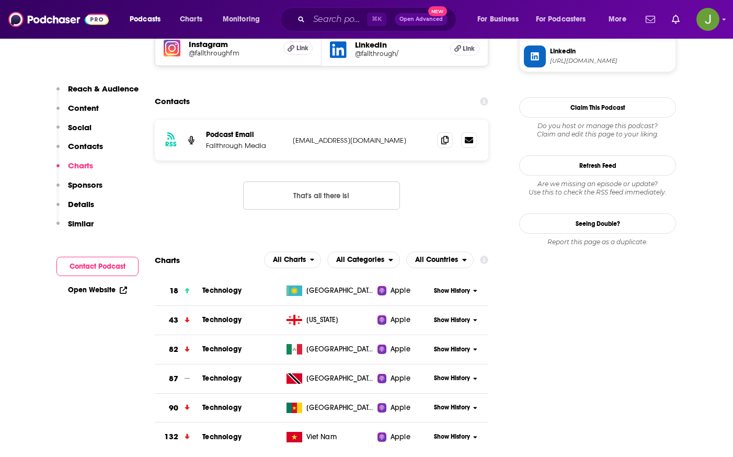
scroll to position [961, 0]
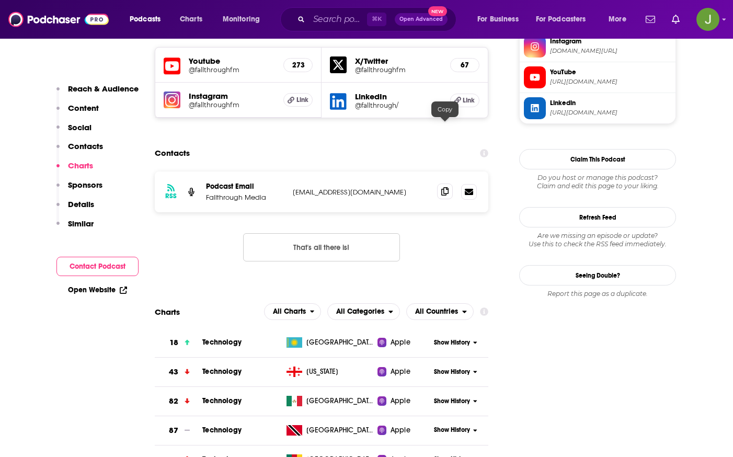
click at [448, 187] on icon at bounding box center [444, 191] width 7 height 8
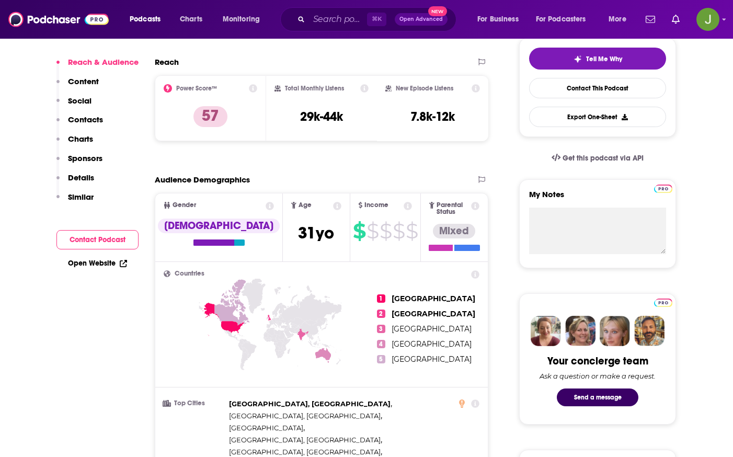
scroll to position [0, 0]
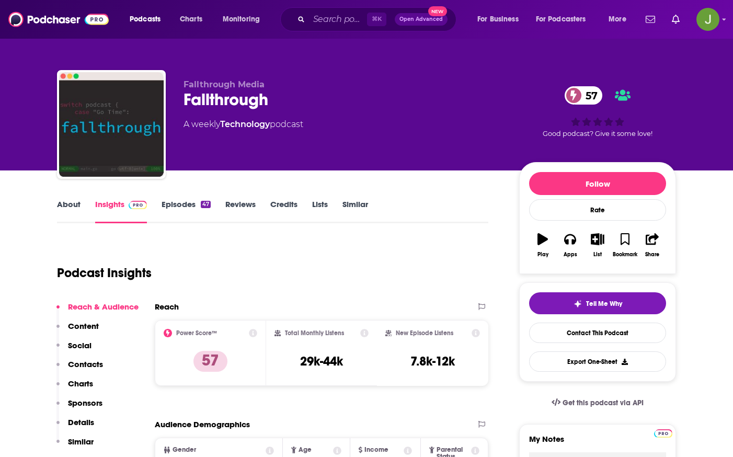
click at [348, 209] on link "Similar" at bounding box center [355, 211] width 26 height 24
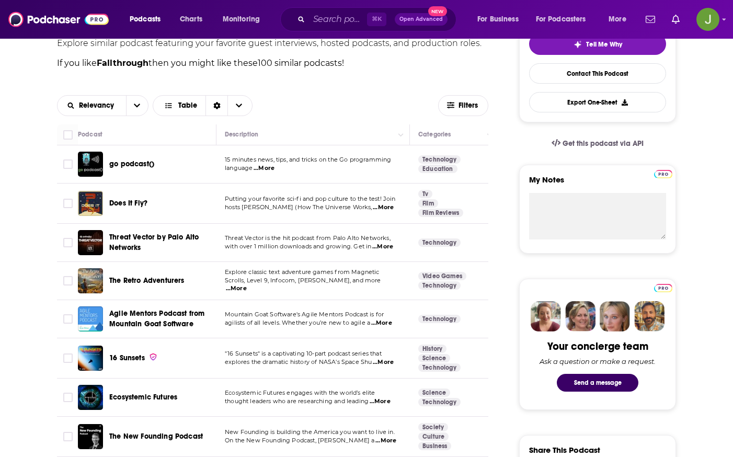
scroll to position [436, 0]
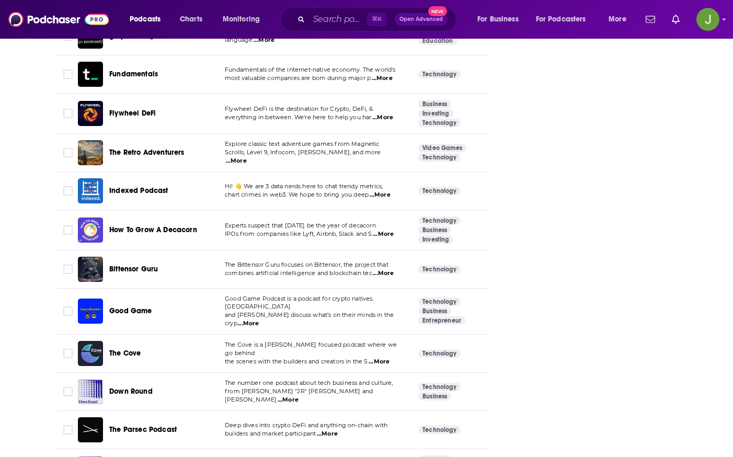
scroll to position [1418, 0]
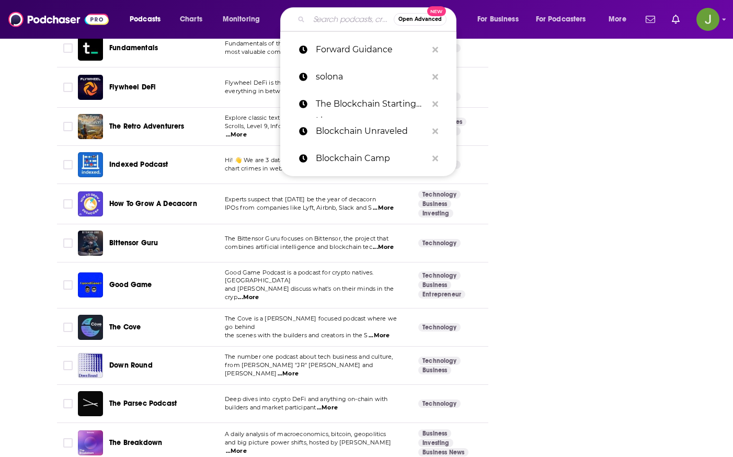
click at [326, 24] on input "Search podcasts, credits, & more..." at bounding box center [351, 19] width 85 height 17
paste input "1000x ([PERSON_NAME] & [PERSON_NAME])"
type input "1000x ([PERSON_NAME] & [PERSON_NAME])"
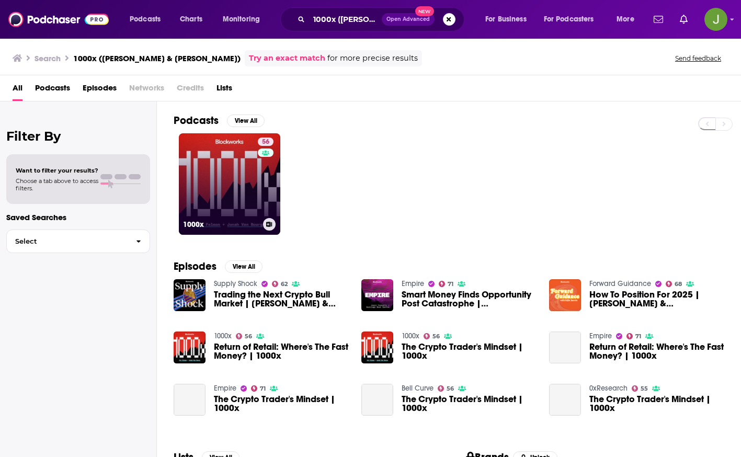
click at [227, 174] on link "56 1000x" at bounding box center [229, 183] width 101 height 101
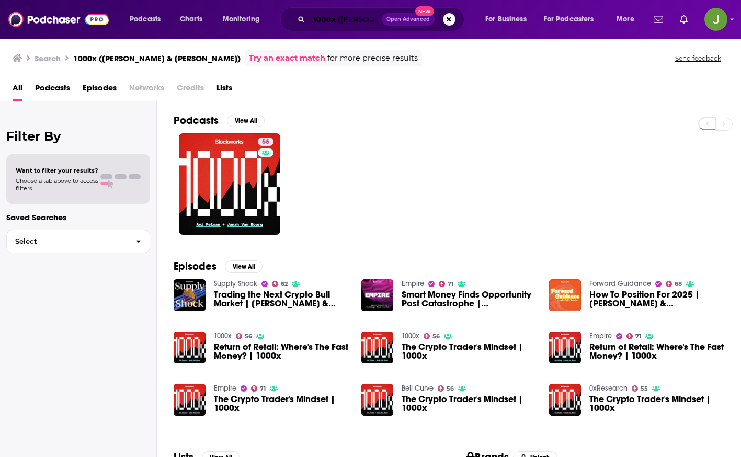
click at [357, 25] on input "1000x ([PERSON_NAME] & [PERSON_NAME])" at bounding box center [345, 19] width 73 height 17
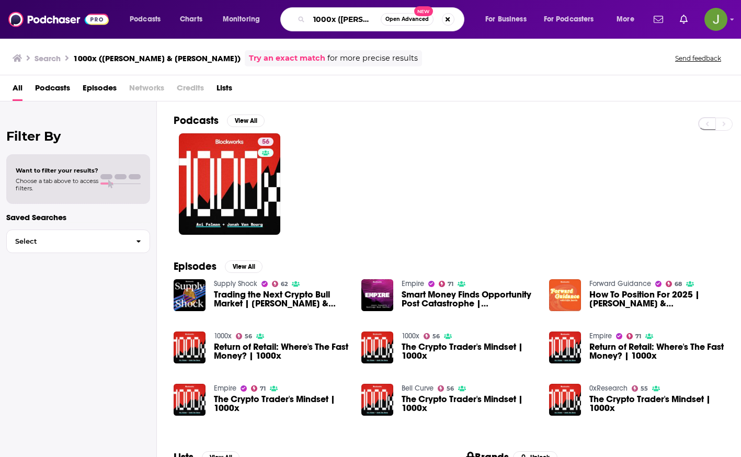
paste input "Galaxy Brains (Galaxy Digital"
type input "Galaxy Brains (Galaxy Digital)"
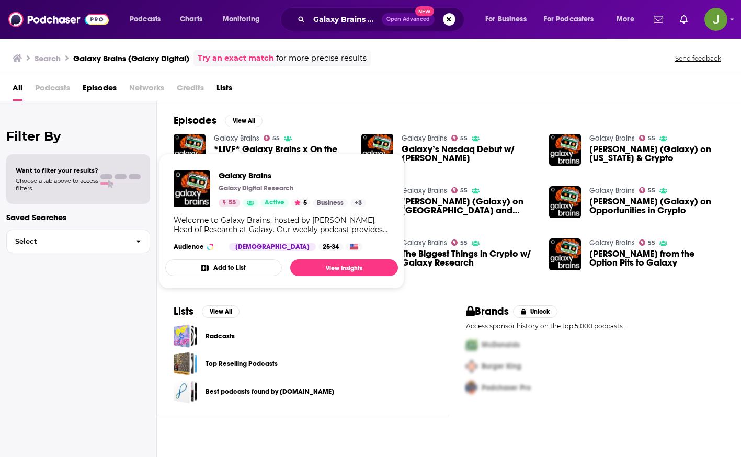
click at [249, 140] on link "Galaxy Brains" at bounding box center [236, 138] width 45 height 9
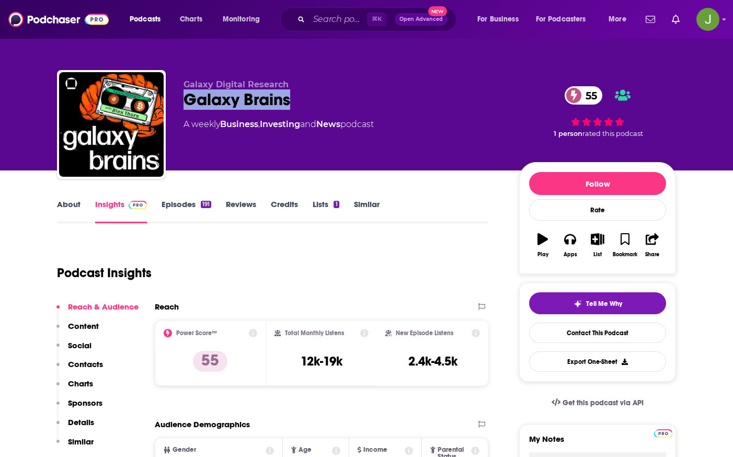
drag, startPoint x: 175, startPoint y: 98, endPoint x: 314, endPoint y: 106, distance: 138.8
click at [314, 106] on div "Galaxy Digital Research Galaxy Brains 55 A weekly Business , Investing and News…" at bounding box center [366, 126] width 619 height 113
click at [605, 335] on link "Contact This Podcast" at bounding box center [597, 333] width 137 height 20
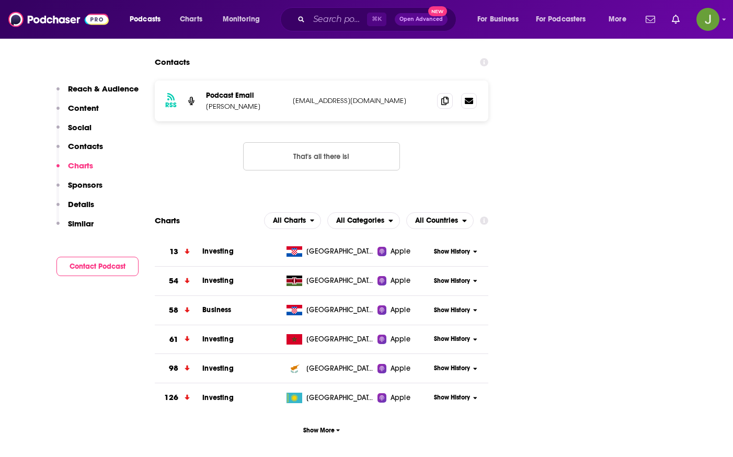
scroll to position [897, 0]
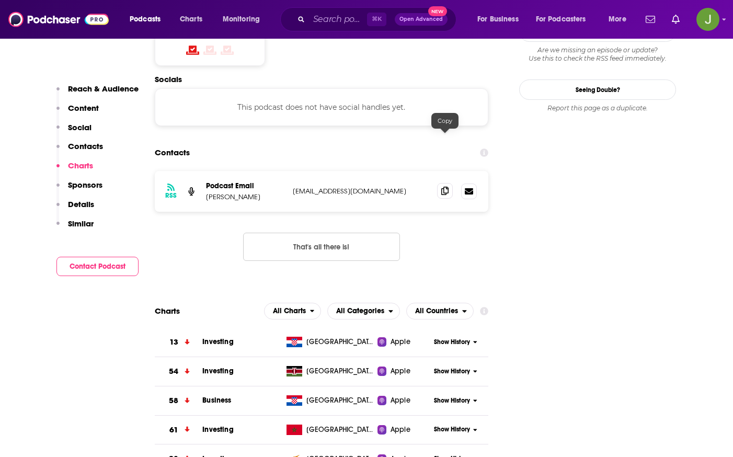
click at [438, 183] on span at bounding box center [445, 191] width 16 height 16
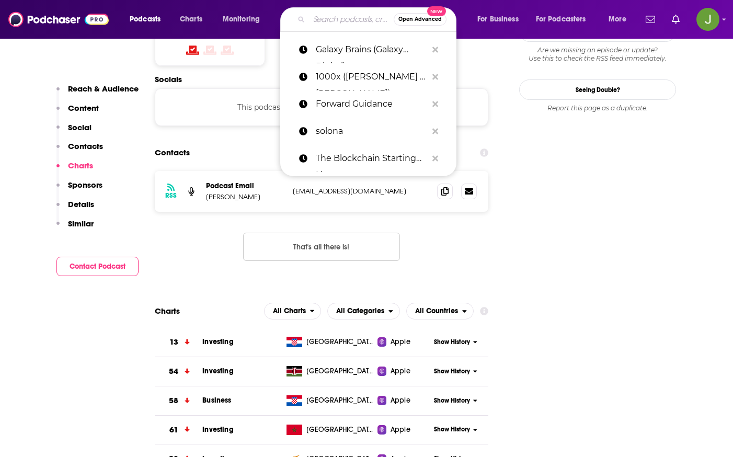
click at [326, 27] on input "Search podcasts, credits, & more..." at bounding box center [351, 19] width 85 height 17
paste input "The Money Movement"
type input "The Money Movement"
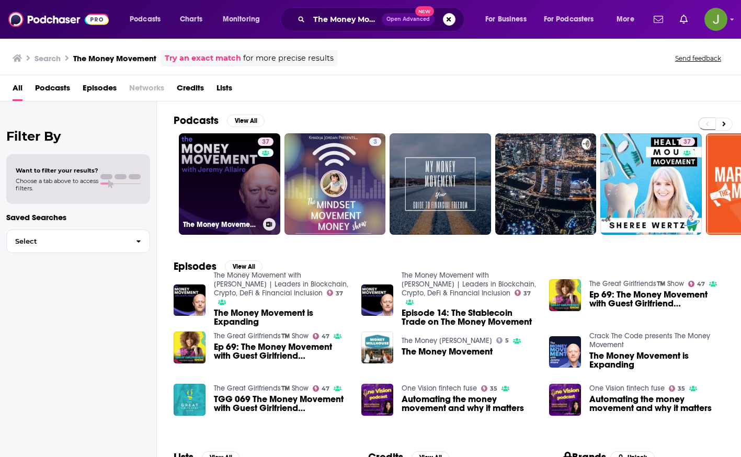
click at [223, 181] on link "37 The Money Movement with [PERSON_NAME] | Leaders in Blockchain, Crypto, DeFi …" at bounding box center [229, 183] width 101 height 101
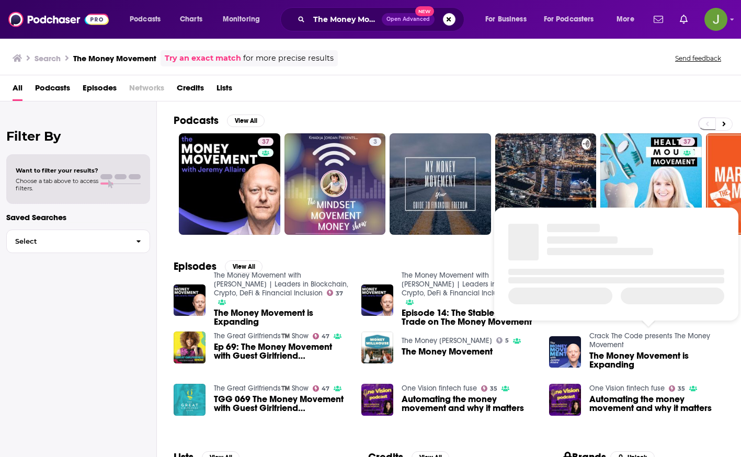
click at [614, 336] on link "Crack The Code presents The Money Movement" at bounding box center [649, 340] width 121 height 18
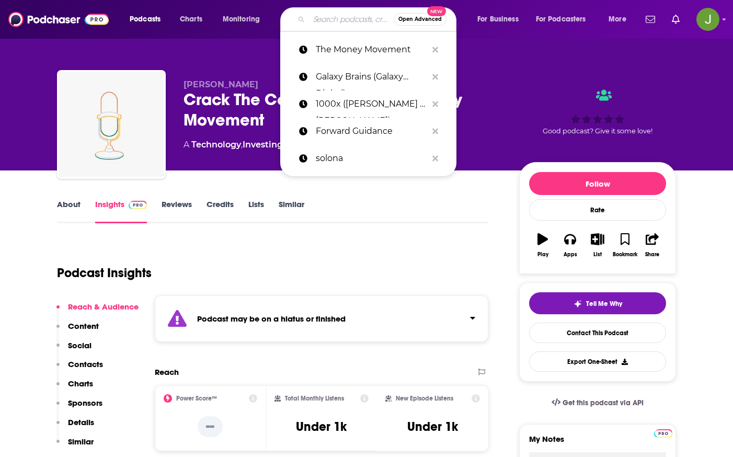
click at [319, 18] on input "Search podcasts, credits, & more..." at bounding box center [351, 19] width 85 height 17
paste input "Reuters “The Big View”"
type input "Reuters “The Big View”"
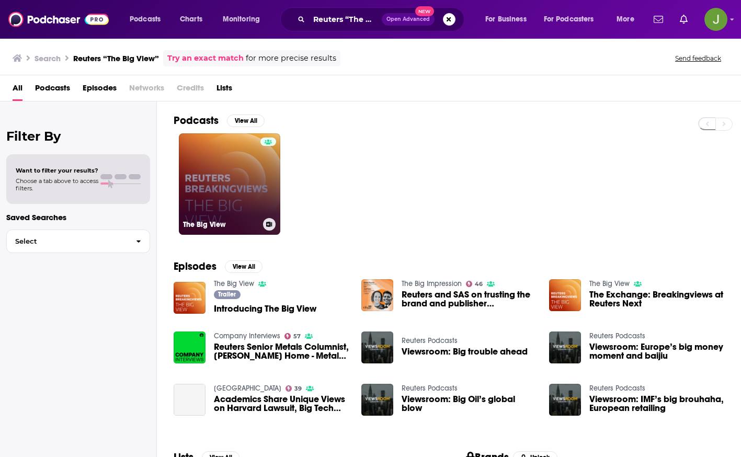
click at [243, 179] on link "The Big View" at bounding box center [229, 183] width 101 height 101
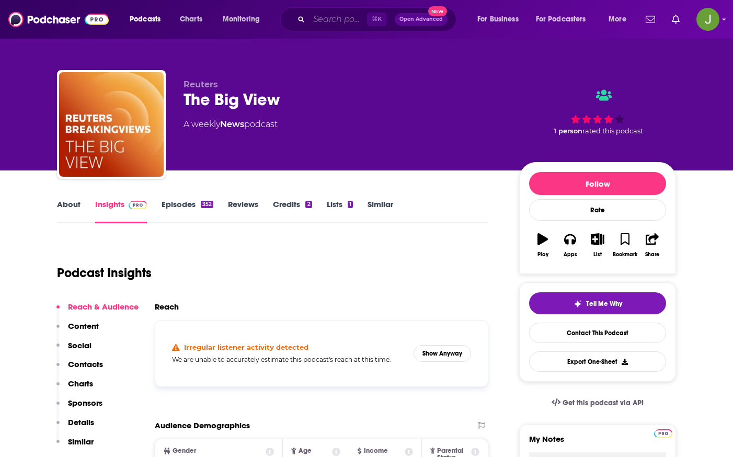
click at [335, 24] on input "Search podcasts, credits, & more..." at bounding box center [338, 19] width 58 height 17
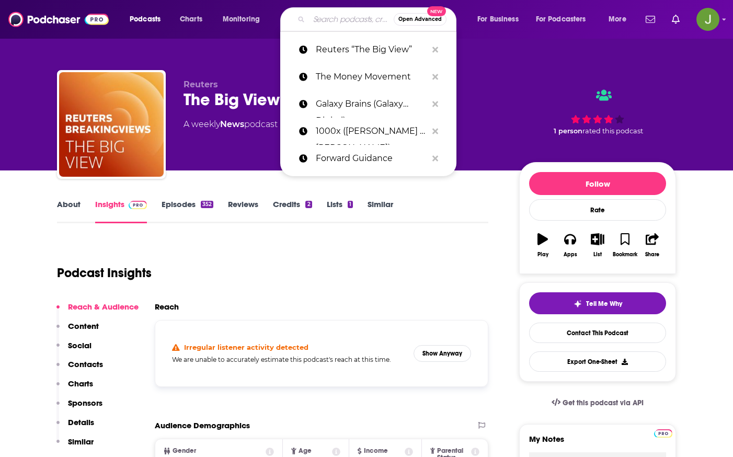
paste input "ABA Banking Journal Podcast"
type input "ABA Banking Journal Podcast"
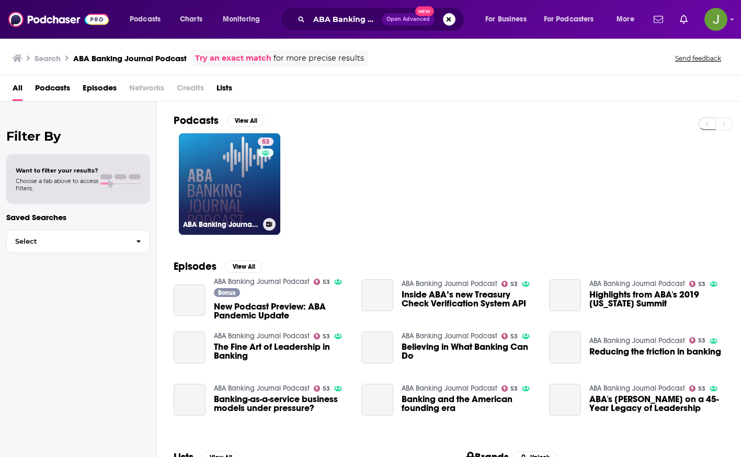
click at [226, 192] on link "53 ABA Banking Journal Podcast" at bounding box center [229, 183] width 101 height 101
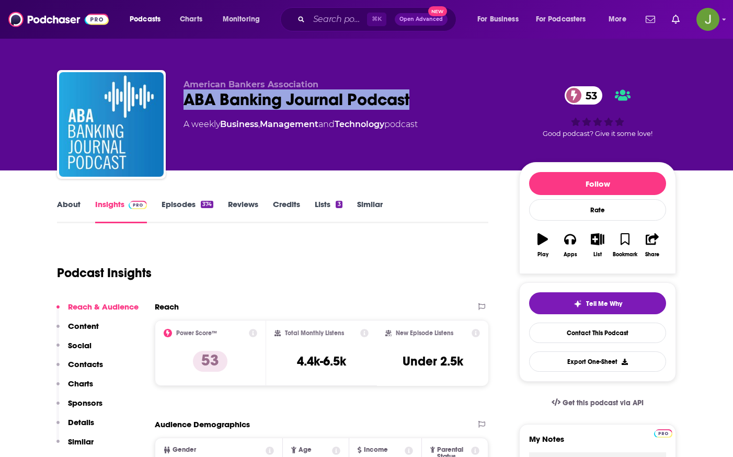
drag, startPoint x: 422, startPoint y: 107, endPoint x: 181, endPoint y: 102, distance: 241.1
click at [181, 102] on div "American Bankers Association ABA Banking Journal Podcast 53 A weekly Business ,…" at bounding box center [366, 126] width 619 height 113
copy h2 "ABA Banking Journal Podcast"
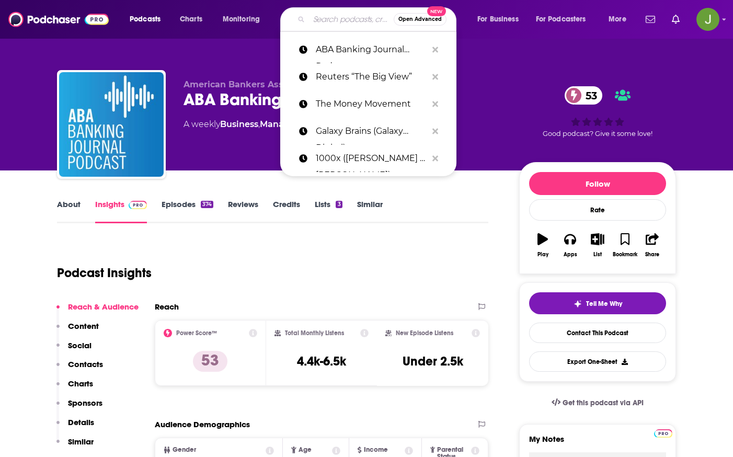
click at [333, 21] on input "Search podcasts, credits, & more..." at bounding box center [351, 19] width 85 height 17
paste input "The Cloudcast"
type input "The Cloudcast"
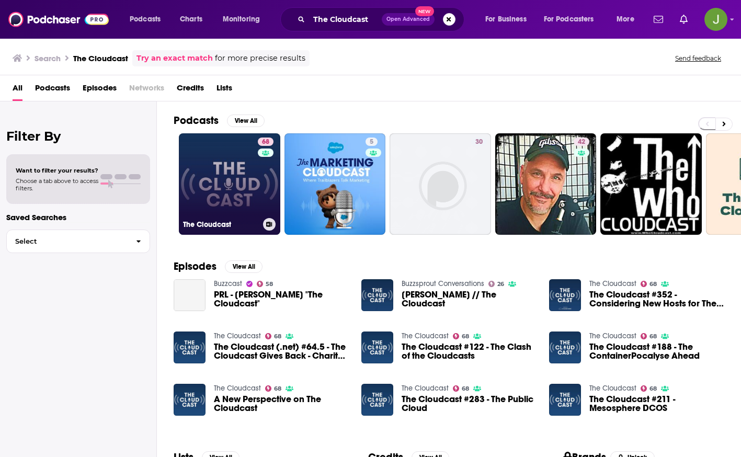
click at [239, 186] on link "68 The Cloudcast" at bounding box center [229, 183] width 101 height 101
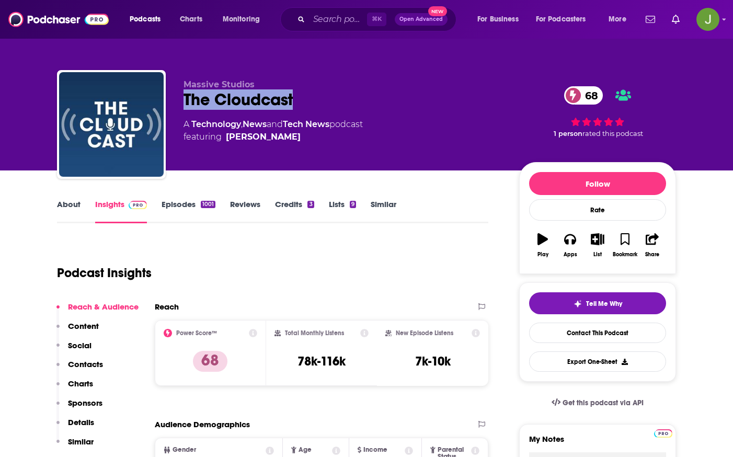
drag, startPoint x: 303, startPoint y: 102, endPoint x: 185, endPoint y: 101, distance: 118.2
click at [185, 101] on div "The Cloudcast 68" at bounding box center [343, 99] width 319 height 20
copy h2 "The Cloudcast"
click at [587, 332] on link "Contact This Podcast" at bounding box center [597, 333] width 137 height 20
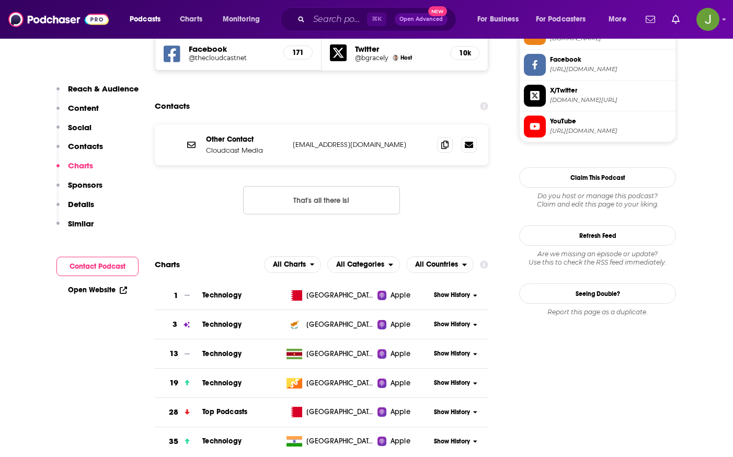
scroll to position [941, 0]
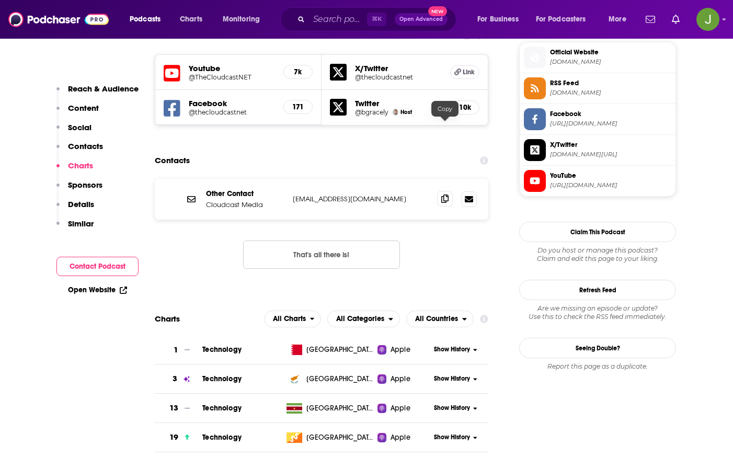
click at [445, 195] on icon at bounding box center [444, 199] width 7 height 8
click at [325, 20] on input "Search podcasts, credits, & more..." at bounding box center [338, 19] width 58 height 17
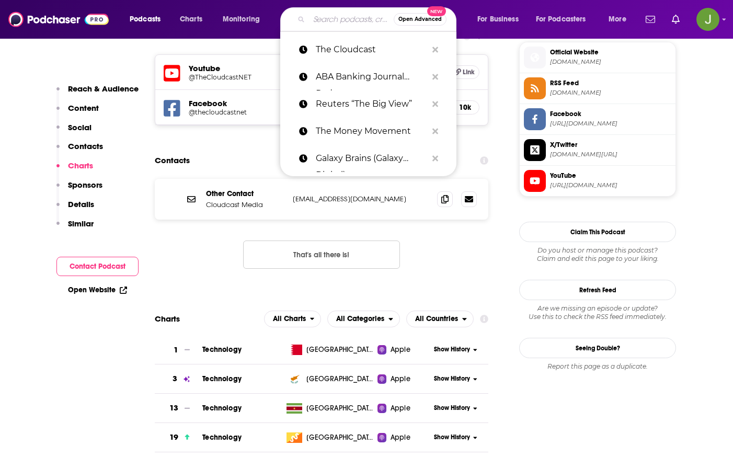
paste input "Tech Field Day Podcast"
type input "Tech Field Day Podcast"
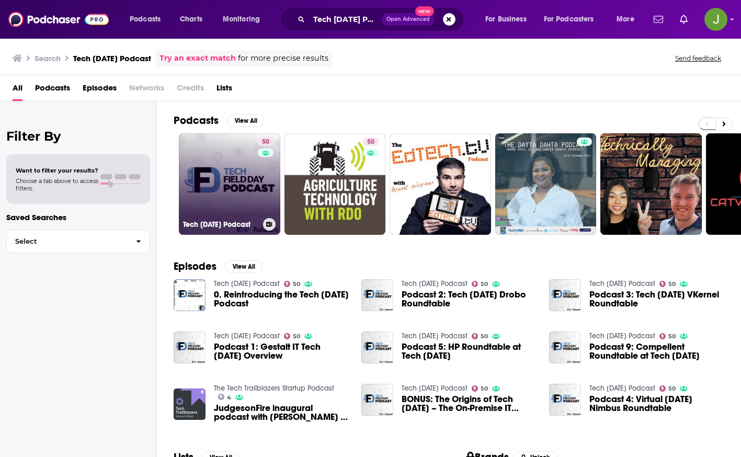
click at [260, 183] on div "50" at bounding box center [267, 178] width 18 height 81
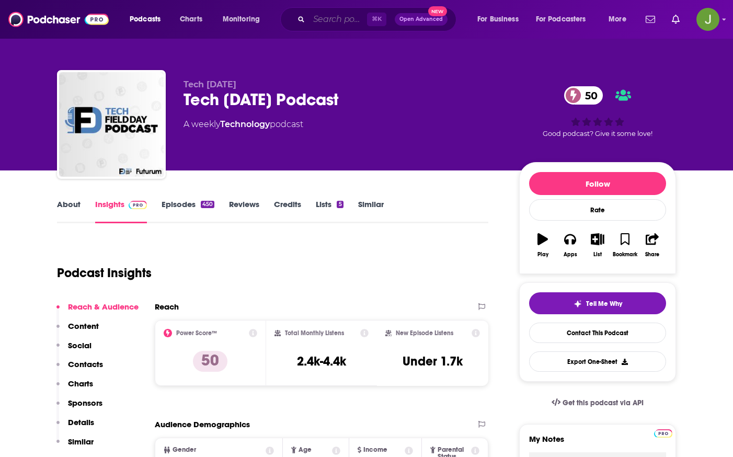
click at [330, 21] on input "Search podcasts, credits, & more..." at bounding box center [338, 19] width 58 height 17
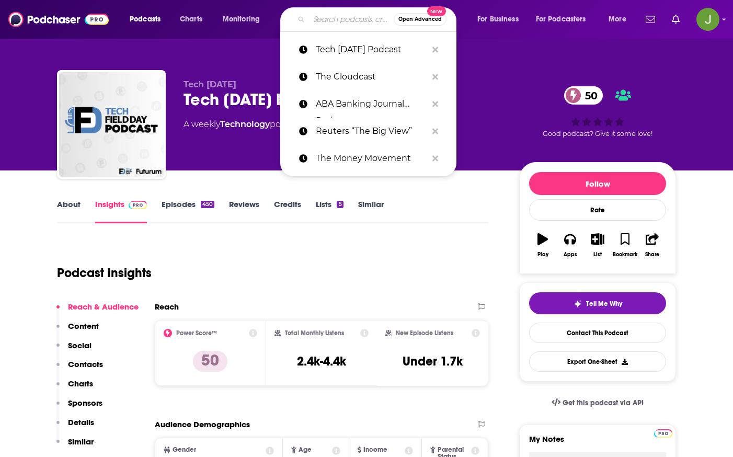
paste input "Cloud Security Podcast"
type input "Cloud Security Podcast"
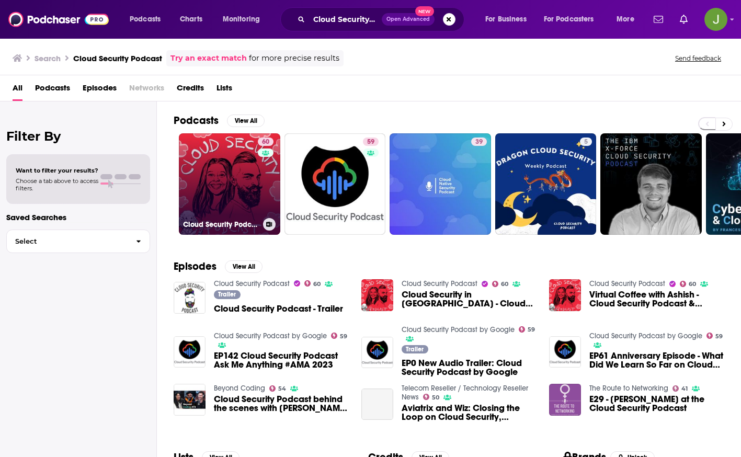
click at [231, 203] on link "60 Cloud Security Podcast" at bounding box center [229, 183] width 101 height 101
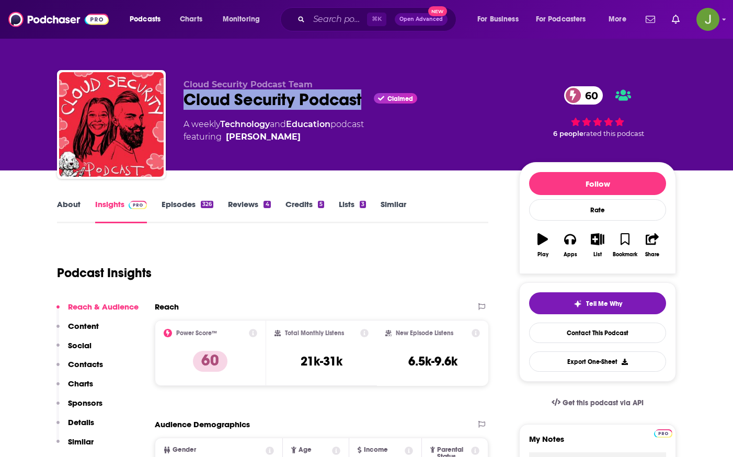
drag, startPoint x: 364, startPoint y: 93, endPoint x: 179, endPoint y: 94, distance: 185.1
click at [179, 94] on div "Cloud Security Podcast Team Cloud Security Podcast Claimed 60 A weekly Technolo…" at bounding box center [366, 126] width 619 height 113
copy h2 "Cloud Security Podcast"
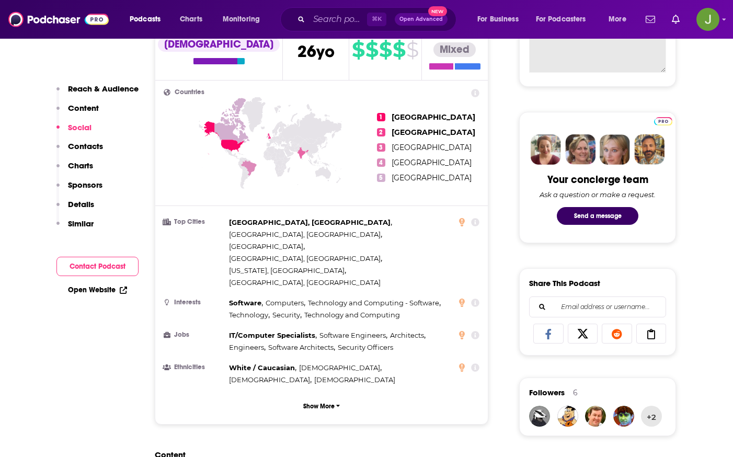
scroll to position [416, 0]
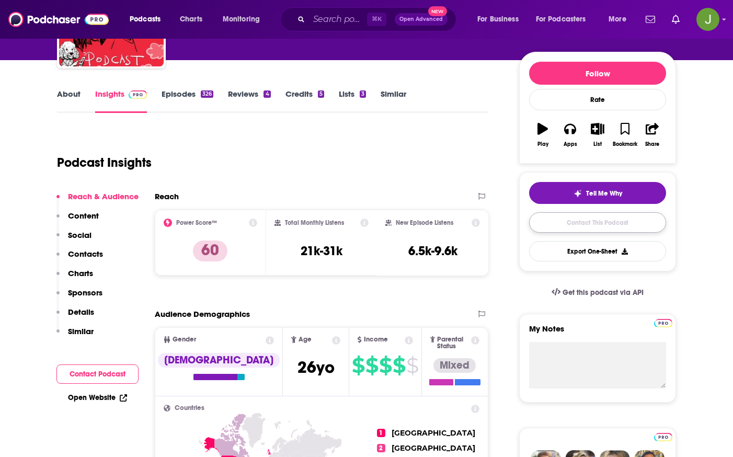
click at [611, 228] on link "Contact This Podcast" at bounding box center [597, 222] width 137 height 20
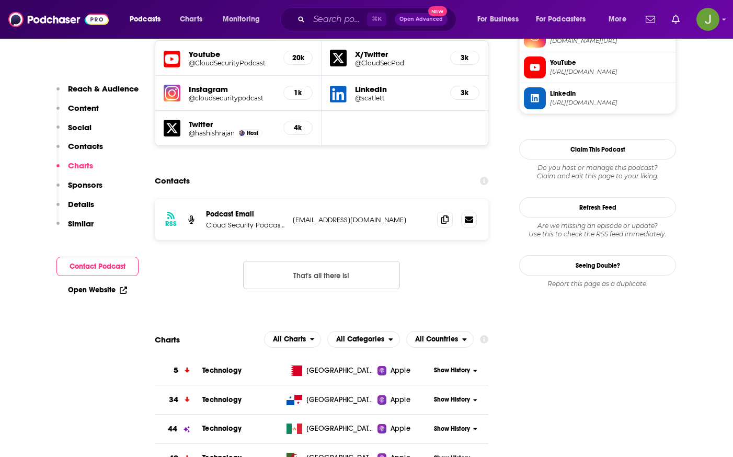
scroll to position [917, 0]
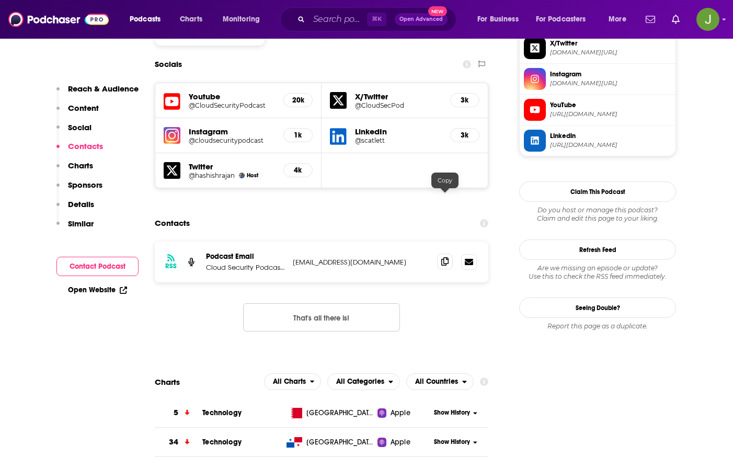
click at [445, 257] on icon at bounding box center [444, 261] width 7 height 8
click at [331, 18] on input "Search podcasts, credits, & more..." at bounding box center [338, 19] width 58 height 17
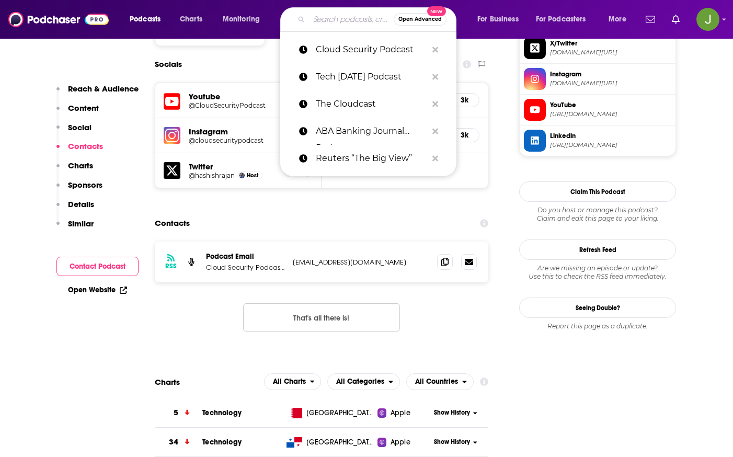
paste input "Software Engineering Daily"
type input "Software Engineering Daily"
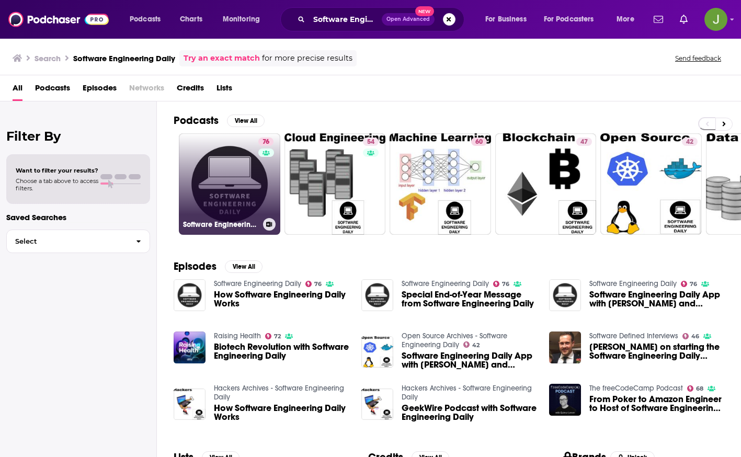
click at [244, 179] on link "76 Software Engineering Daily" at bounding box center [229, 183] width 101 height 101
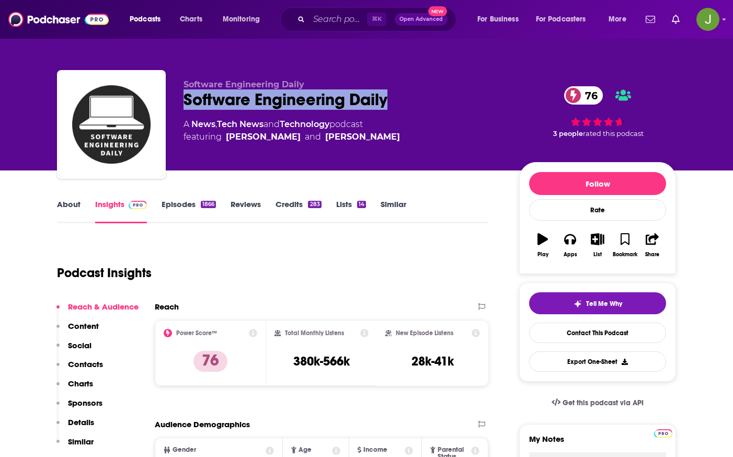
drag, startPoint x: 178, startPoint y: 100, endPoint x: 393, endPoint y: 109, distance: 215.1
click at [393, 109] on div "Software Engineering Daily Software Engineering Daily 76 A News , Tech News and…" at bounding box center [366, 126] width 619 height 113
copy h2 "Software Engineering Daily"
click at [562, 335] on link "Contact This Podcast" at bounding box center [597, 333] width 137 height 20
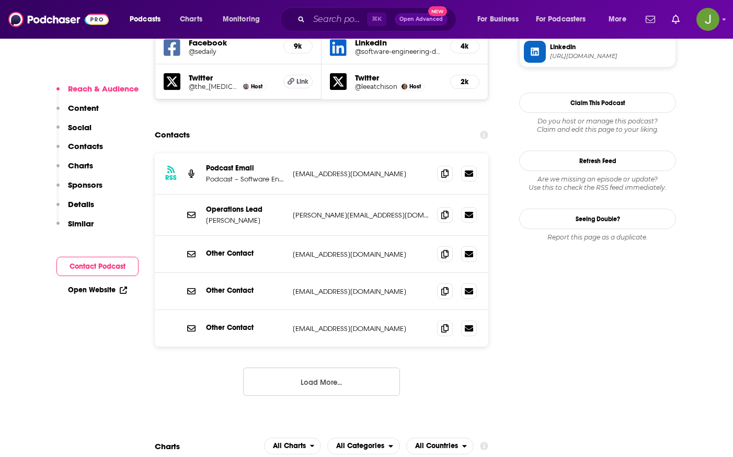
scroll to position [981, 0]
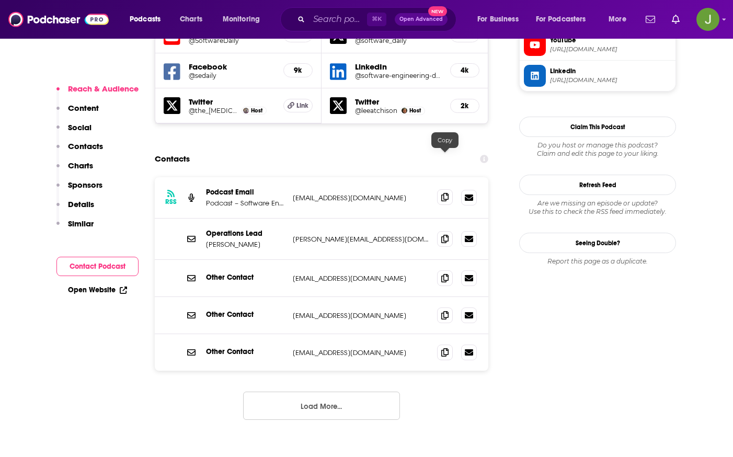
click at [451, 189] on span at bounding box center [445, 197] width 16 height 16
click at [441, 311] on icon at bounding box center [444, 315] width 7 height 8
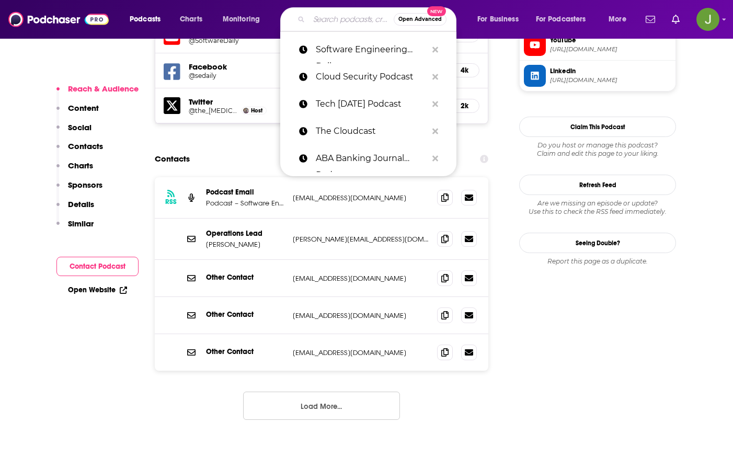
click at [326, 26] on input "Search podcasts, credits, & more..." at bounding box center [351, 19] width 85 height 17
paste input "Exchanges at Goldman Sachs"
type input "Exchanges at Goldman Sachs"
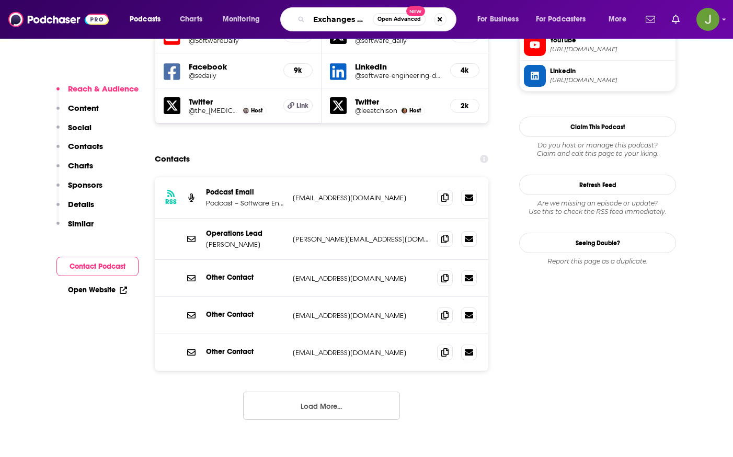
scroll to position [0, 59]
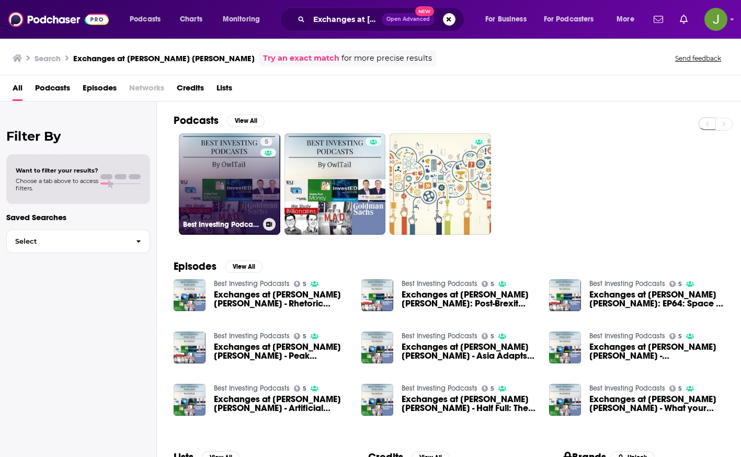
click at [252, 175] on link "5 Best Investing Podcasts" at bounding box center [229, 183] width 101 height 101
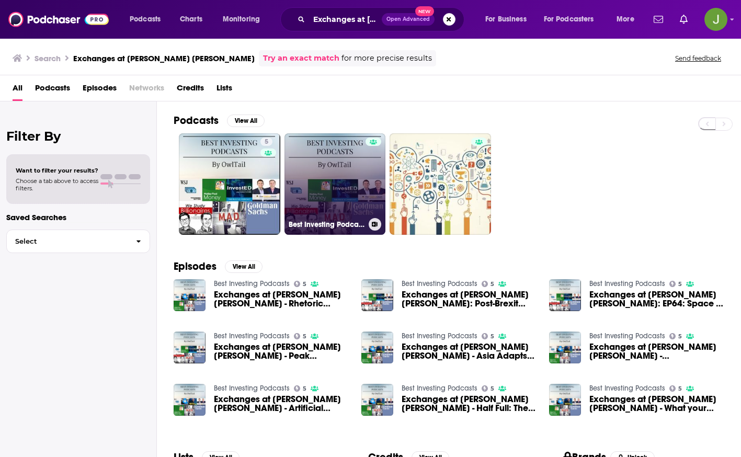
click at [350, 170] on link "Best Investing Podcasts" at bounding box center [334, 183] width 101 height 101
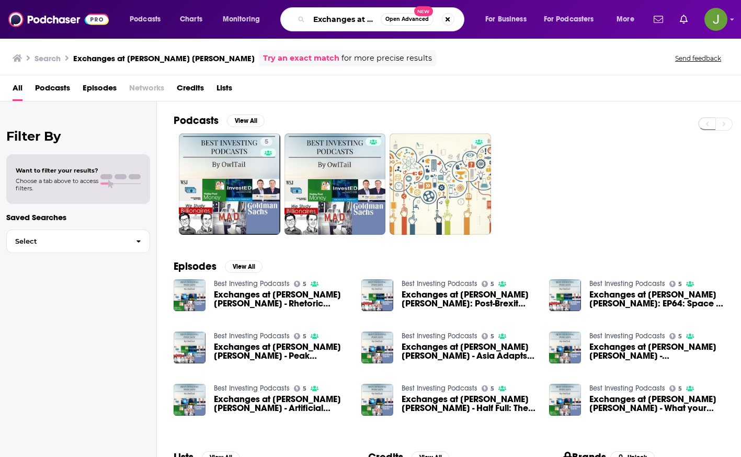
click at [339, 20] on input "Exchanges at Goldman Sachs" at bounding box center [345, 19] width 72 height 17
paste input "Odd Lots (Bloomberg)"
type input "Odd Lots (Bloomberg)"
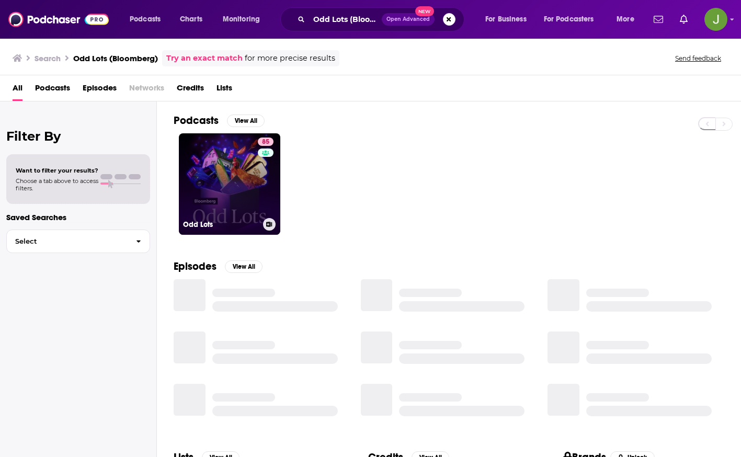
click at [236, 188] on link "85 Odd Lots" at bounding box center [229, 183] width 101 height 101
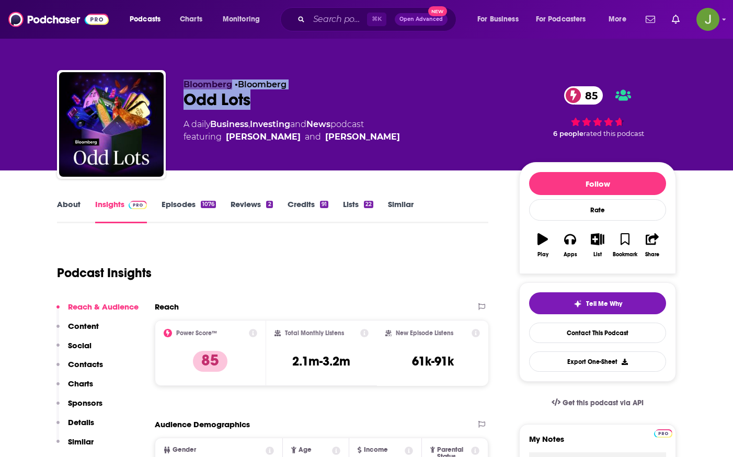
drag, startPoint x: 180, startPoint y: 83, endPoint x: 256, endPoint y: 100, distance: 77.4
click at [256, 100] on div "Bloomberg • Bloomberg Odd Lots 85 A daily Business , Investing and News podcast…" at bounding box center [366, 126] width 619 height 113
copy div "Bloomberg • Bloomberg Odd Lots"
click at [612, 330] on link "Contact This Podcast" at bounding box center [597, 333] width 137 height 20
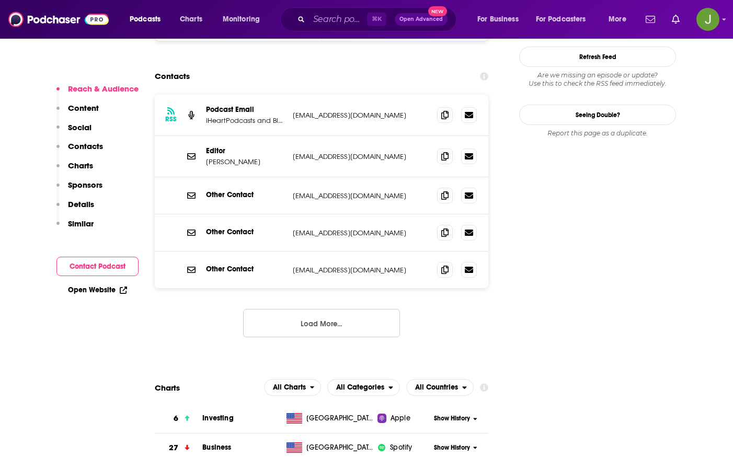
scroll to position [976, 0]
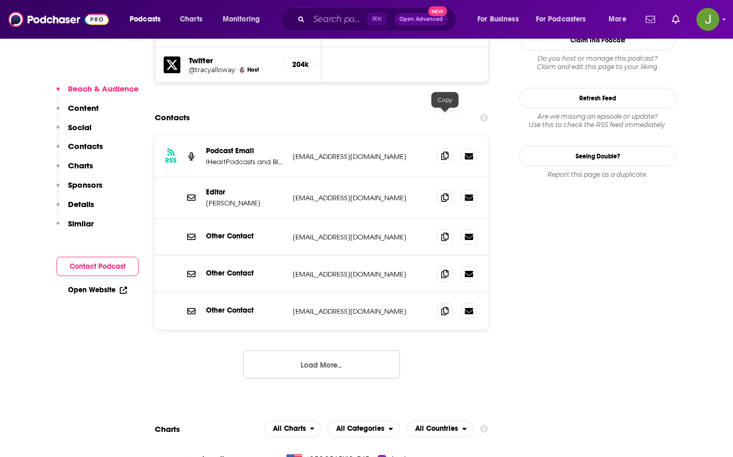
click at [440, 148] on span at bounding box center [445, 156] width 16 height 16
click at [445, 193] on icon at bounding box center [444, 197] width 7 height 8
drag, startPoint x: 257, startPoint y: 165, endPoint x: 204, endPoint y: 166, distance: 52.8
click at [205, 177] on div "Editor Christine Harper charper@bloomberg.com charper@bloomberg.com" at bounding box center [322, 197] width 334 height 41
copy p "Christine Harper"
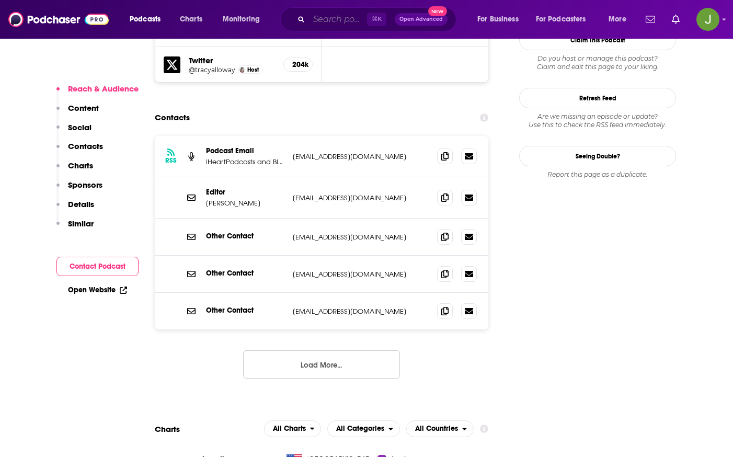
click at [330, 20] on input "Search podcasts, credits, & more..." at bounding box center [338, 19] width 58 height 17
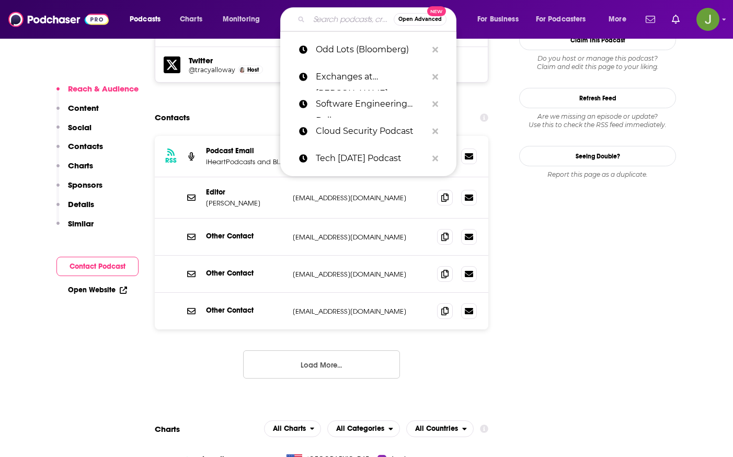
paste input "Macro Voices"
type input "Macro Voices"
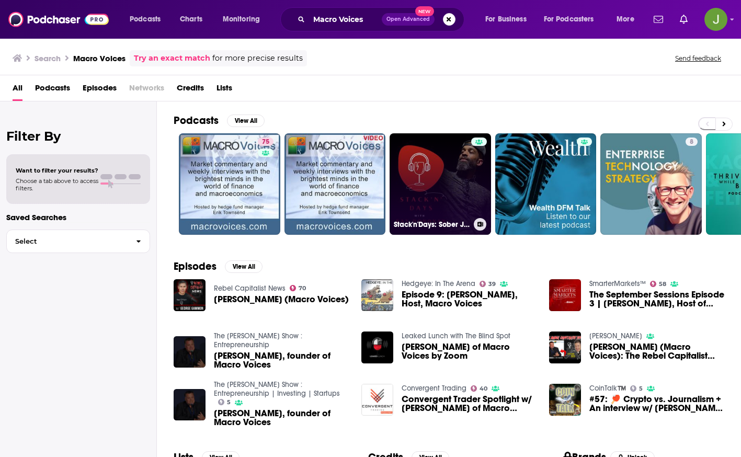
click at [459, 193] on link "Stack'n'Days: Sober Journeys from Black, Brown and other voices of color." at bounding box center [440, 183] width 101 height 101
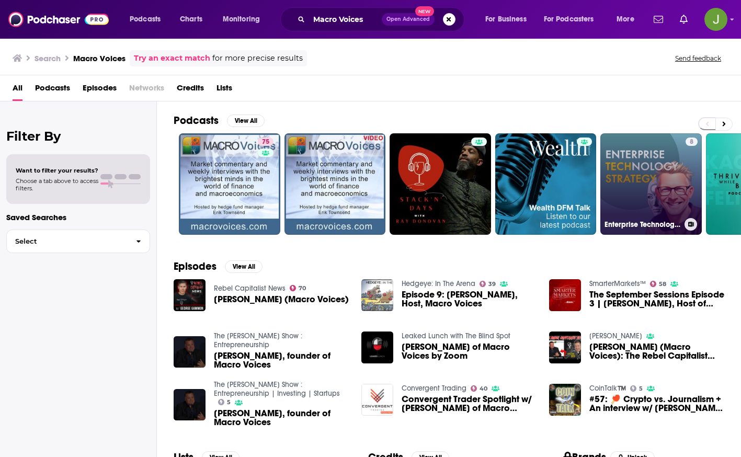
click at [679, 170] on link "8 Enterprise Technology Strategy" at bounding box center [650, 183] width 101 height 101
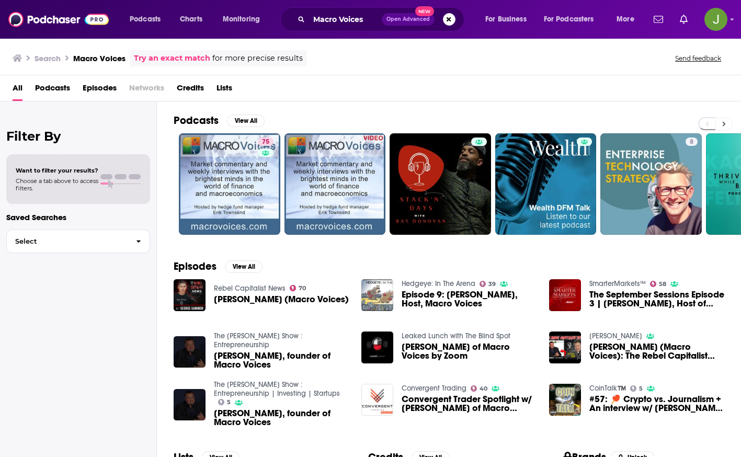
click at [722, 126] on icon at bounding box center [724, 123] width 4 height 7
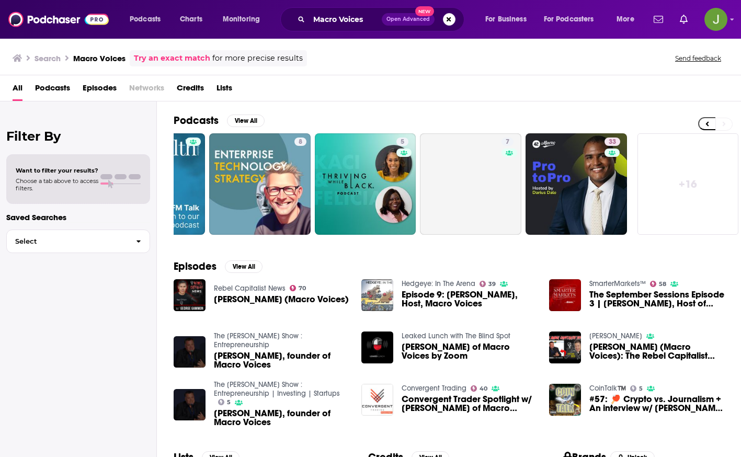
scroll to position [0, 393]
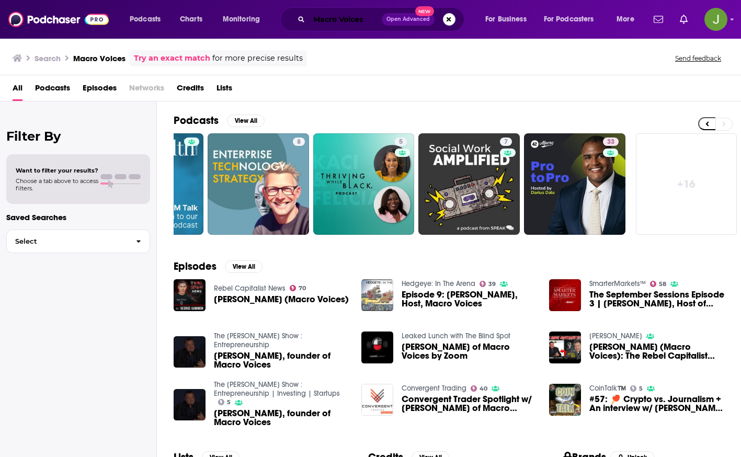
click at [353, 23] on input "Macro Voices" at bounding box center [345, 19] width 73 height 17
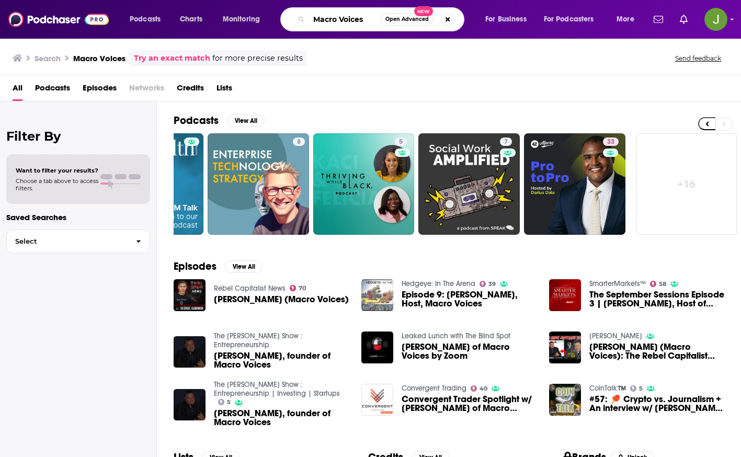
paste input "The Chopping Block"
type input "The Chopping Block"
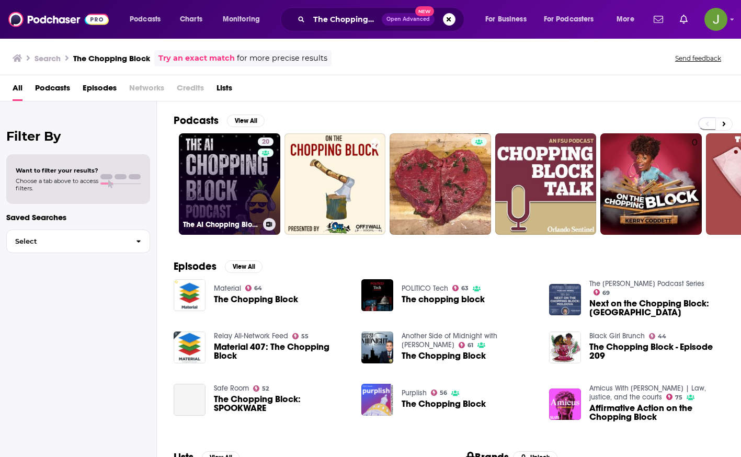
click at [241, 190] on link "20 The AI Chopping Block" at bounding box center [229, 183] width 101 height 101
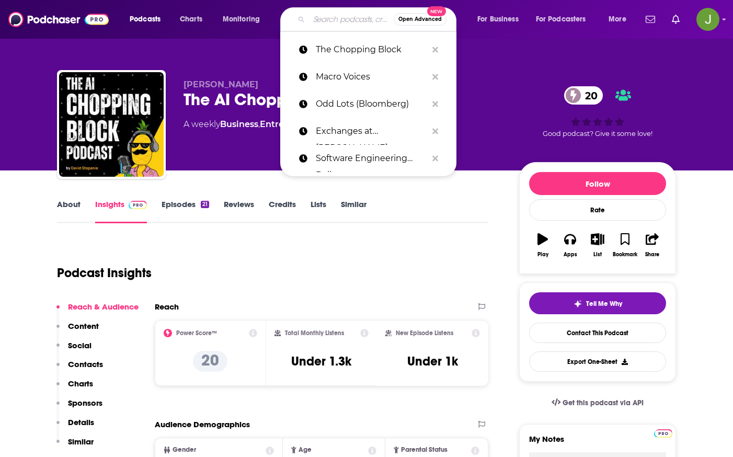
click at [344, 20] on input "Search podcasts, credits, & more..." at bounding box center [351, 19] width 85 height 17
paste input "Uncommon Core (Hasu)"
type input "Uncommon Core (Hasu)"
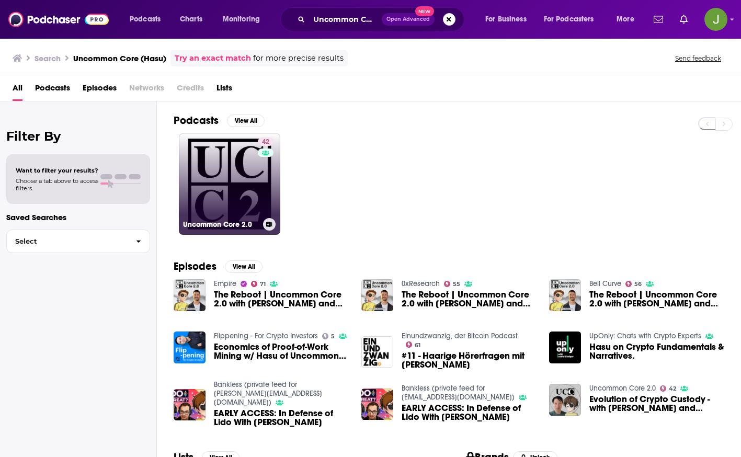
click at [220, 190] on link "42 Uncommon Core 2.0" at bounding box center [229, 183] width 101 height 101
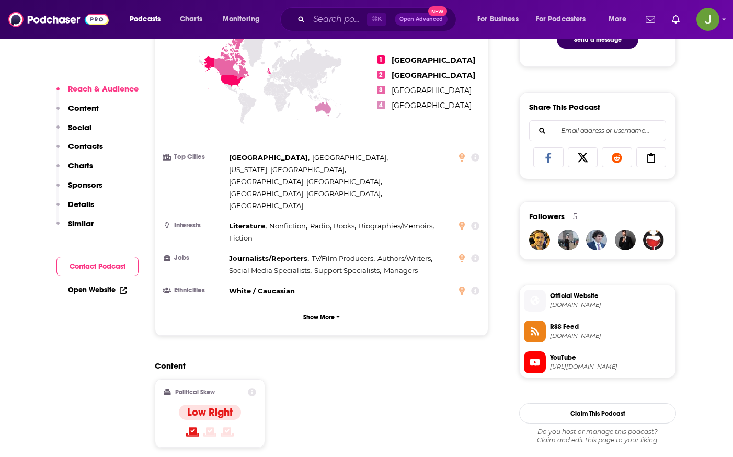
scroll to position [735, 0]
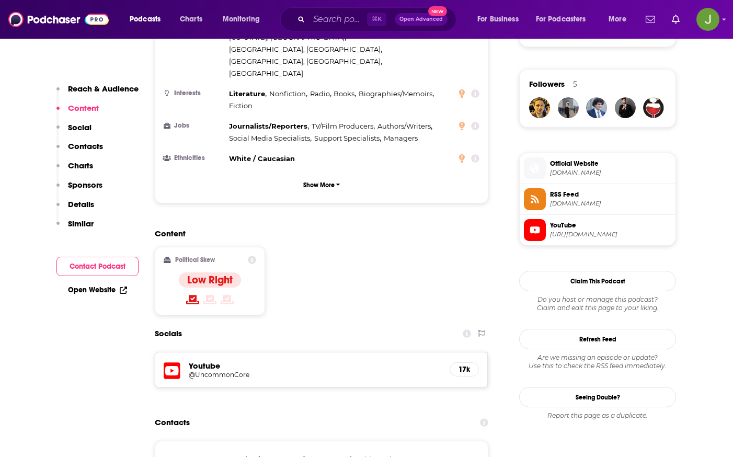
click at [274, 371] on h5 "@UncommonCore" at bounding box center [272, 375] width 167 height 8
click at [338, 16] on input "Search podcasts, credits, & more..." at bounding box center [338, 19] width 58 height 17
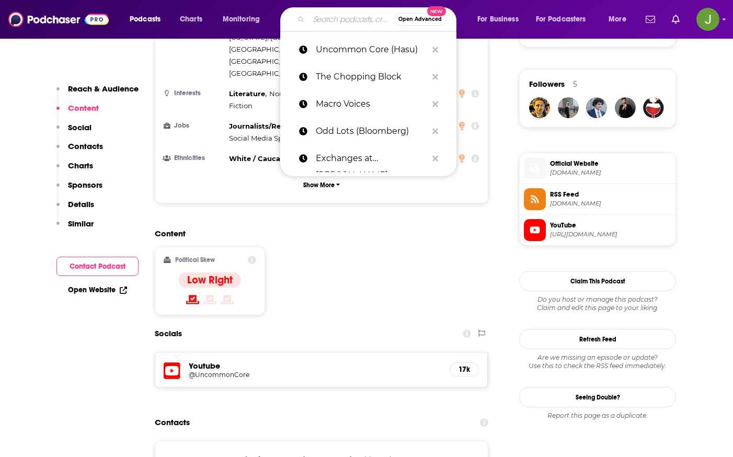
paste input "Galaxy Brains (again for dev/tooling)"
type input "Galaxy Brains (again for dev/tooling)"
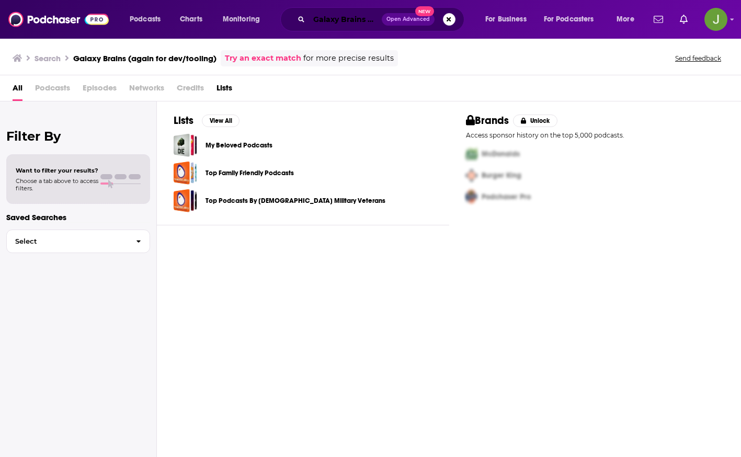
click at [341, 20] on input "Galaxy Brains (again for dev/tooling)" at bounding box center [345, 19] width 73 height 17
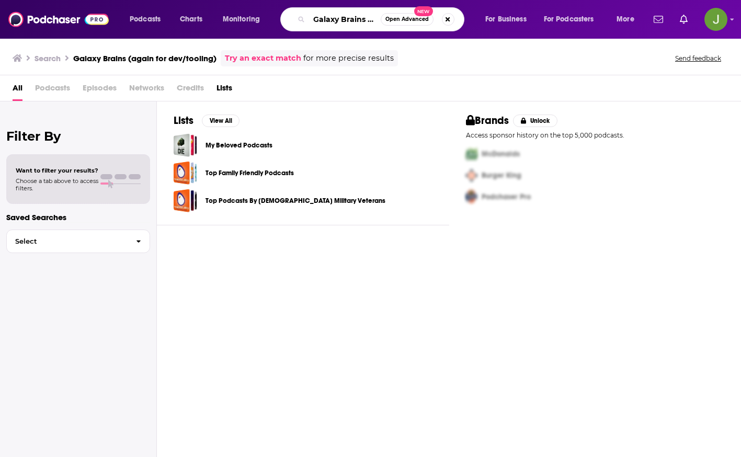
paste input "Sidley Podcast"
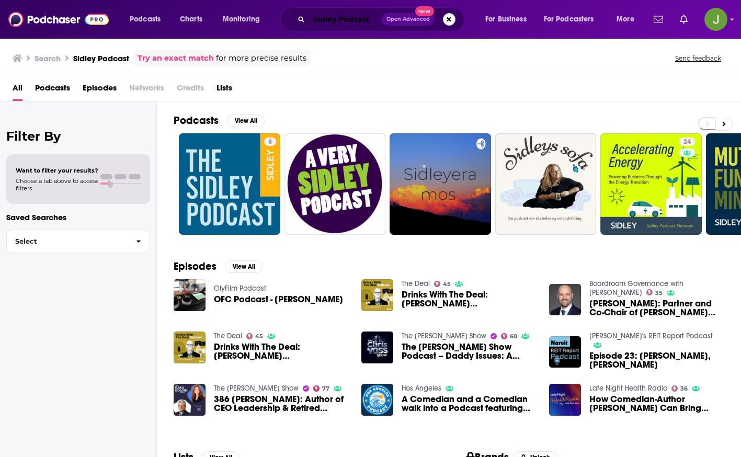
click at [359, 21] on input "Sidley Podcast" at bounding box center [345, 19] width 73 height 17
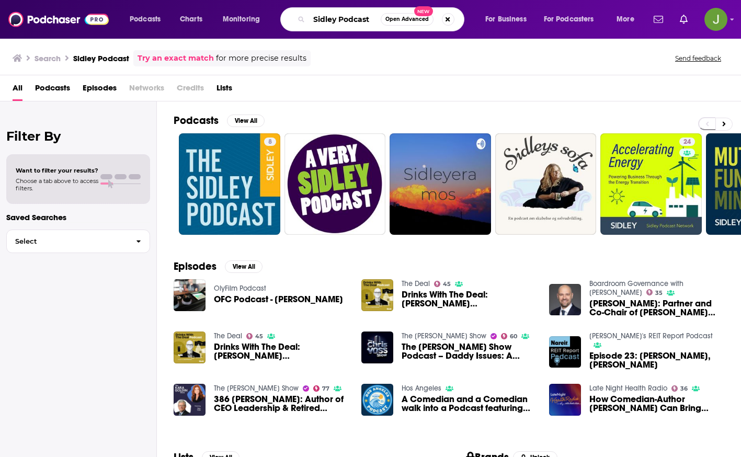
paste input "Forward Guidance"
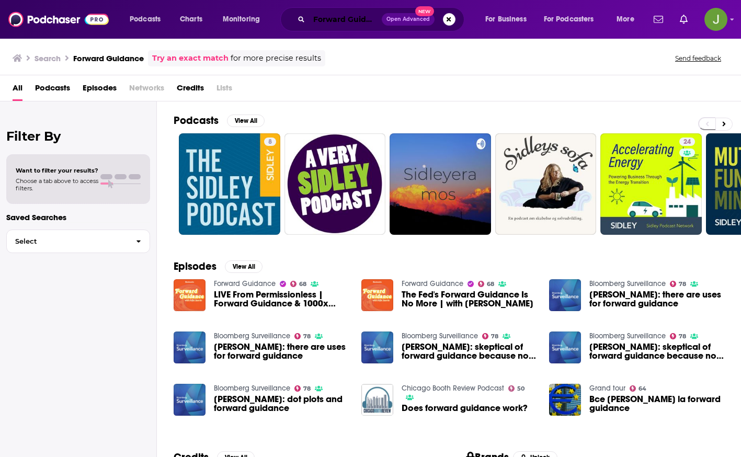
click at [341, 20] on input "Forward Guidance" at bounding box center [345, 19] width 73 height 17
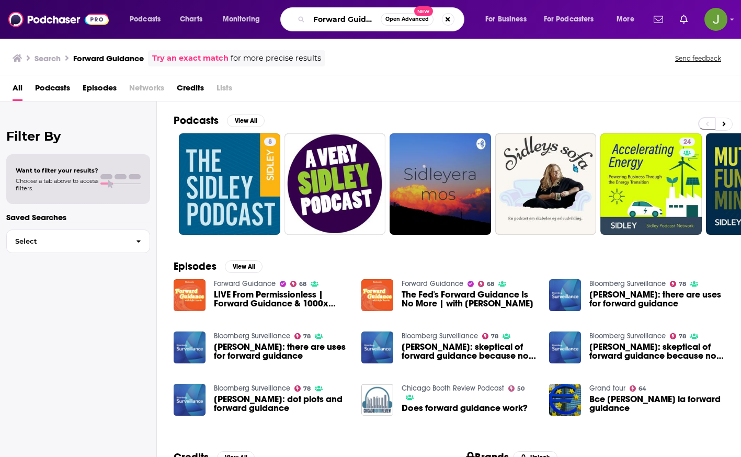
paste input "0xResearch"
type input "0xResearch"
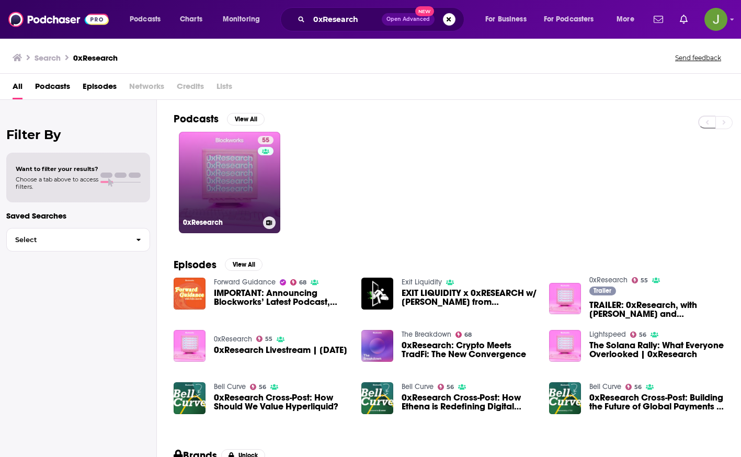
click at [250, 167] on link "55 0xResearch" at bounding box center [229, 182] width 101 height 101
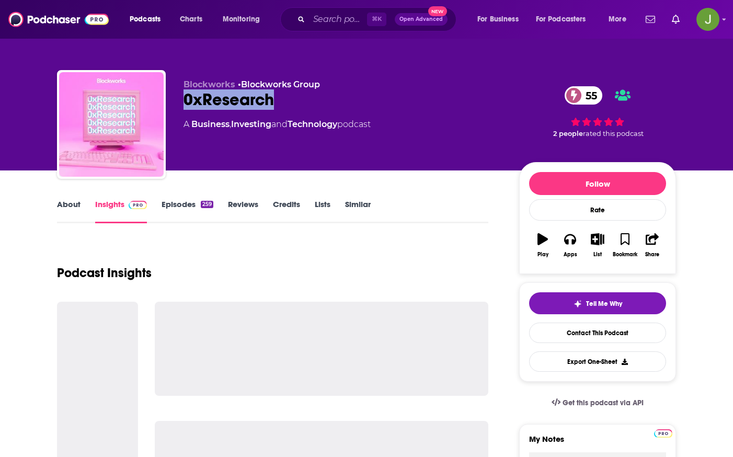
drag, startPoint x: 281, startPoint y: 104, endPoint x: 174, endPoint y: 102, distance: 107.2
click at [174, 102] on div "Blockworks • Blockworks Group 0xResearch 55 A Business , Investing and Technolo…" at bounding box center [366, 126] width 619 height 113
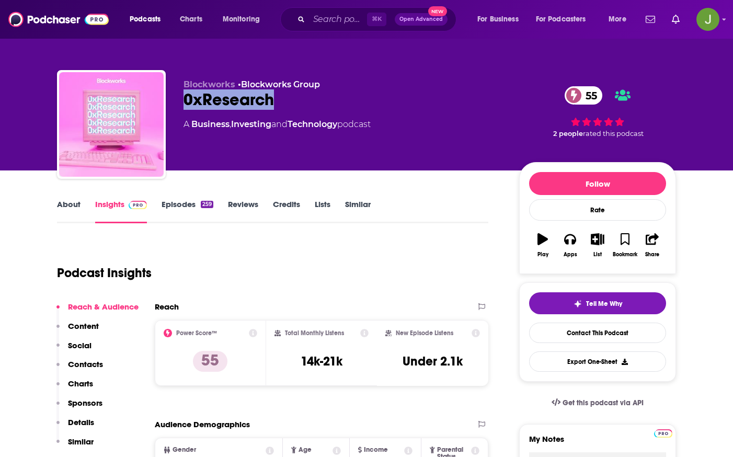
copy h2 "0xResearch"
click at [609, 338] on link "Contact This Podcast" at bounding box center [597, 333] width 137 height 20
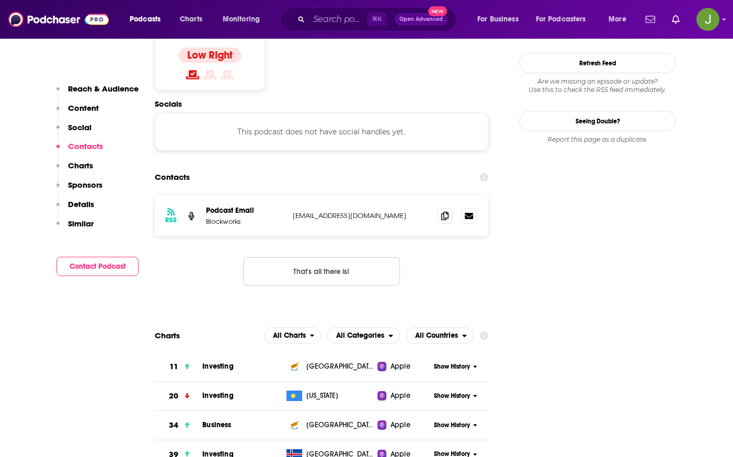
scroll to position [814, 0]
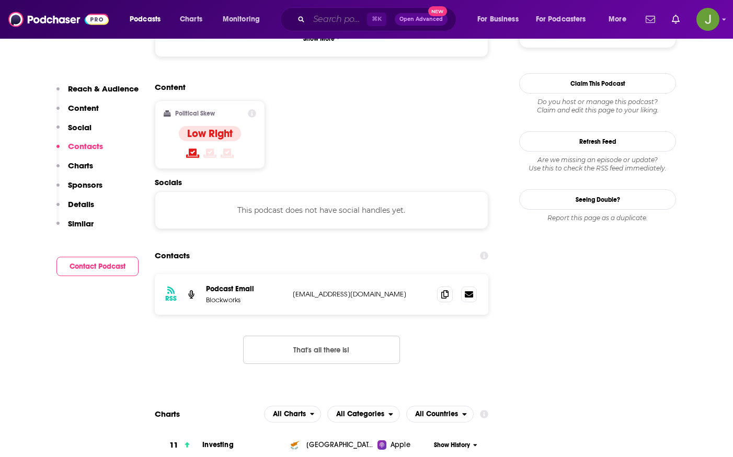
click at [323, 19] on input "Search podcasts, credits, & more..." at bounding box center [338, 19] width 58 height 17
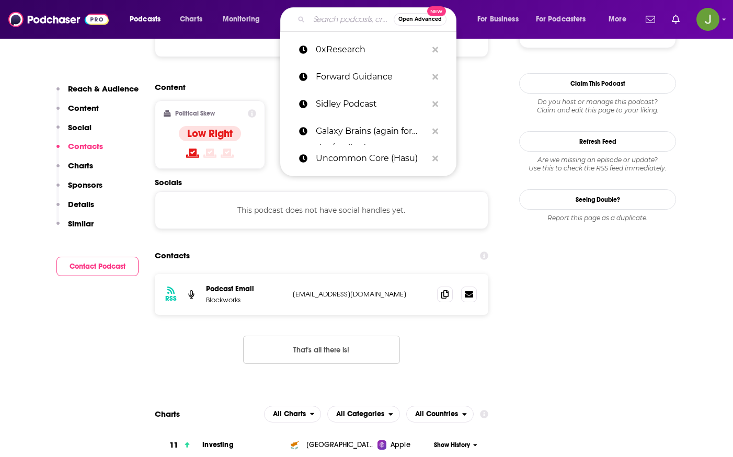
paste input "Hashing It Out (Cointelegraph)"
type input "Hashing It Out (Cointelegraph)"
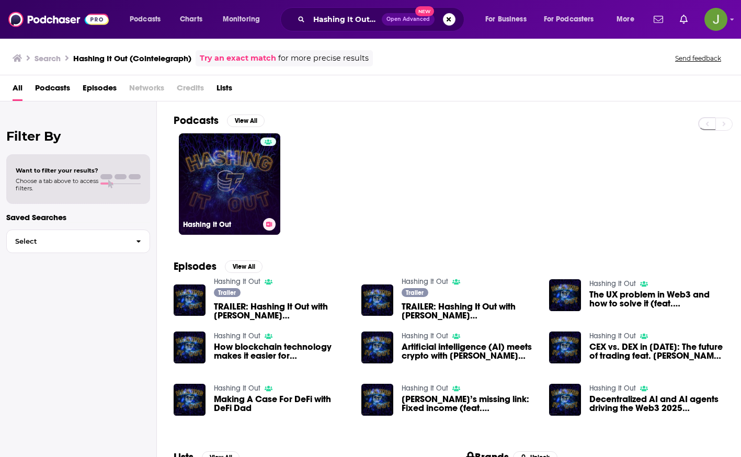
click at [249, 178] on link "Hashing It Out" at bounding box center [229, 183] width 101 height 101
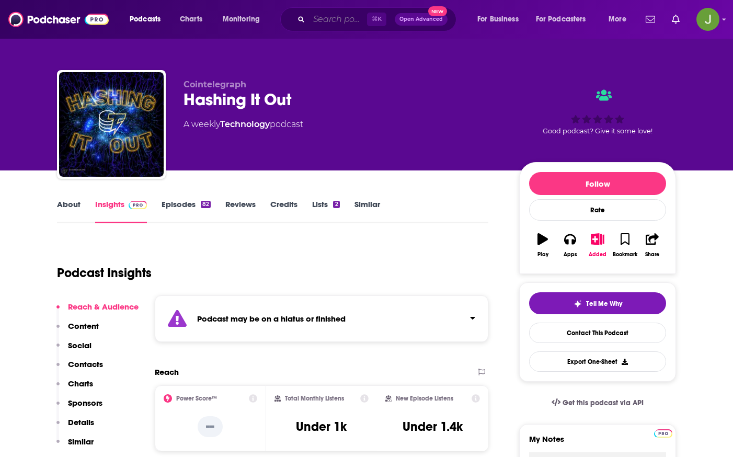
click at [350, 20] on input "Search podcasts, credits, & more..." at bounding box center [338, 19] width 58 height 17
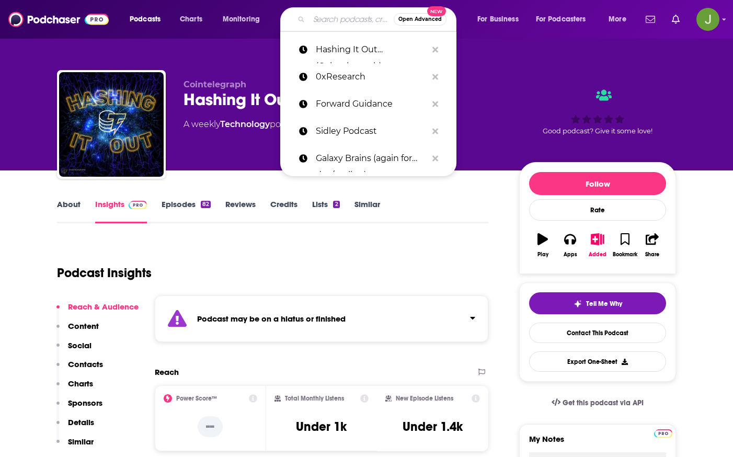
paste input "DeFi Decoded"
type input "DeFi Decoded"
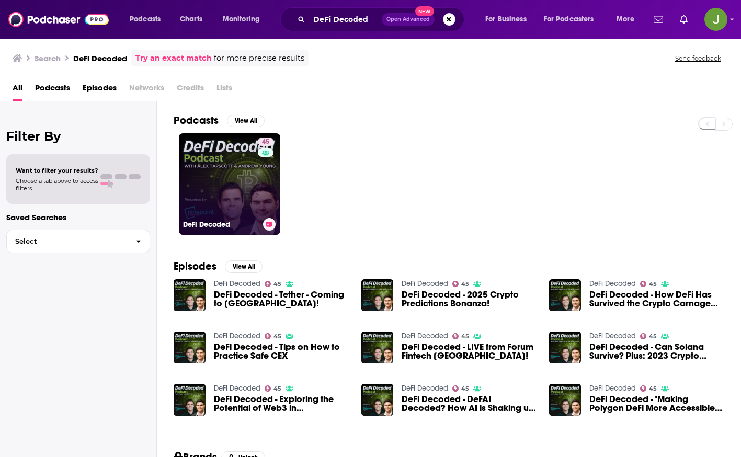
click at [242, 184] on link "45 DeFi Decoded" at bounding box center [229, 183] width 101 height 101
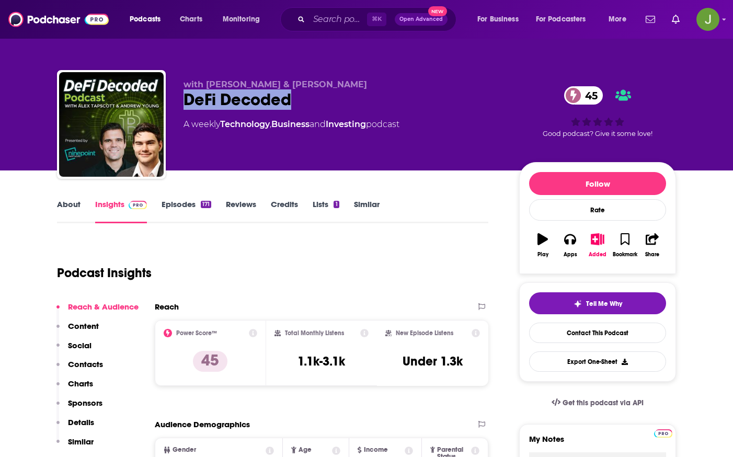
drag, startPoint x: 179, startPoint y: 99, endPoint x: 329, endPoint y: 102, distance: 150.6
click at [329, 102] on div "with Alex Tapscott & Andrew Young DeFi Decoded 45 A weekly Technology , Busines…" at bounding box center [366, 126] width 619 height 113
copy h2 "DeFi Decoded"
click at [569, 337] on link "Contact This Podcast" at bounding box center [597, 333] width 137 height 20
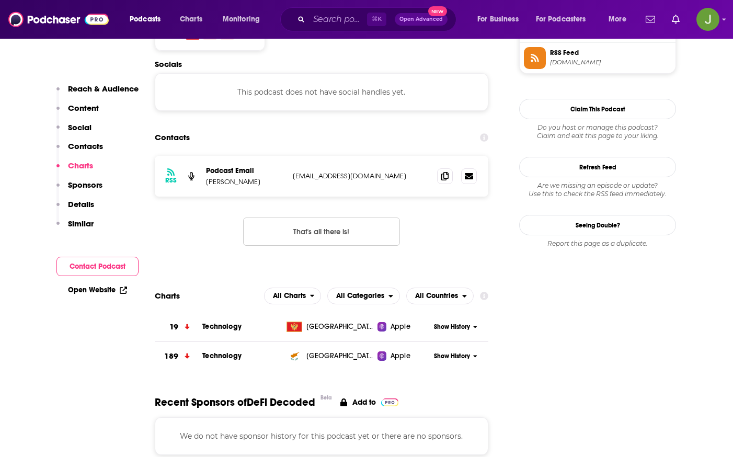
scroll to position [881, 0]
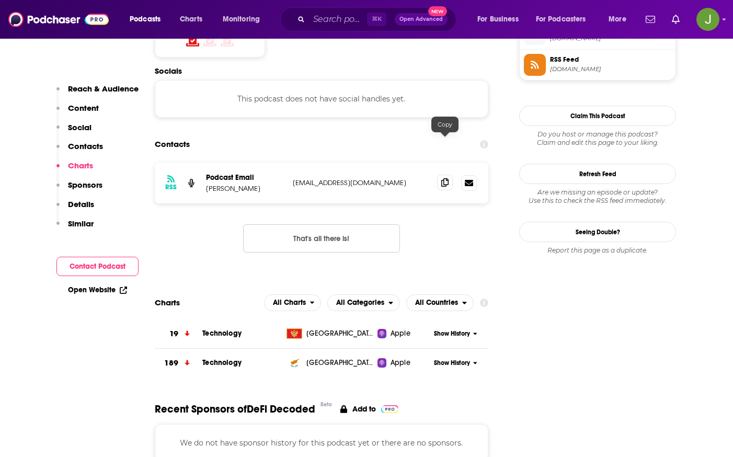
click at [445, 178] on icon at bounding box center [444, 182] width 7 height 8
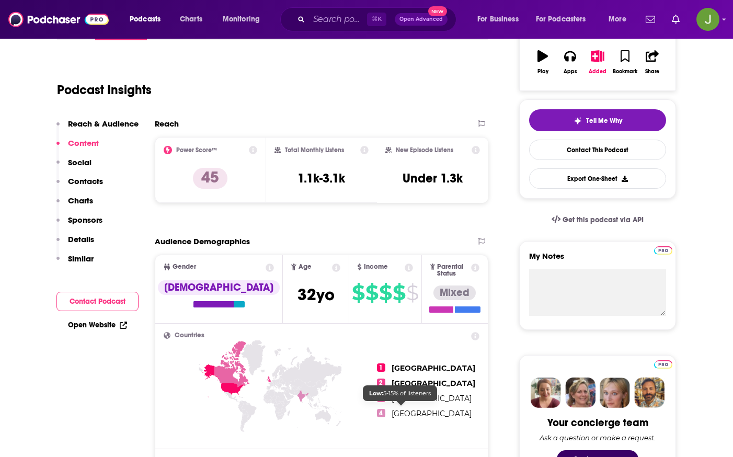
scroll to position [27, 0]
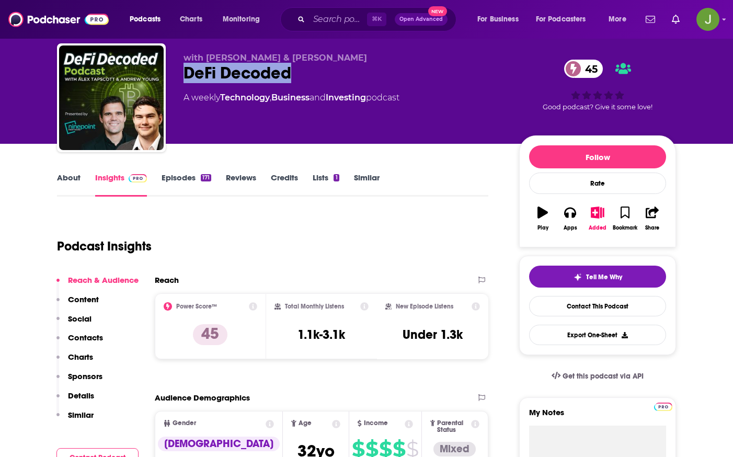
drag, startPoint x: 314, startPoint y: 77, endPoint x: 180, endPoint y: 77, distance: 133.9
click at [180, 77] on div "with Alex Tapscott & Andrew Young DeFi Decoded 45 A weekly Technology , Busines…" at bounding box center [366, 99] width 619 height 113
copy h2 "DeFi Decoded"
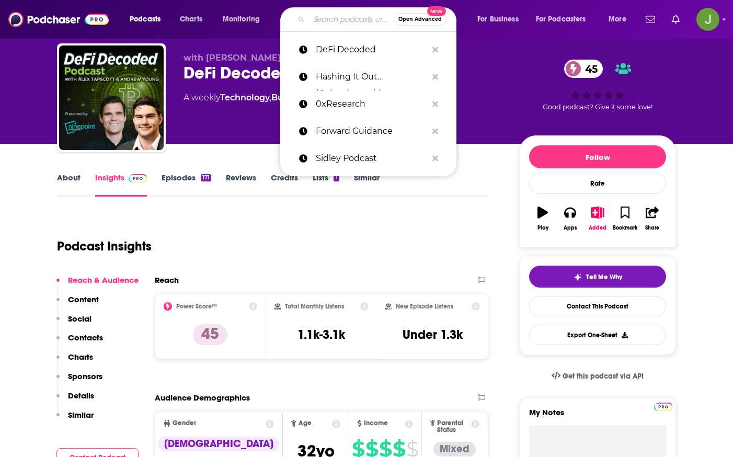
click at [339, 22] on input "Search podcasts, credits, & more..." at bounding box center [351, 19] width 85 height 17
paste input "RWA SegMints"
type input "RWA SegMints"
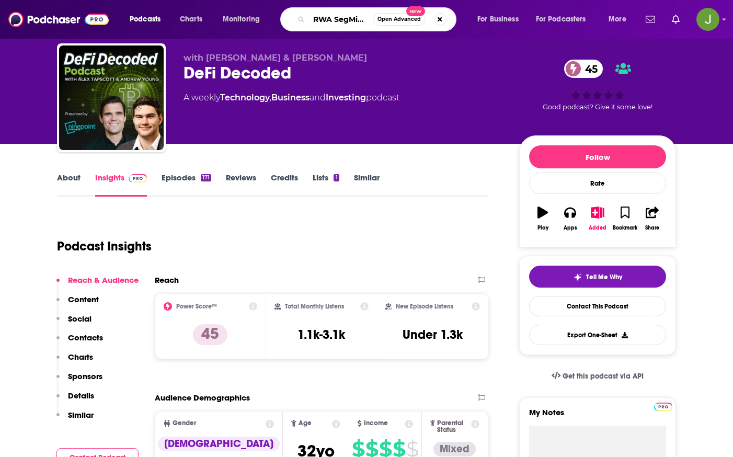
scroll to position [0, 3]
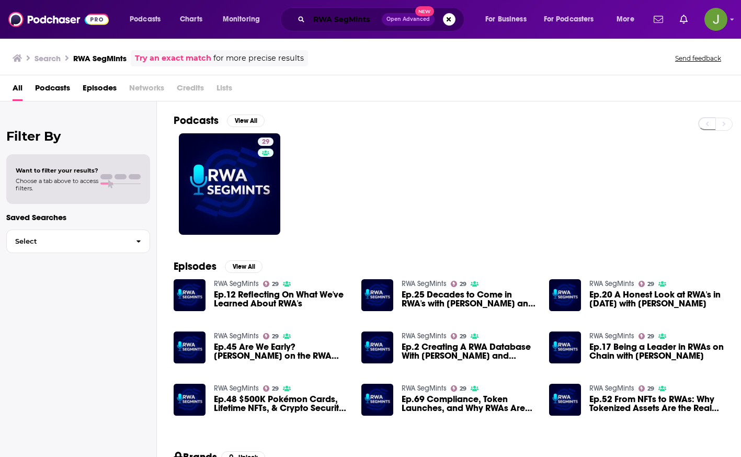
click at [347, 22] on input "RWA SegMints" at bounding box center [345, 19] width 73 height 17
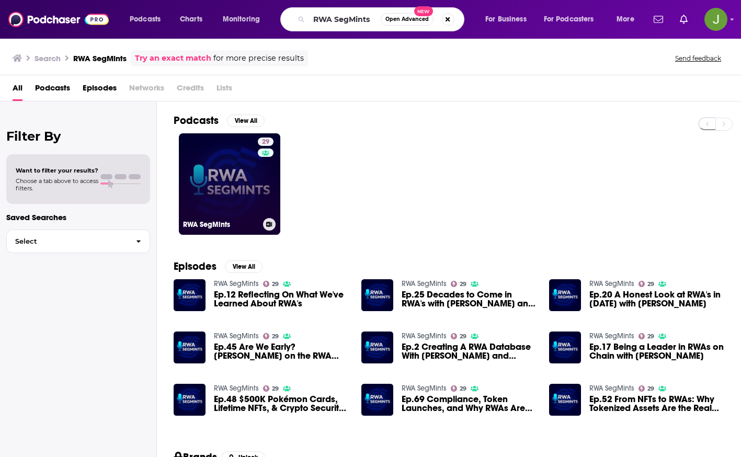
click at [231, 193] on link "29 RWA SegMints" at bounding box center [229, 183] width 101 height 101
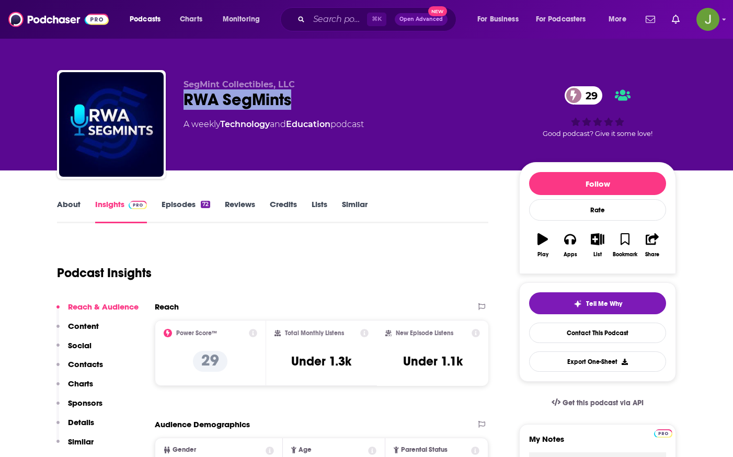
drag, startPoint x: 185, startPoint y: 100, endPoint x: 317, endPoint y: 107, distance: 132.5
click at [317, 107] on div "RWA SegMints 29" at bounding box center [343, 99] width 319 height 20
copy h2 "RWA SegMints"
click at [345, 24] on input "Search podcasts, credits, & more..." at bounding box center [338, 19] width 58 height 17
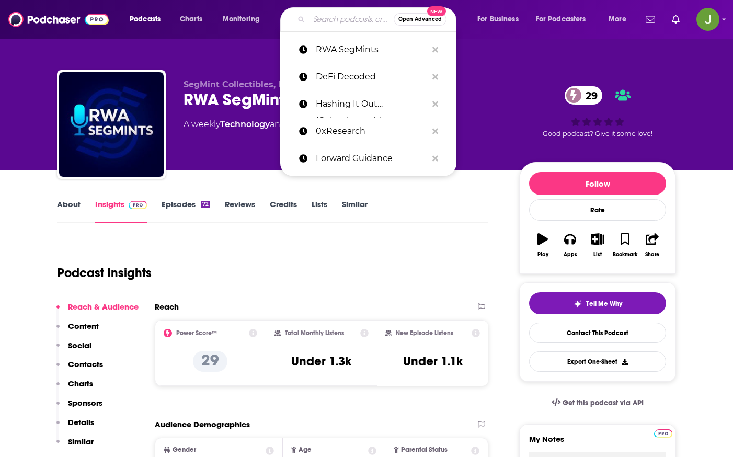
paste input "Crypto Critics’ Corner"
type input "Crypto Critics’ Corner"
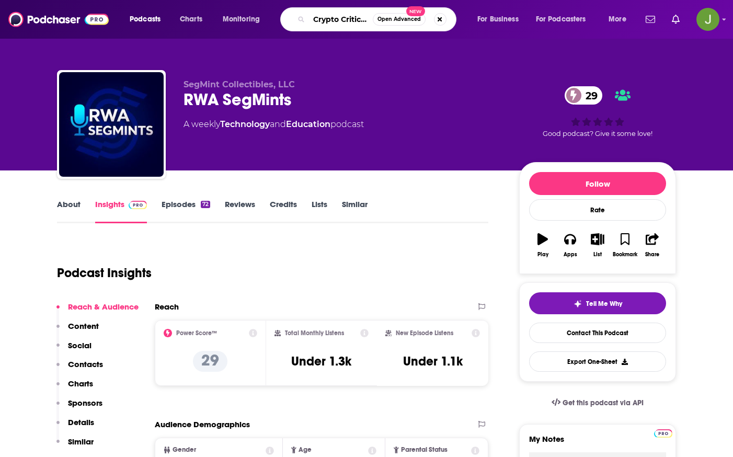
scroll to position [0, 28]
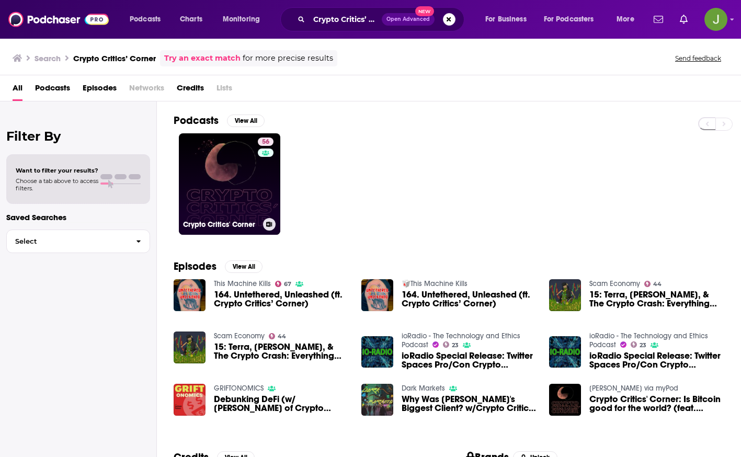
click at [235, 184] on link "56 Crypto Critics' Corner" at bounding box center [229, 183] width 101 height 101
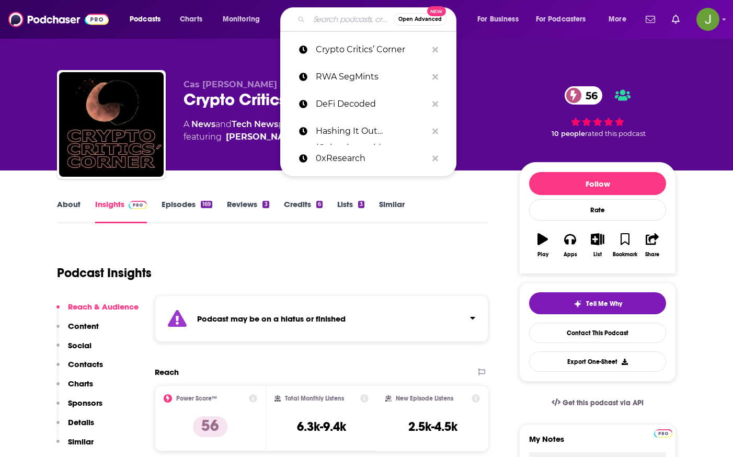
click at [338, 23] on input "Search podcasts, credits, & more..." at bounding box center [351, 19] width 85 height 17
paste input "Bitcoin Fundamentals (TIP Network"
type input "Bitcoin Fundamentals (TIP Network"
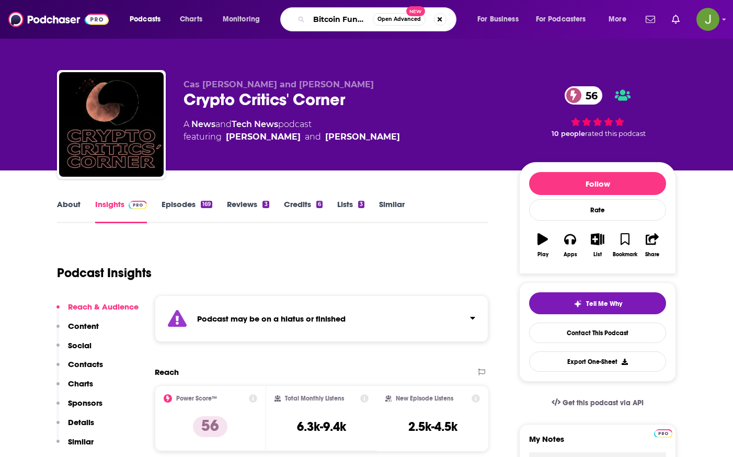
scroll to position [0, 83]
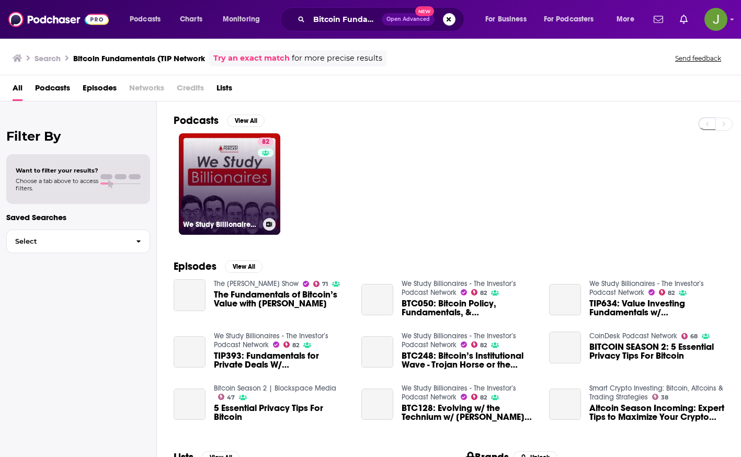
click at [247, 183] on link "82 We Study Billionaires - The Investor’s Podcast Network" at bounding box center [229, 183] width 101 height 101
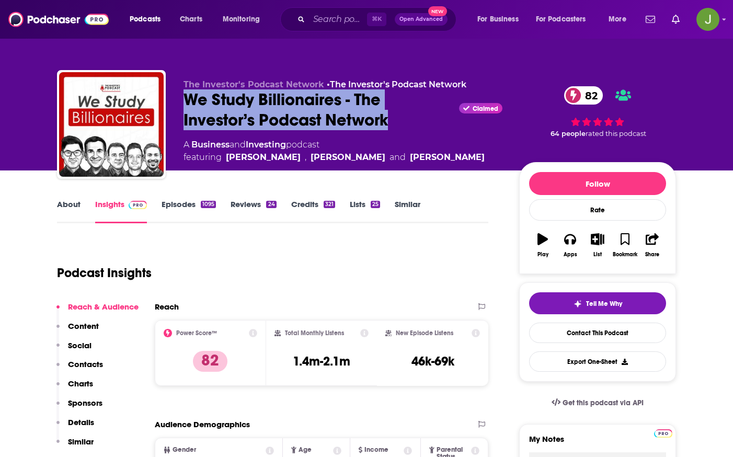
drag, startPoint x: 185, startPoint y: 100, endPoint x: 406, endPoint y: 130, distance: 223.2
click at [406, 130] on div "The Investor's Podcast Network • The Investor's Podcast Network We Study Billio…" at bounding box center [343, 121] width 319 height 84
click at [577, 337] on link "Contact This Podcast" at bounding box center [597, 333] width 137 height 20
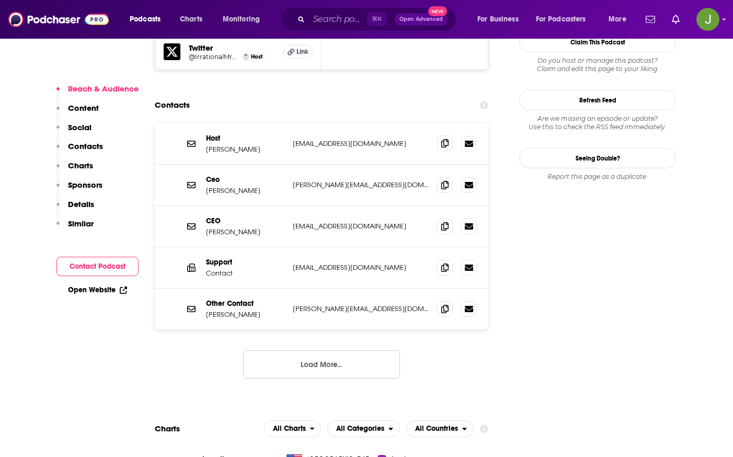
scroll to position [1058, 0]
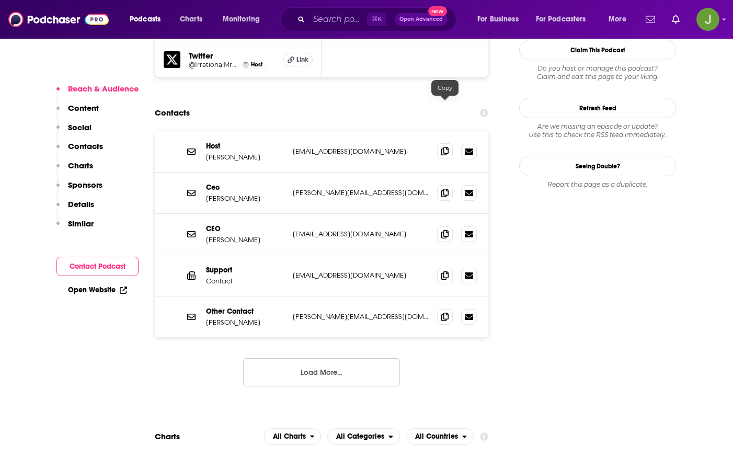
click at [446, 147] on icon at bounding box center [444, 151] width 7 height 8
click at [330, 358] on button "Load More..." at bounding box center [321, 372] width 157 height 28
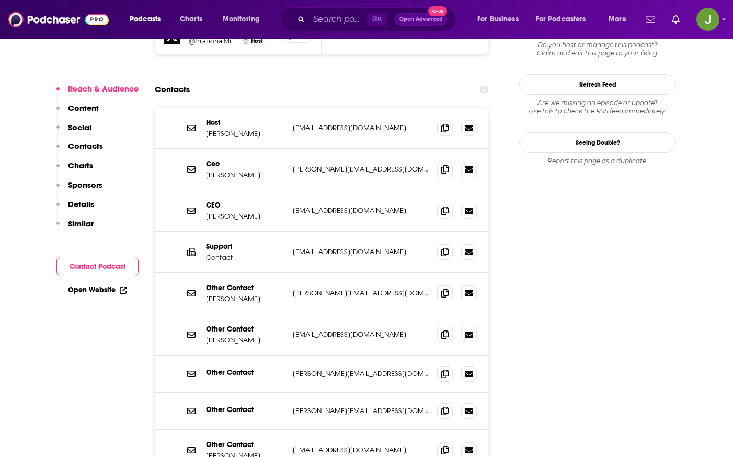
scroll to position [1088, 0]
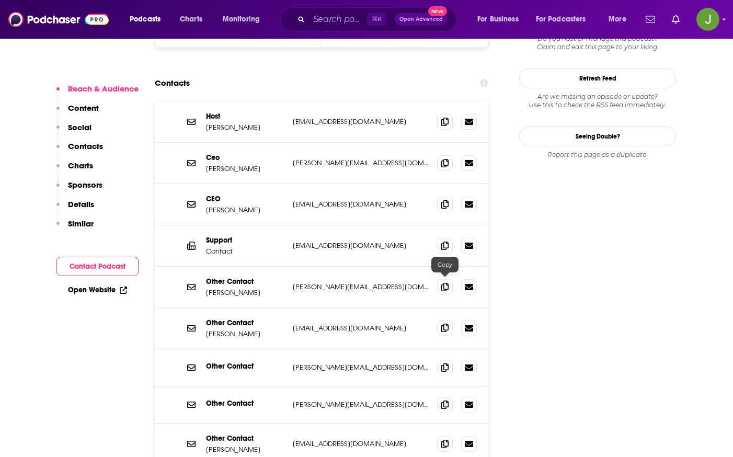
click at [447, 324] on icon at bounding box center [444, 328] width 7 height 8
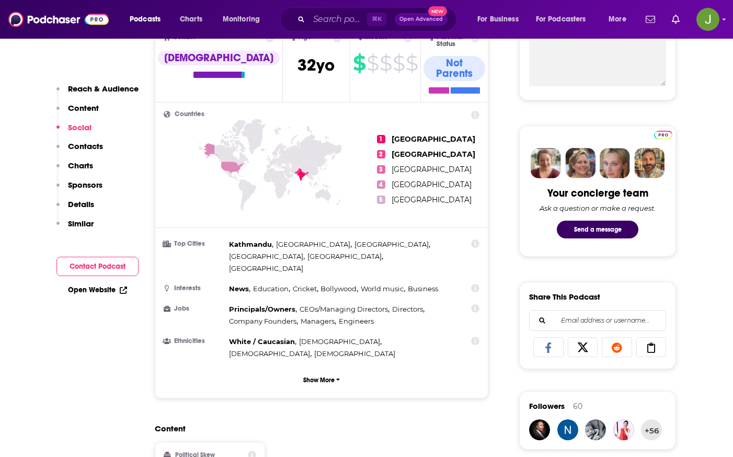
scroll to position [234, 0]
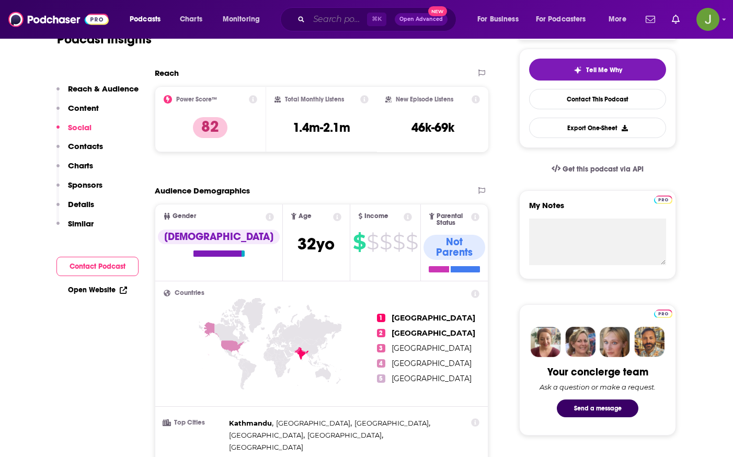
click at [333, 24] on input "Search podcasts, credits, & more..." at bounding box center [338, 19] width 58 height 17
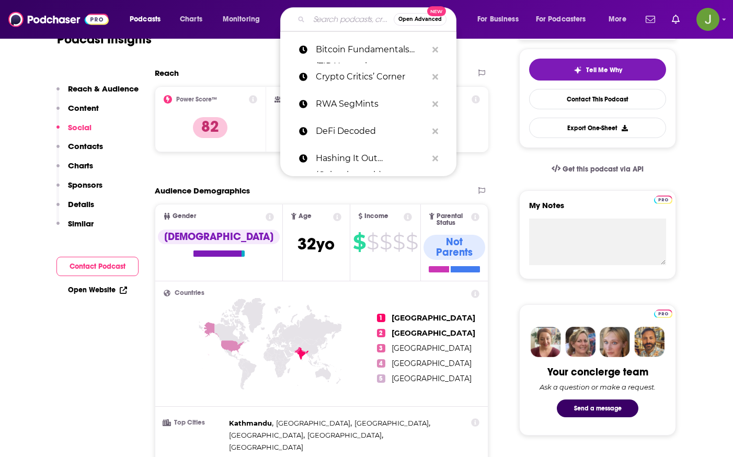
paste input "Banking Transformed (Jim Marous)"
type input "Banking Transformed (Jim Marous)"
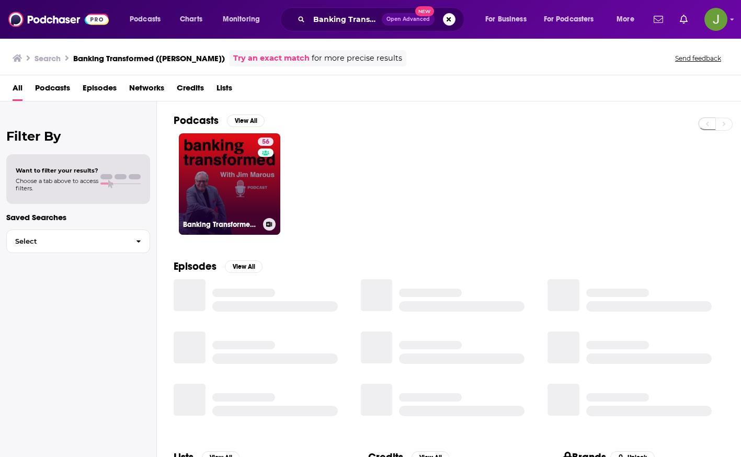
click at [251, 186] on link "56 Banking Transformed with Jim Marous" at bounding box center [229, 183] width 101 height 101
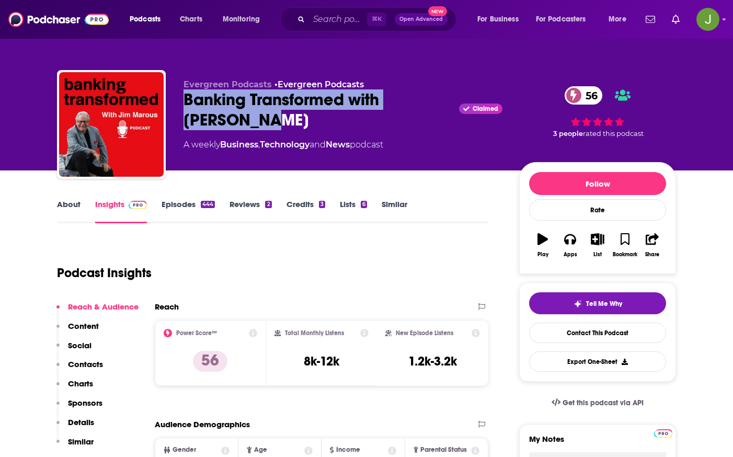
drag, startPoint x: 178, startPoint y: 100, endPoint x: 256, endPoint y: 114, distance: 79.2
click at [256, 114] on div "Evergreen Podcasts • Evergreen Podcasts Banking Transformed with Jim Marous Cla…" at bounding box center [366, 126] width 619 height 113
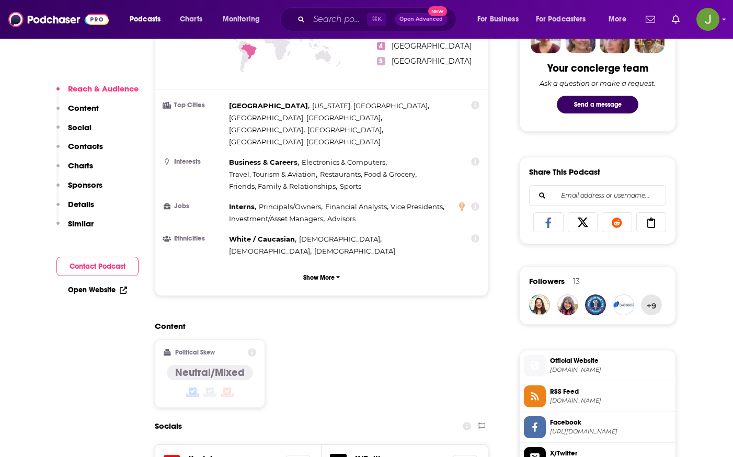
scroll to position [733, 0]
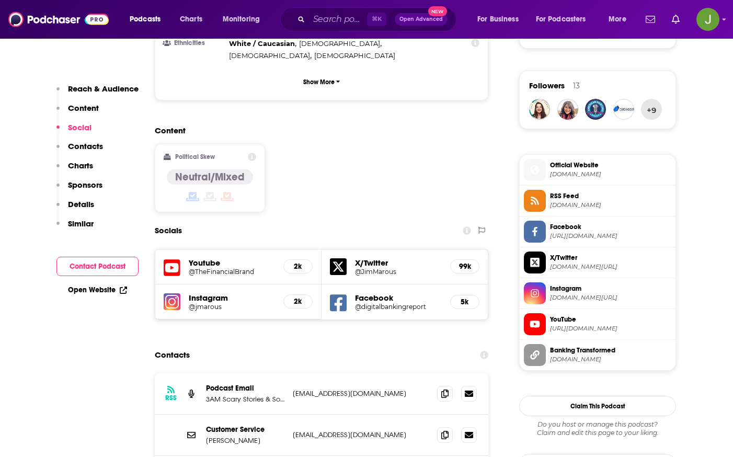
click at [233, 268] on h5 "@TheFinancialBrand" at bounding box center [232, 272] width 86 height 8
click at [328, 18] on input "Search podcasts, credits, & more..." at bounding box center [338, 19] width 58 height 17
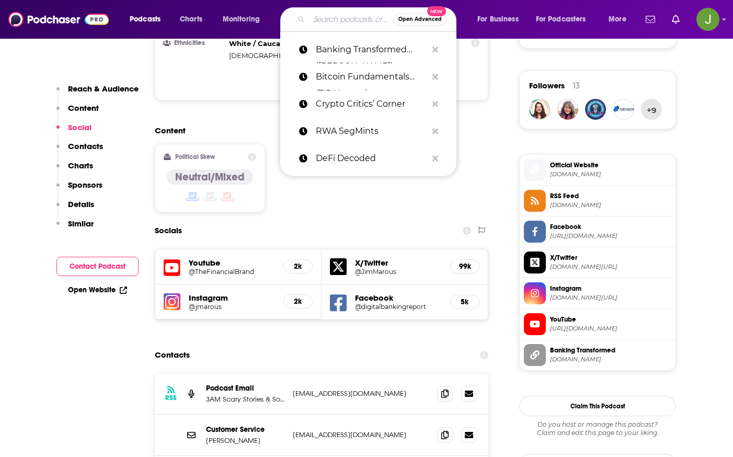
paste input "Breaking Banks"
type input "Breaking Banks"
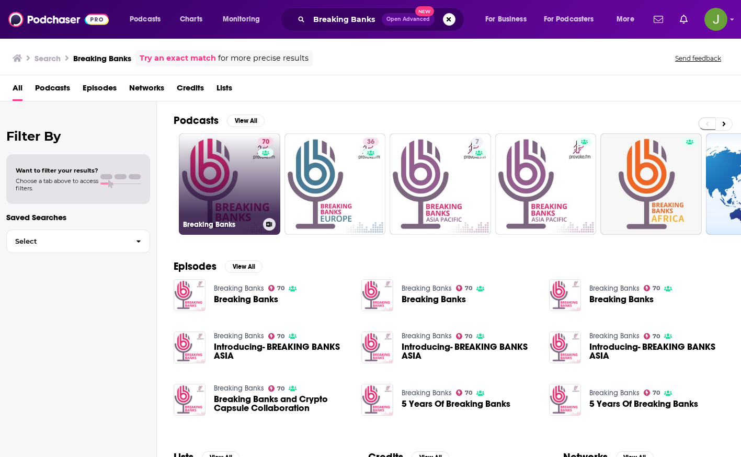
click at [237, 188] on link "70 Breaking Banks" at bounding box center [229, 183] width 101 height 101
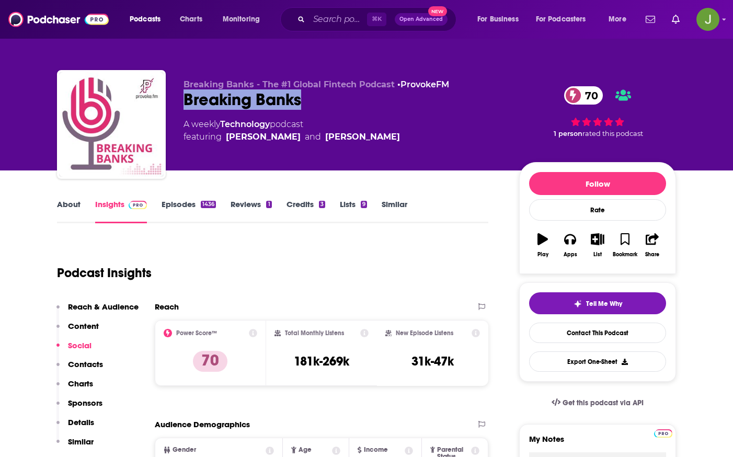
drag, startPoint x: 335, startPoint y: 93, endPoint x: 179, endPoint y: 98, distance: 155.4
click at [179, 98] on div "Breaking Banks - The #1 Global Fintech Podcast • ProvokeFM Breaking Banks 70 A …" at bounding box center [366, 126] width 619 height 113
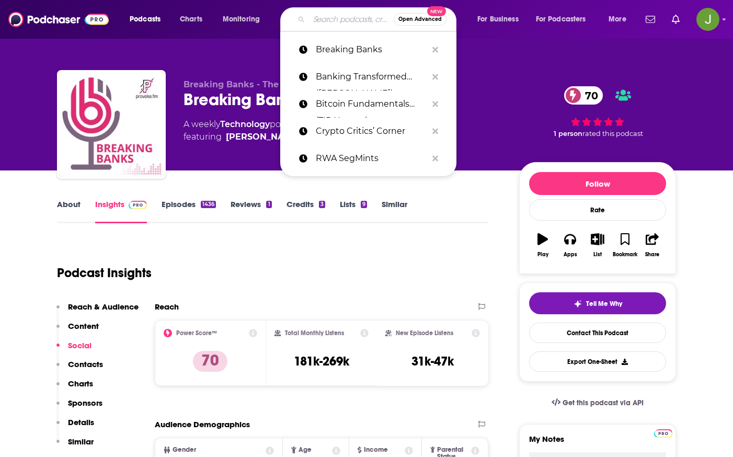
click at [350, 22] on input "Search podcasts, credits, & more..." at bounding box center [351, 19] width 85 height 17
paste input "The MoneyPot (Money20/20)"
type input "The MoneyPot (Money20/20)"
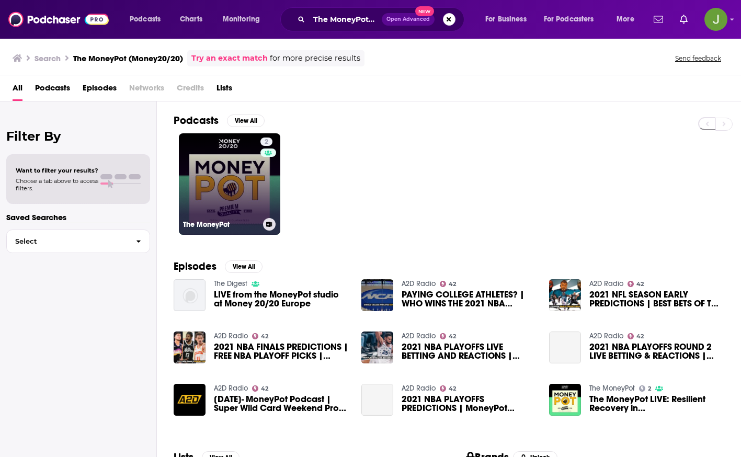
click at [259, 197] on link "2 The MoneyPot" at bounding box center [229, 183] width 101 height 101
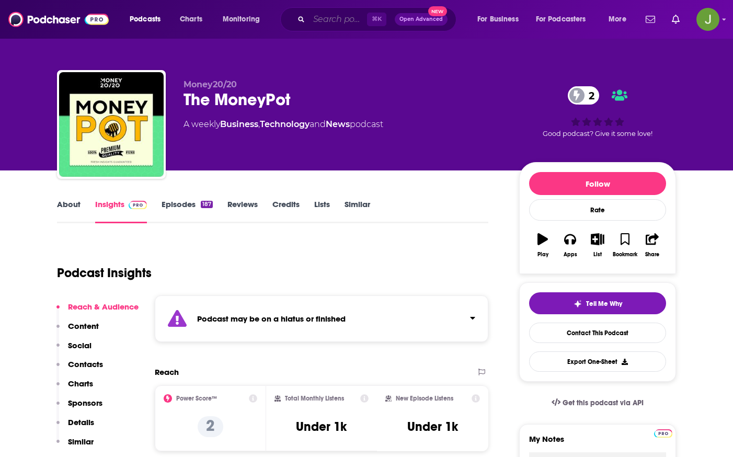
click at [337, 22] on input "Search podcasts, credits, & more..." at bounding box center [338, 19] width 58 height 17
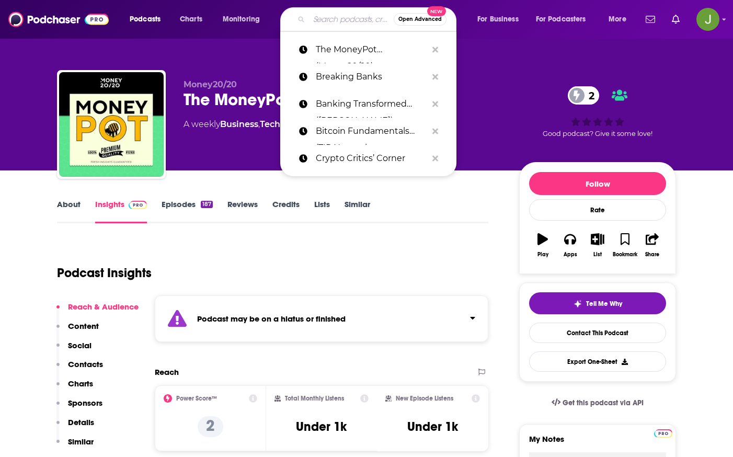
paste input "Payments on Fire! (Glenbrook)"
type input "Payments on Fire! (Glenbrook)"
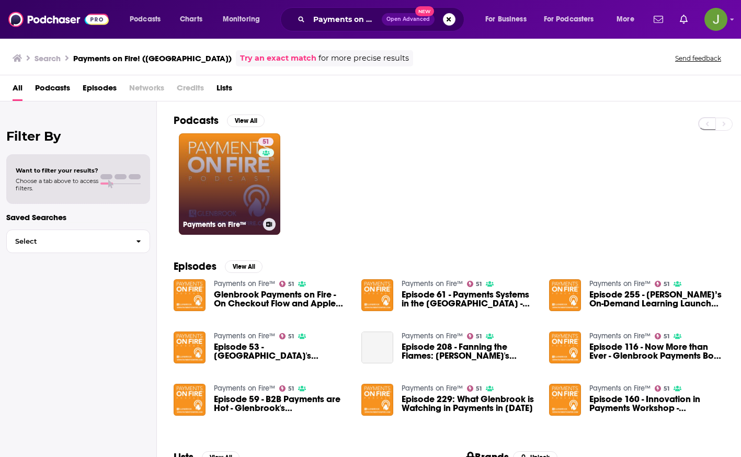
click at [241, 177] on link "51 Payments on Fire™" at bounding box center [229, 183] width 101 height 101
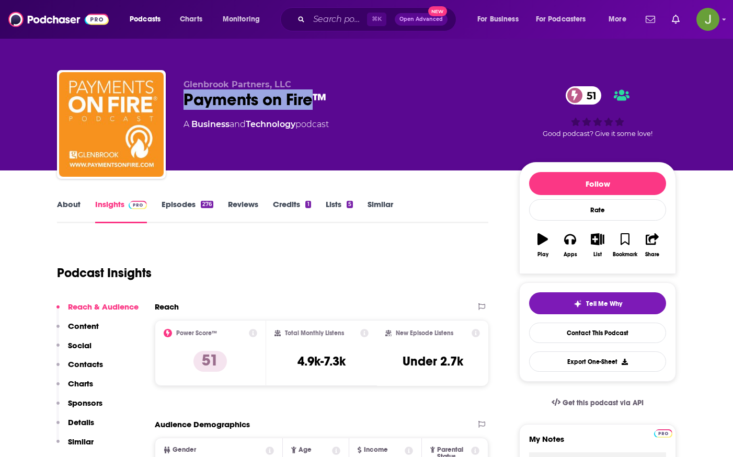
drag, startPoint x: 182, startPoint y: 98, endPoint x: 312, endPoint y: 98, distance: 129.1
click at [312, 98] on div "Glenbrook Partners, LLC Payments on Fire™ 51 A Business and Technology podcast …" at bounding box center [366, 126] width 619 height 113
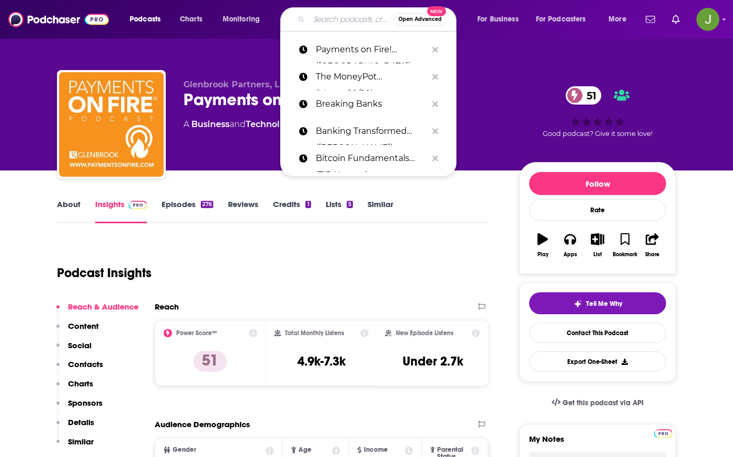
click at [340, 23] on input "Search podcasts, credits, & more..." at bounding box center [351, 19] width 85 height 17
paste input "Julia La Roche Show"
type input "Julia La Roche Show"
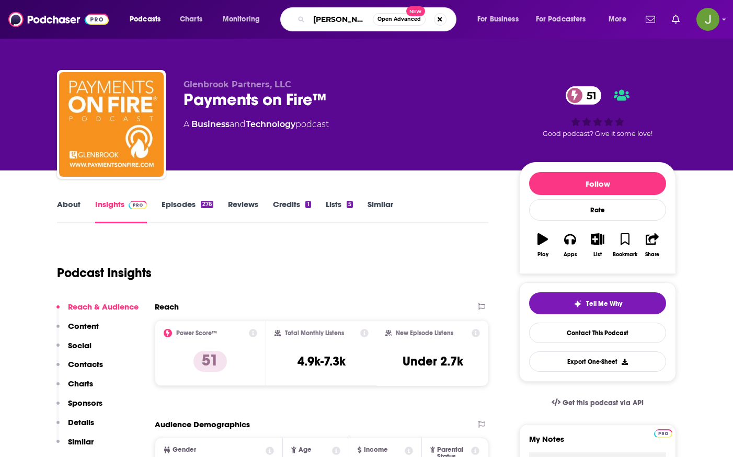
scroll to position [0, 24]
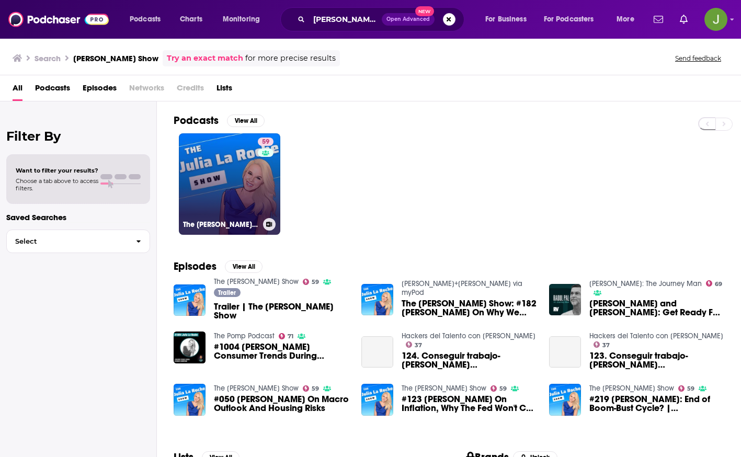
click at [230, 180] on link "59 The Julia La Roche Show" at bounding box center [229, 183] width 101 height 101
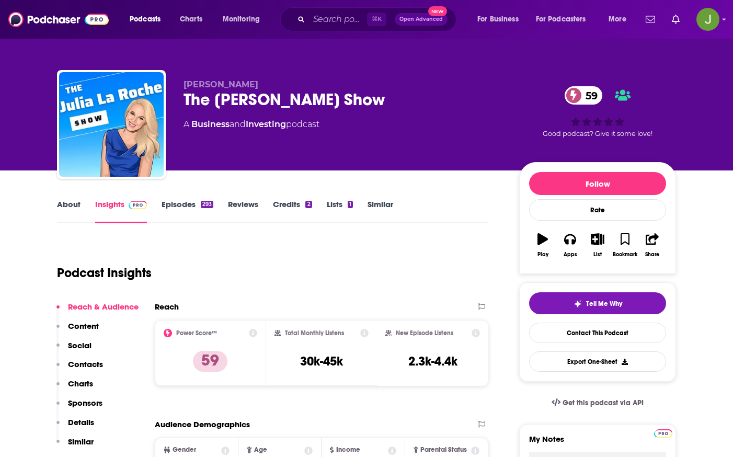
drag, startPoint x: 384, startPoint y: 100, endPoint x: 184, endPoint y: 99, distance: 200.3
click at [184, 99] on div "The Julia La Roche Show 59" at bounding box center [343, 99] width 319 height 20
click at [606, 328] on link "Contact This Podcast" at bounding box center [597, 333] width 137 height 20
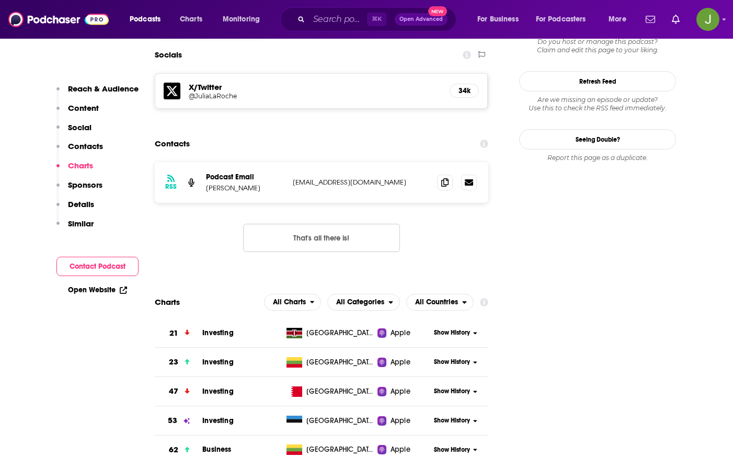
scroll to position [883, 0]
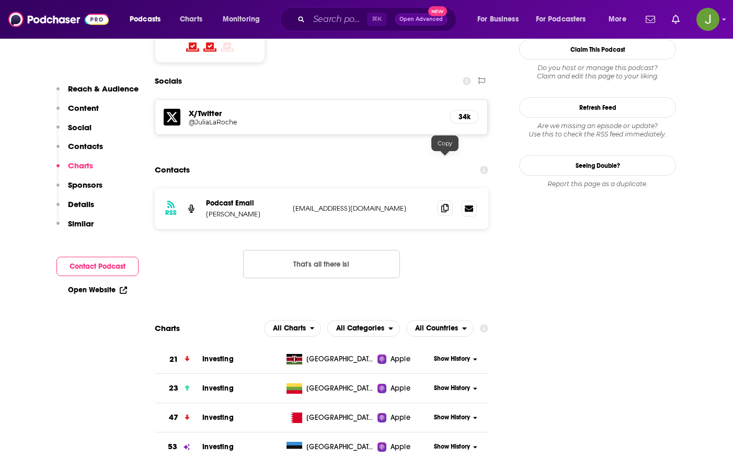
click at [445, 204] on icon at bounding box center [444, 208] width 7 height 8
click at [326, 21] on input "Search podcasts, credits, & more..." at bounding box center [338, 19] width 58 height 17
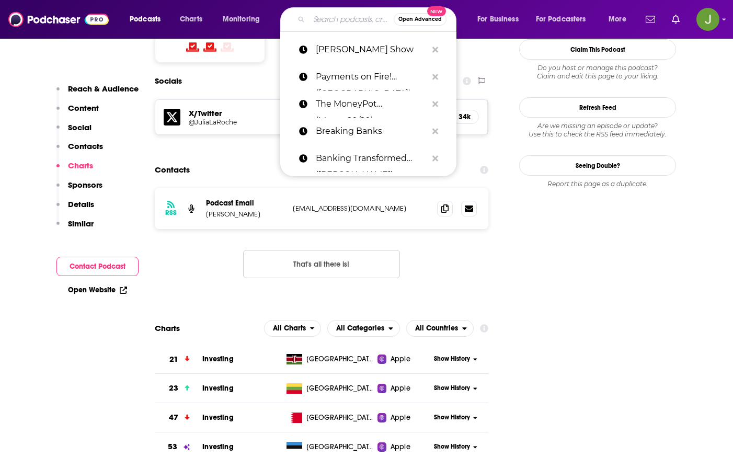
paste input "Yahoo Finance Video"
type input "Yahoo Finance Video"
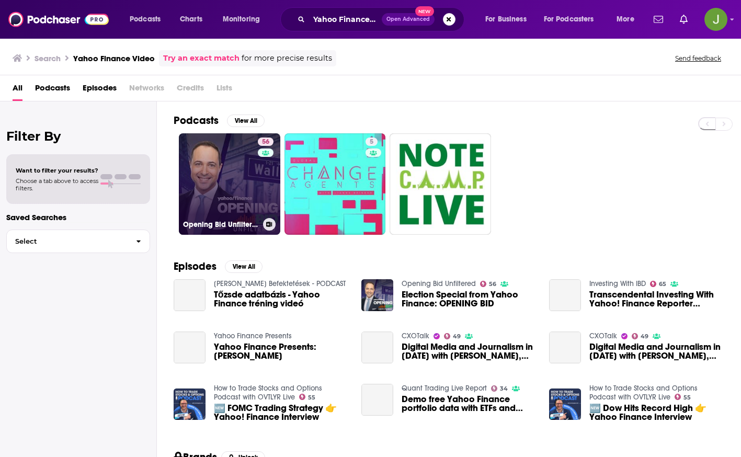
click at [238, 179] on link "56 Opening Bid Unfiltered" at bounding box center [229, 183] width 101 height 101
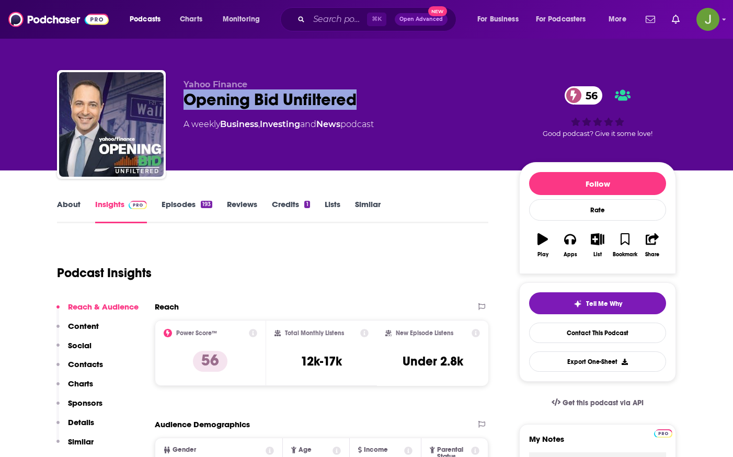
drag, startPoint x: 182, startPoint y: 99, endPoint x: 367, endPoint y: 102, distance: 184.6
click at [367, 102] on div "Yahoo Finance Opening Bid Unfiltered 56 A weekly Business , Investing and News …" at bounding box center [366, 126] width 619 height 113
click at [579, 335] on link "Contact This Podcast" at bounding box center [597, 333] width 137 height 20
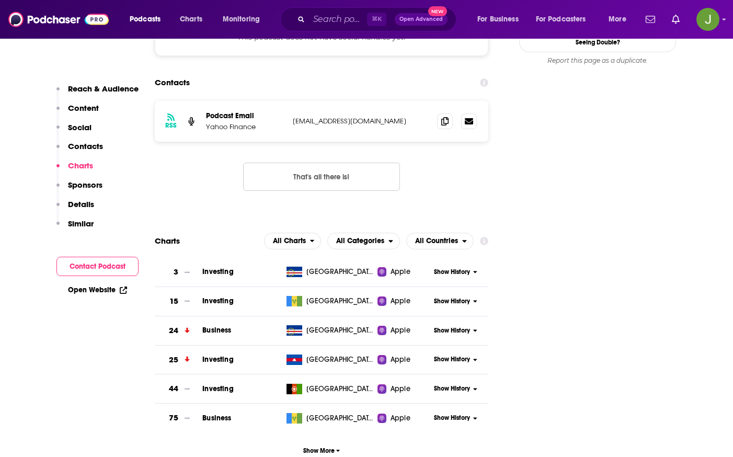
scroll to position [816, 0]
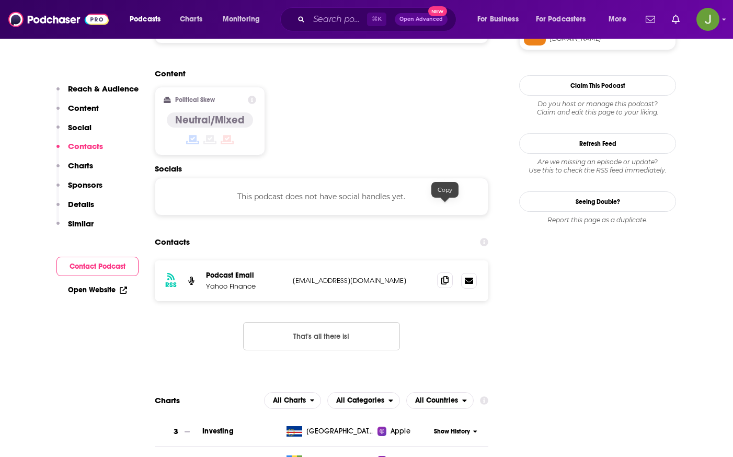
click at [449, 272] on span at bounding box center [445, 280] width 16 height 16
click at [350, 22] on input "Search podcasts, credits, & more..." at bounding box center [338, 19] width 58 height 17
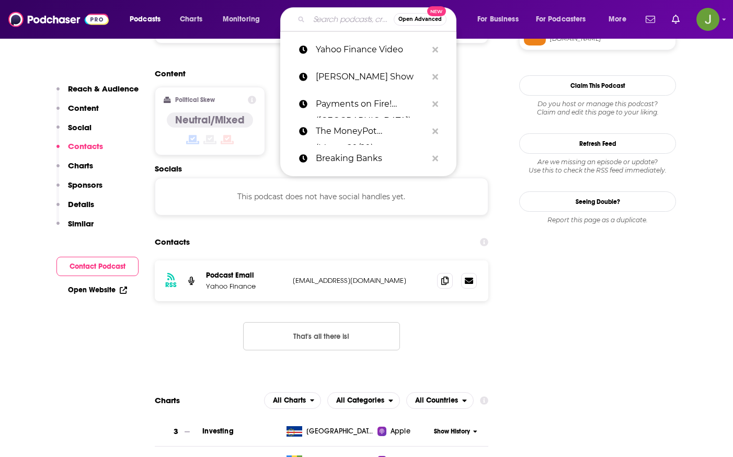
paste input "Coin Stories"
type input "Coin Stories"
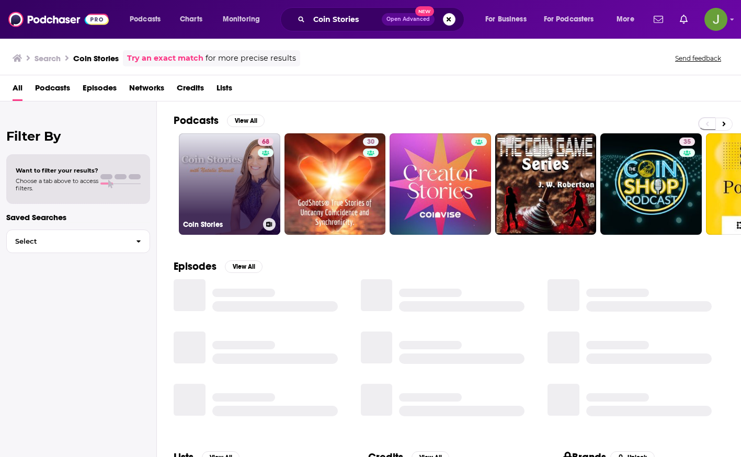
click at [246, 180] on link "68 Coin Stories" at bounding box center [229, 183] width 101 height 101
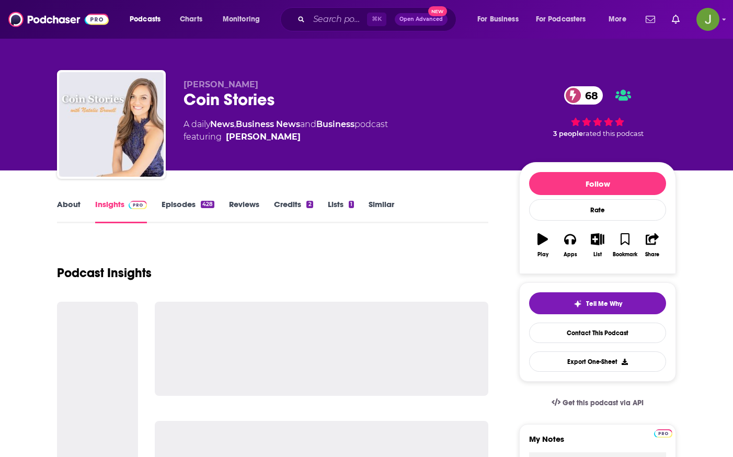
click at [286, 107] on div "Coin Stories 68" at bounding box center [343, 99] width 319 height 20
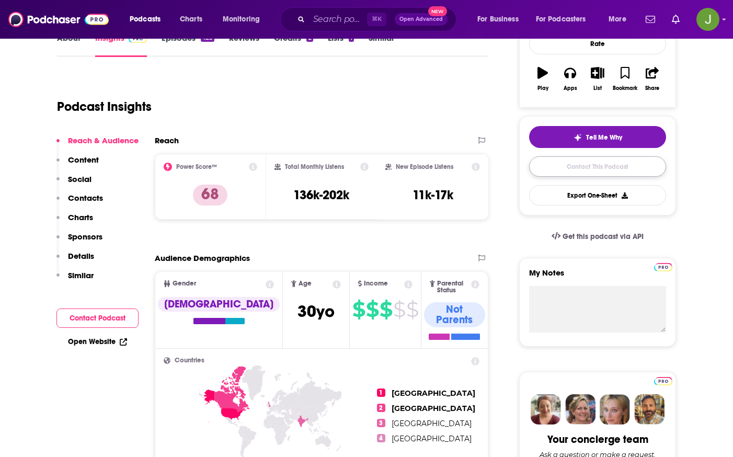
click at [574, 170] on link "Contact This Podcast" at bounding box center [597, 166] width 137 height 20
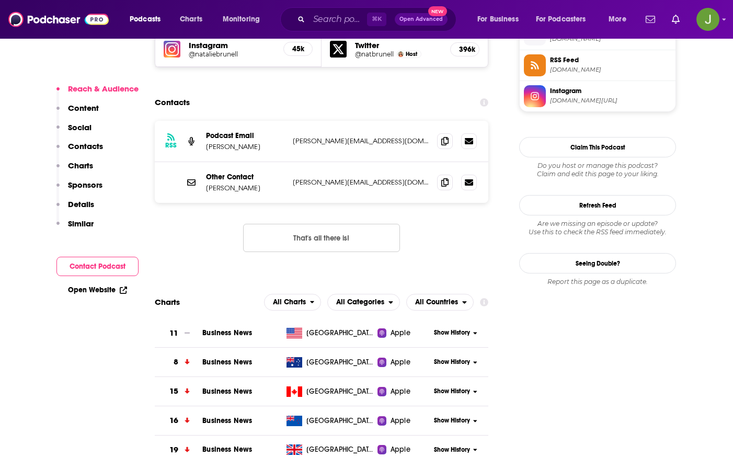
scroll to position [925, 0]
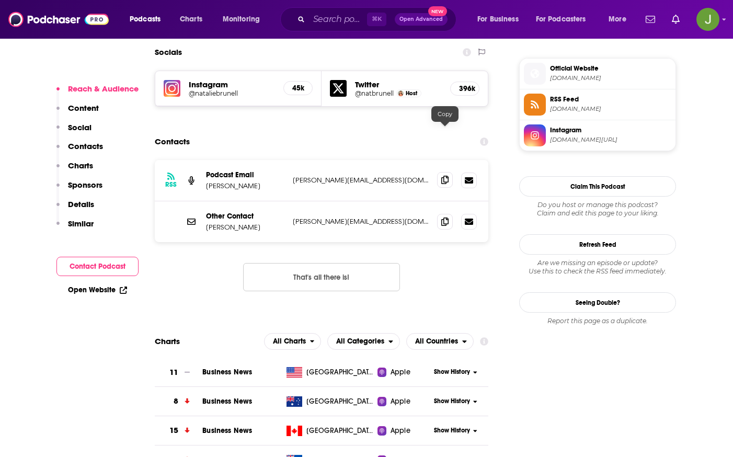
click at [442, 176] on icon at bounding box center [444, 180] width 7 height 8
click at [440, 213] on span at bounding box center [445, 221] width 16 height 16
